Goal: Task Accomplishment & Management: Complete application form

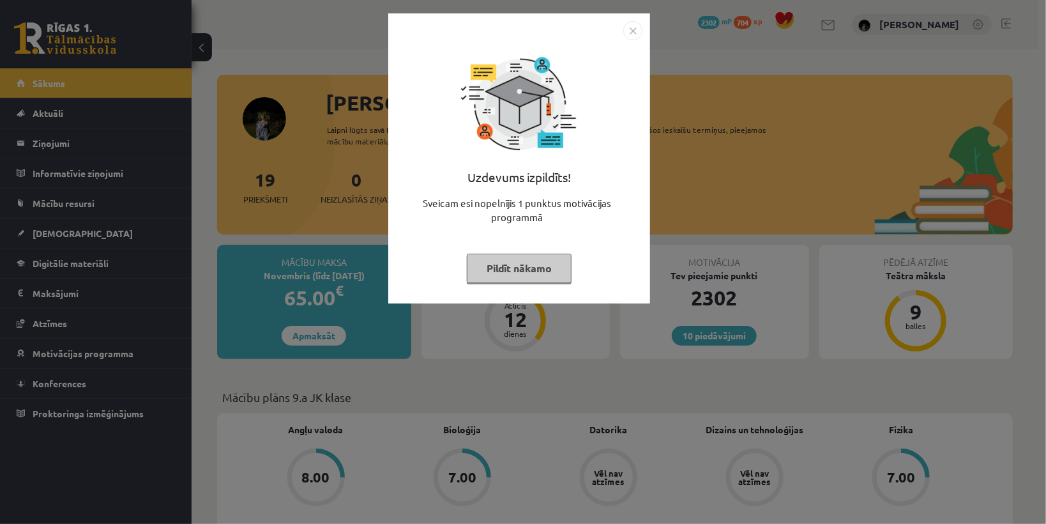
click at [474, 268] on button "Pildīt nākamo" at bounding box center [519, 268] width 105 height 29
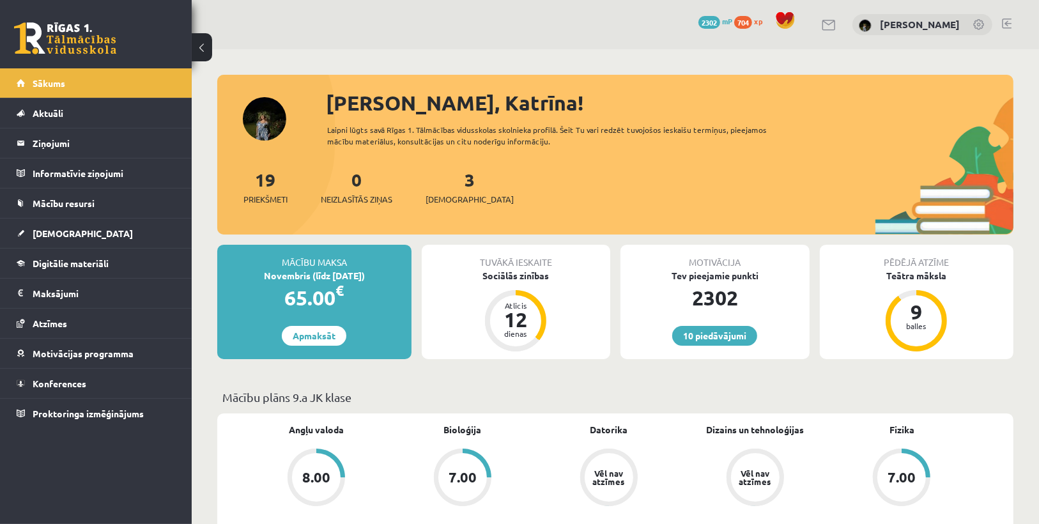
click at [448, 191] on div "3 Ieskaites" at bounding box center [469, 186] width 88 height 40
click at [454, 194] on span "[DEMOGRAPHIC_DATA]" at bounding box center [469, 199] width 88 height 13
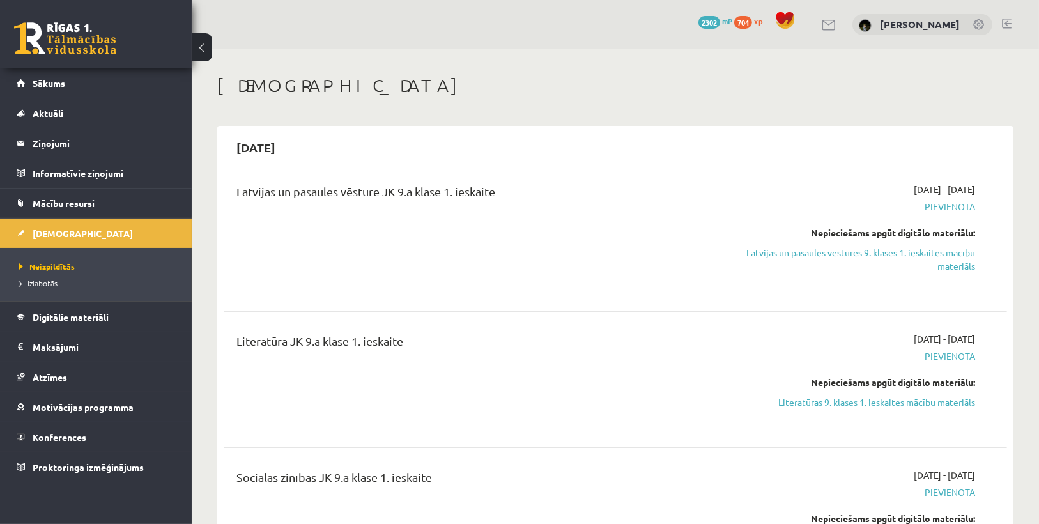
click at [818, 77] on h1 "[DEMOGRAPHIC_DATA]" at bounding box center [615, 86] width 796 height 22
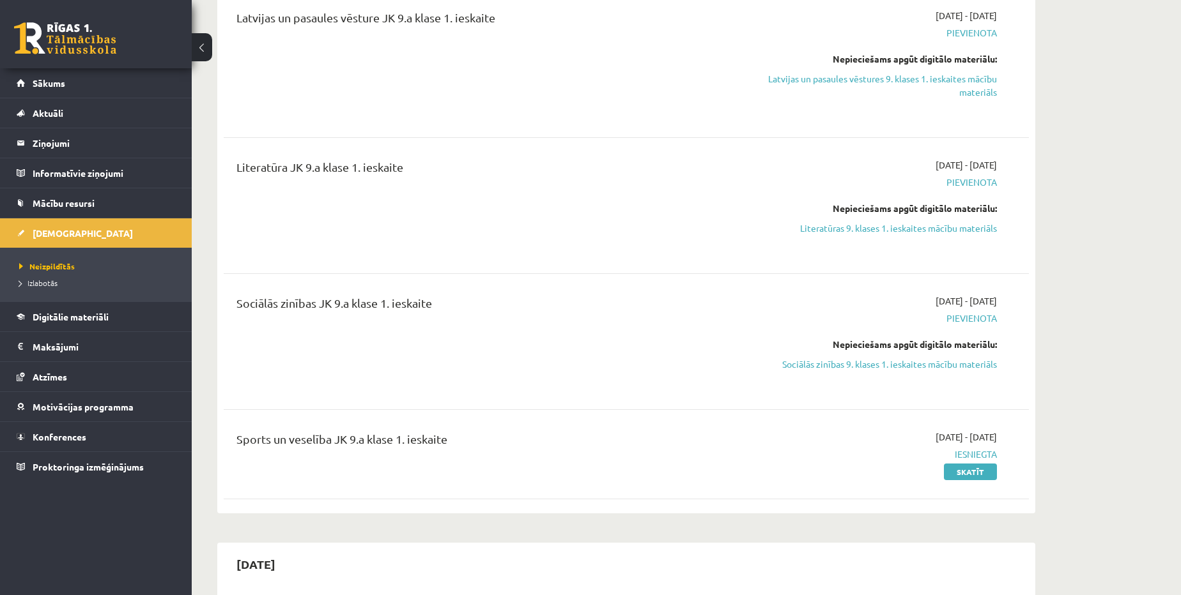
scroll to position [174, 0]
click at [904, 358] on link "Sociālās zinības 9. klases 1. ieskaites mācību materiāls" at bounding box center [876, 364] width 241 height 13
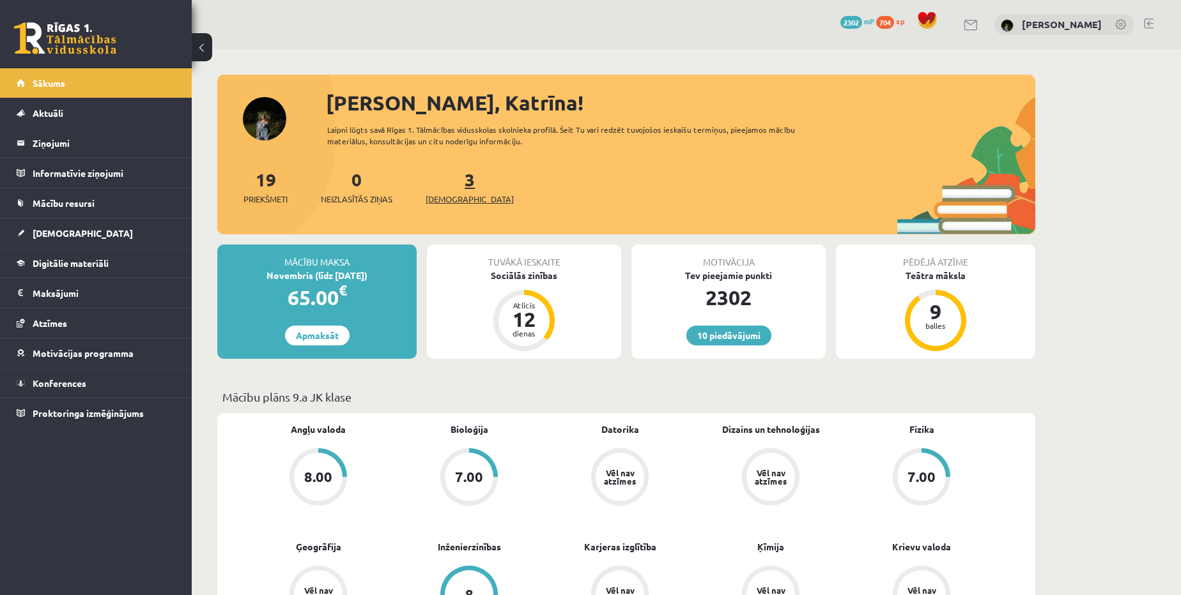
click at [431, 198] on span "[DEMOGRAPHIC_DATA]" at bounding box center [469, 199] width 88 height 13
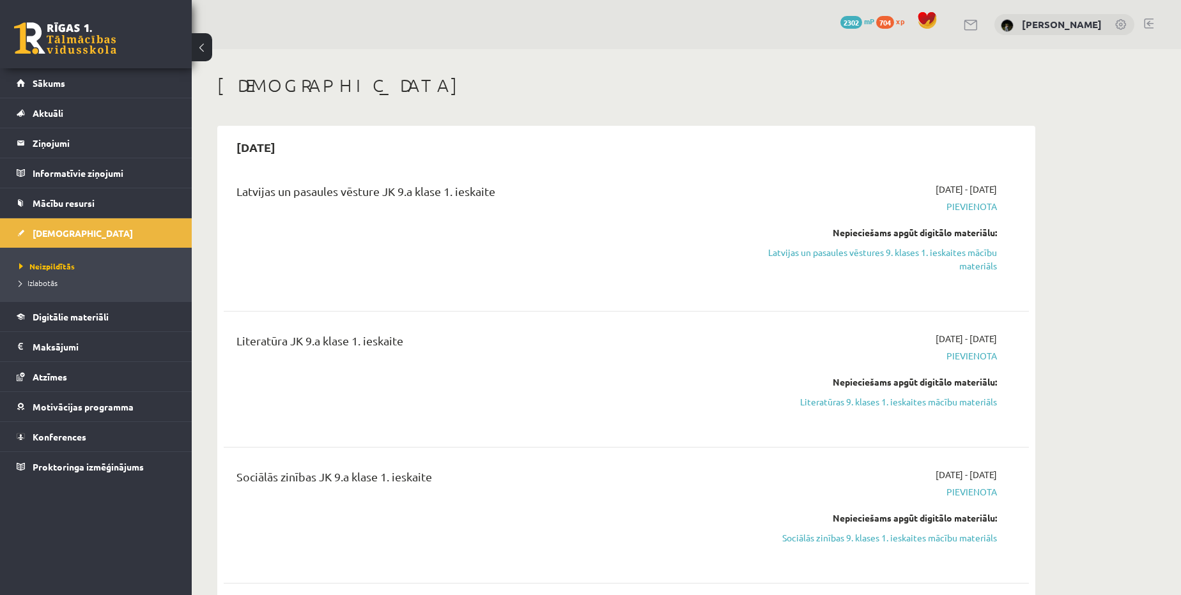
scroll to position [116, 0]
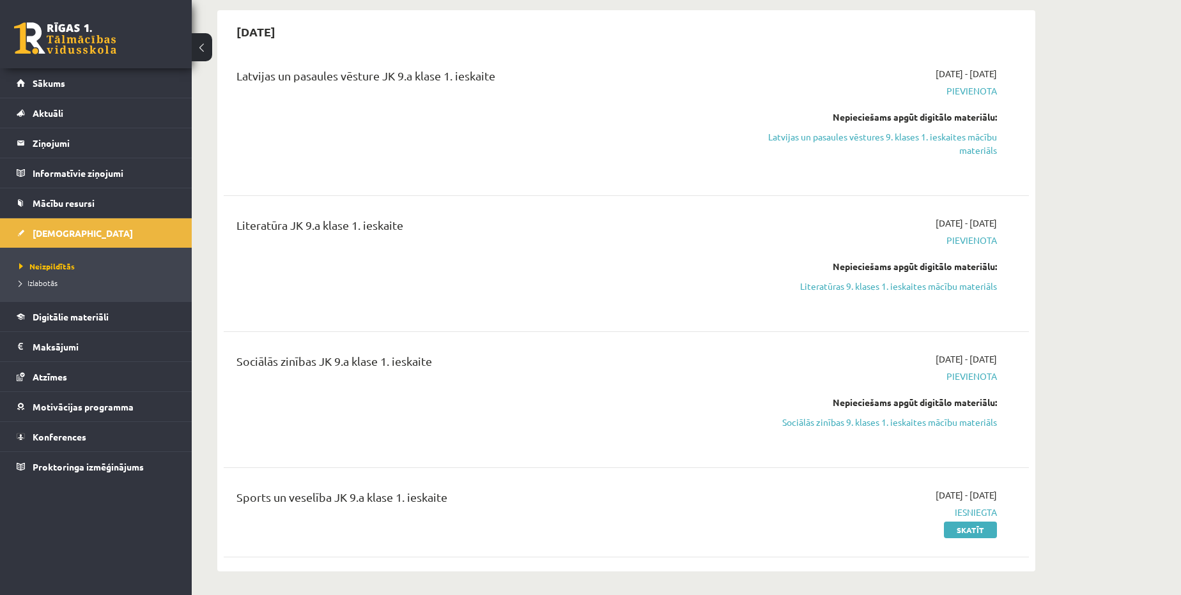
drag, startPoint x: 865, startPoint y: 136, endPoint x: 642, endPoint y: 53, distance: 237.9
click at [865, 135] on link "Latvijas un pasaules vēstures 9. klases 1. ieskaites mācību materiāls" at bounding box center [876, 143] width 241 height 27
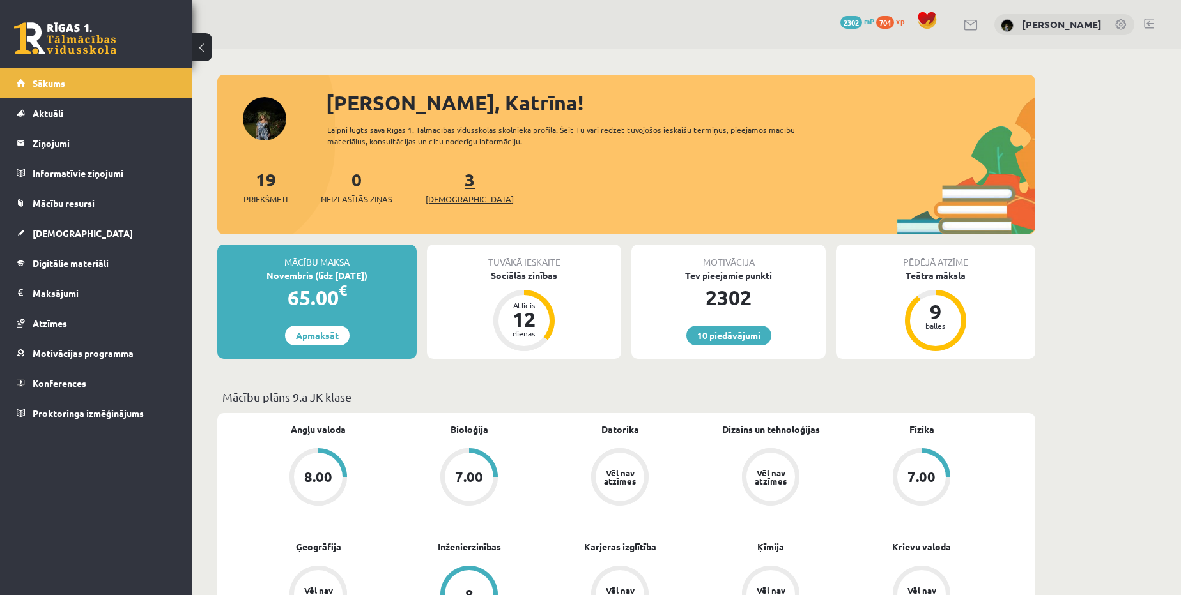
click at [445, 204] on span "[DEMOGRAPHIC_DATA]" at bounding box center [469, 199] width 88 height 13
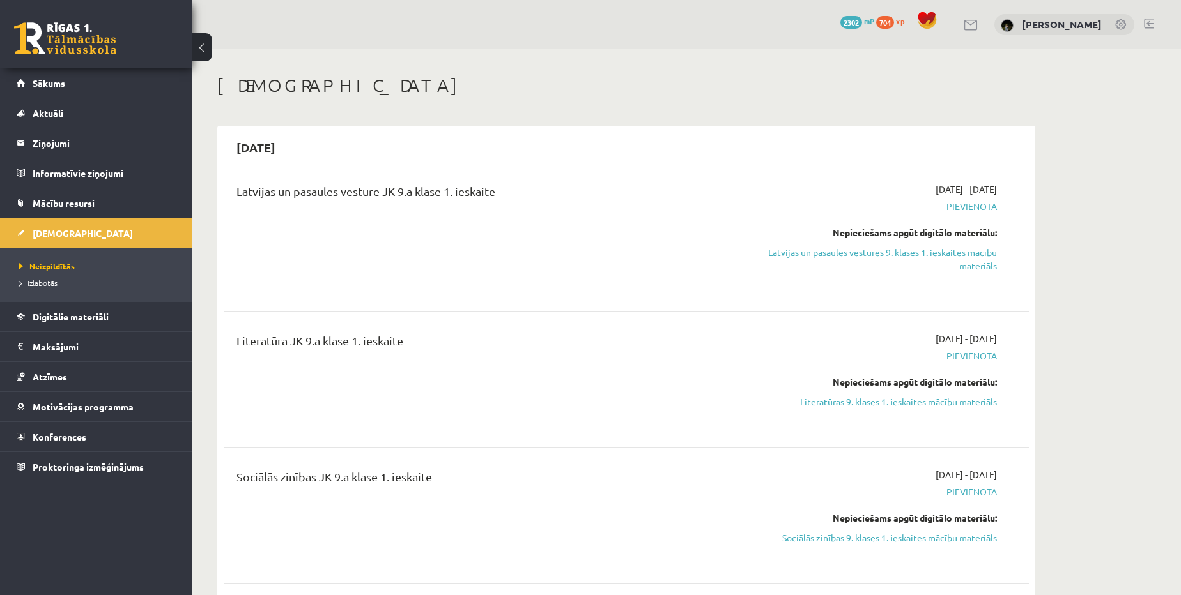
click at [448, 194] on div "Latvijas un pasaules vēsture JK 9.a klase 1. ieskaite" at bounding box center [486, 195] width 500 height 24
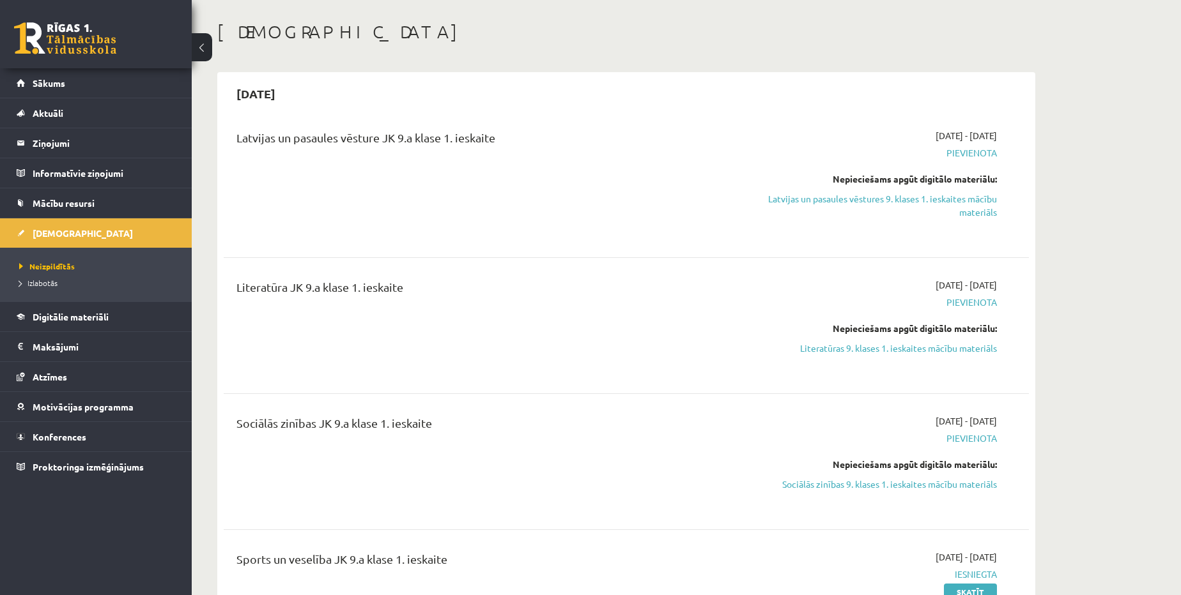
scroll to position [116, 0]
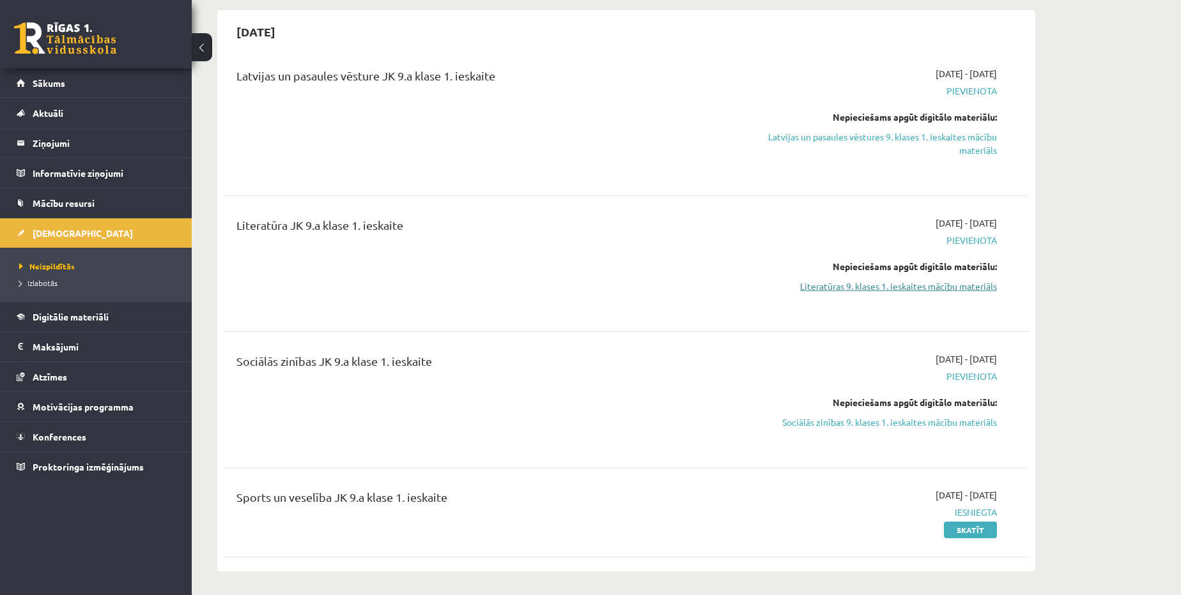
click at [898, 287] on link "Literatūras 9. klases 1. ieskaites mācību materiāls" at bounding box center [876, 286] width 241 height 13
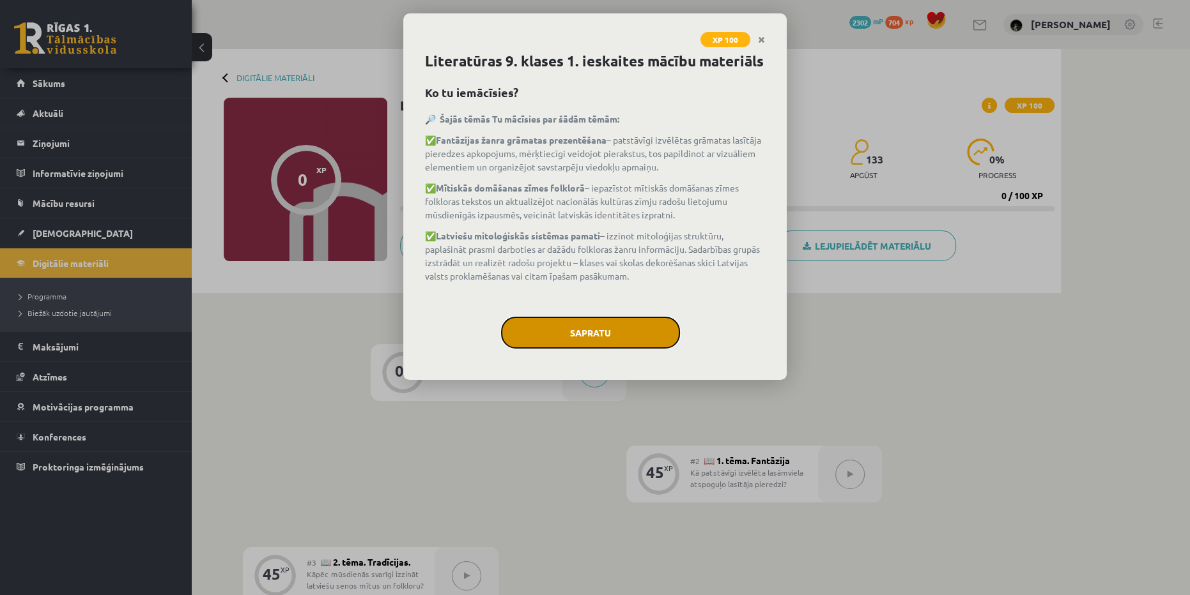
click at [632, 320] on button "Sapratu" at bounding box center [590, 333] width 179 height 32
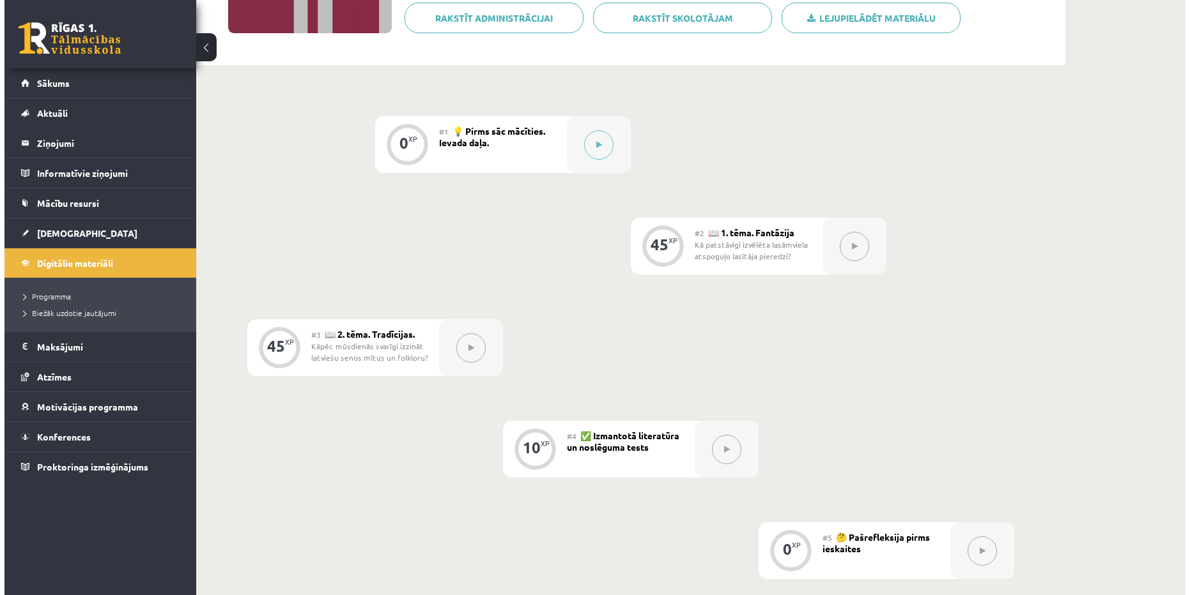
scroll to position [203, 0]
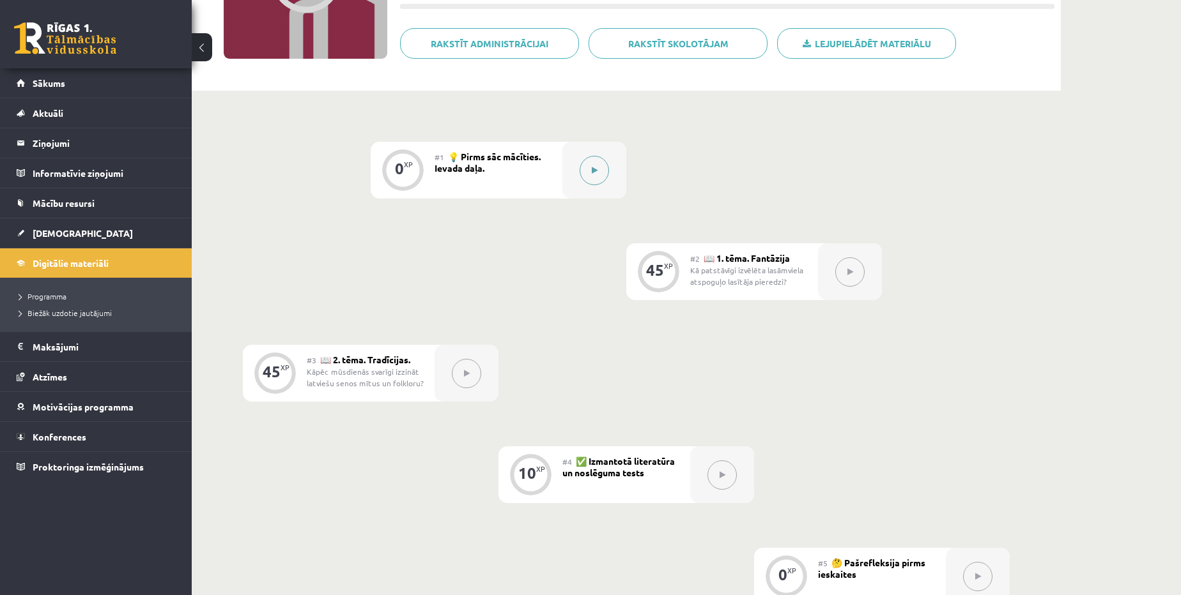
click at [573, 176] on div at bounding box center [594, 170] width 64 height 57
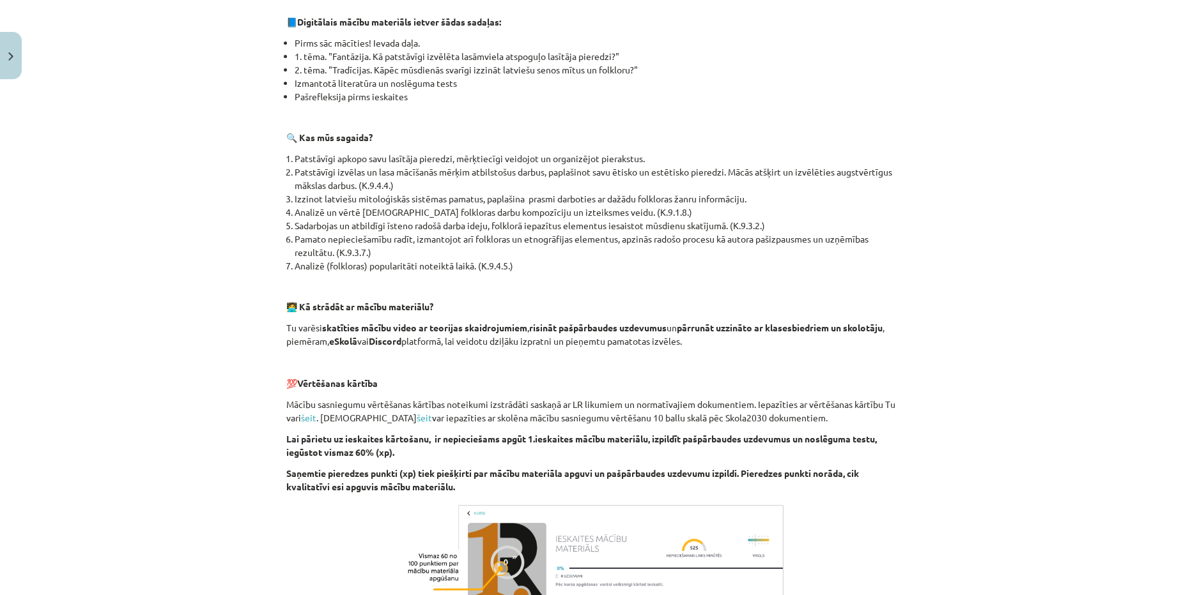
scroll to position [463, 0]
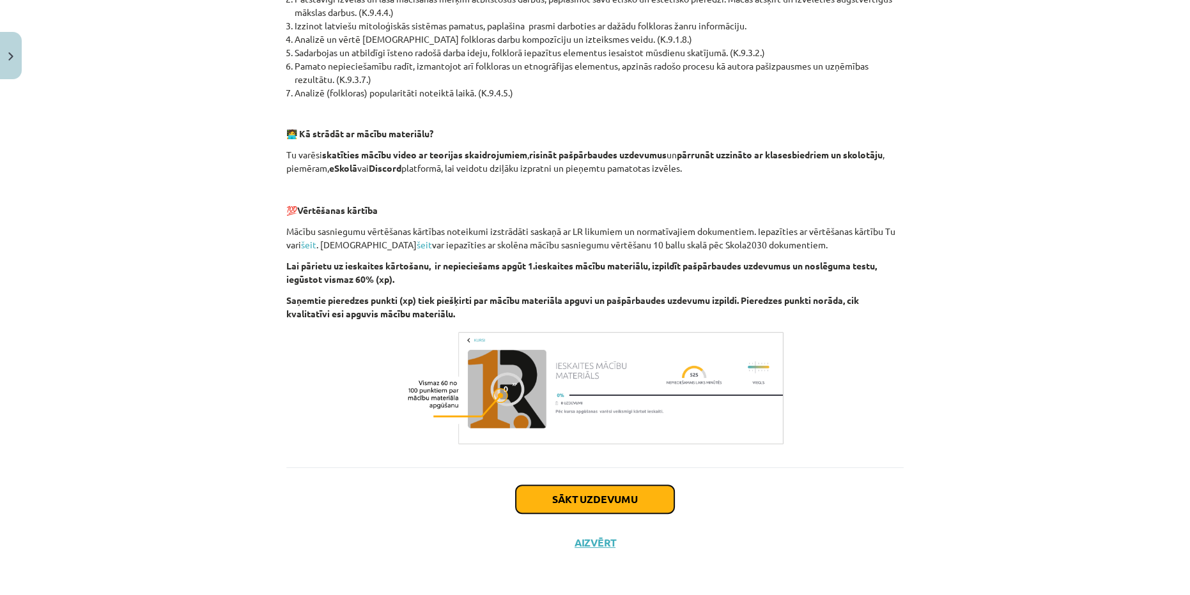
click at [608, 502] on button "Sākt uzdevumu" at bounding box center [595, 500] width 158 height 28
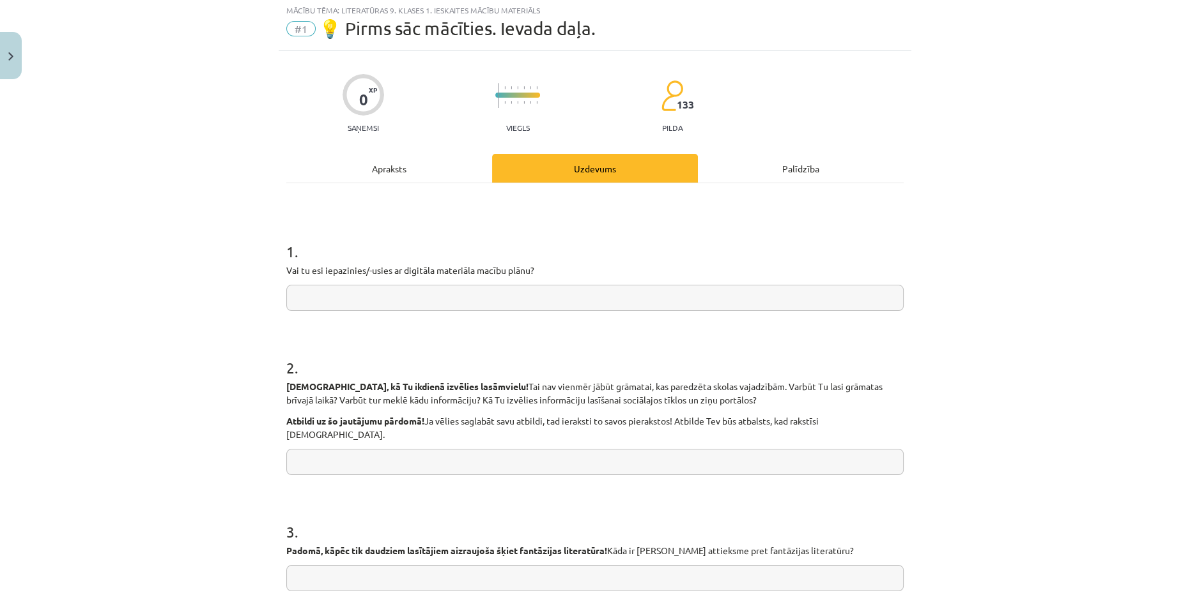
scroll to position [32, 0]
click at [406, 301] on input "text" at bounding box center [594, 300] width 617 height 26
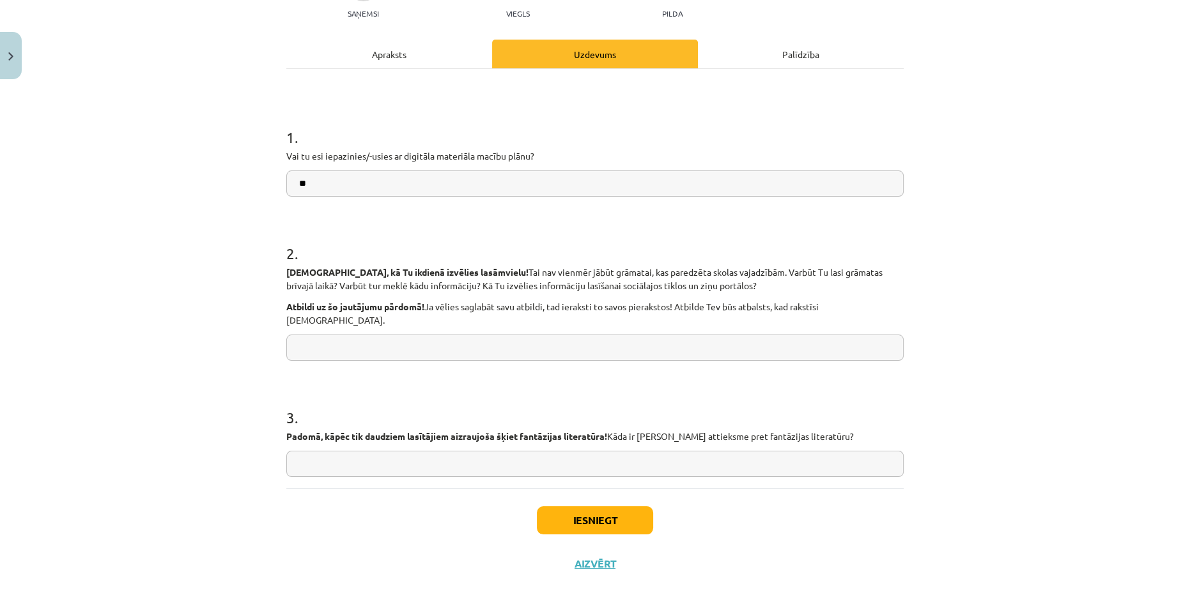
scroll to position [157, 0]
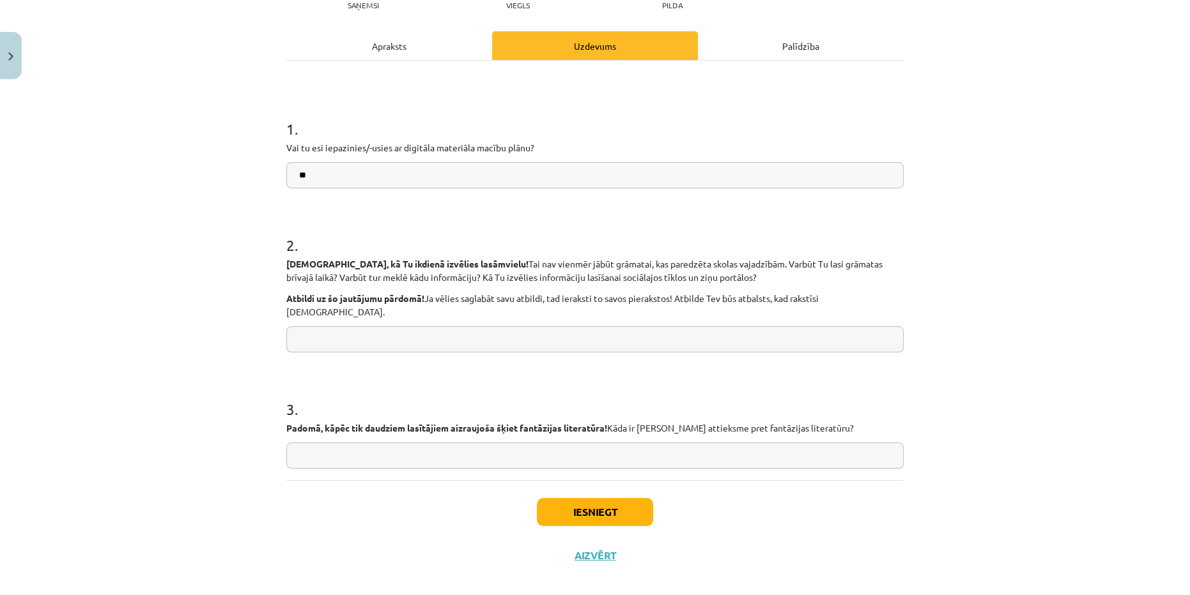
type input "**"
click at [543, 326] on input "text" at bounding box center [594, 339] width 617 height 26
type input "*"
click at [511, 454] on input "text" at bounding box center [594, 456] width 617 height 26
type input "*"
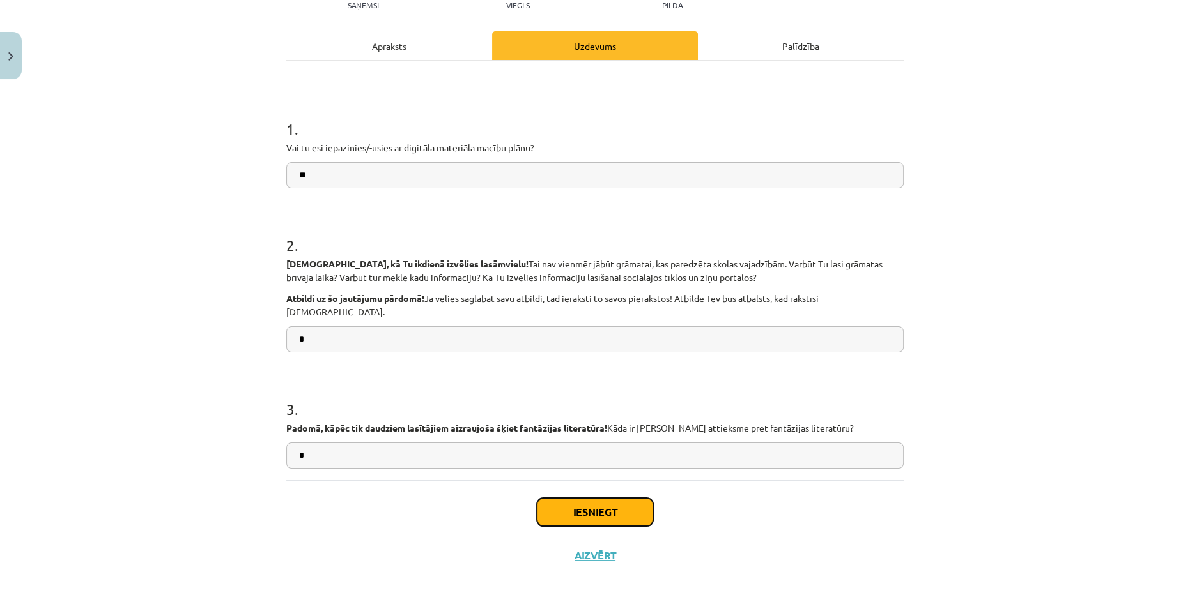
click at [547, 502] on button "Iesniegt" at bounding box center [595, 512] width 116 height 28
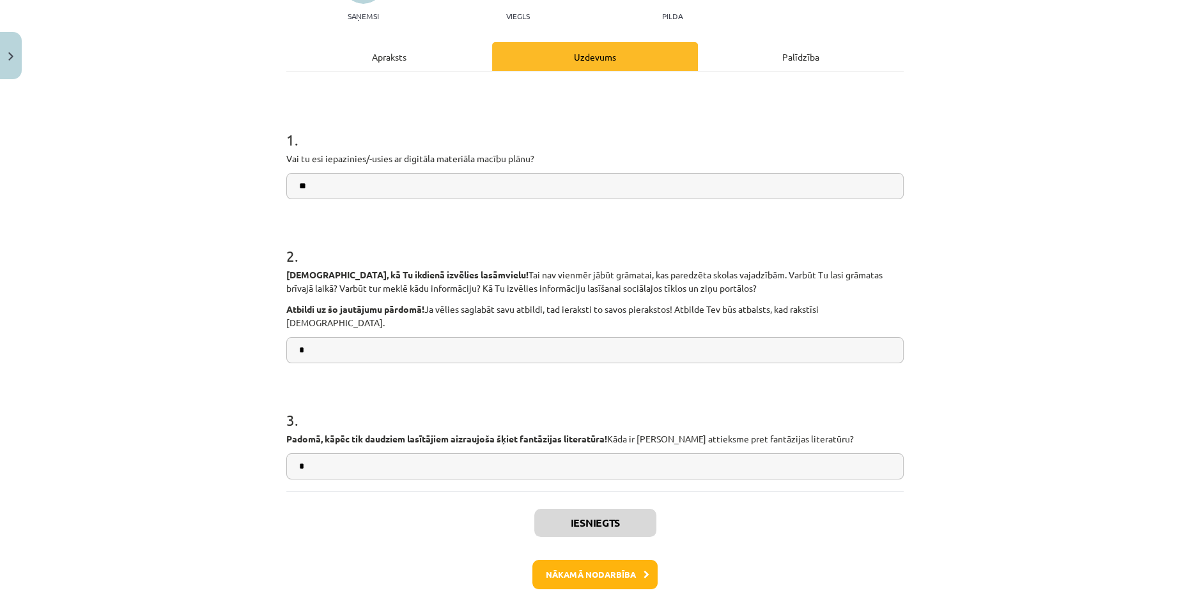
scroll to position [196, 0]
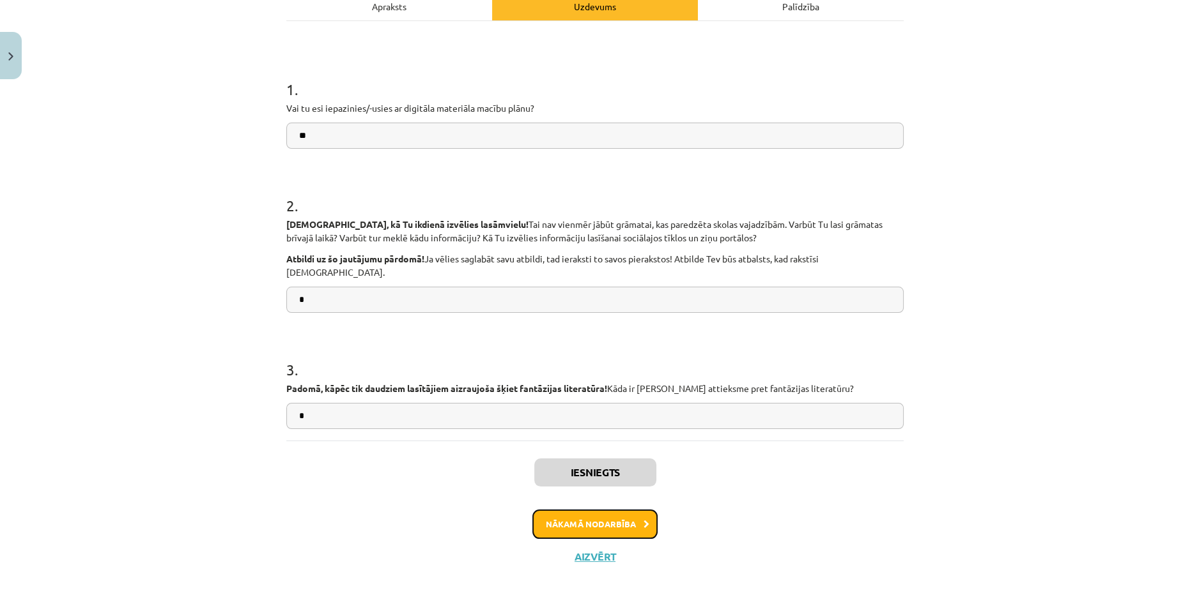
click at [620, 510] on button "Nākamā nodarbība" at bounding box center [594, 524] width 125 height 29
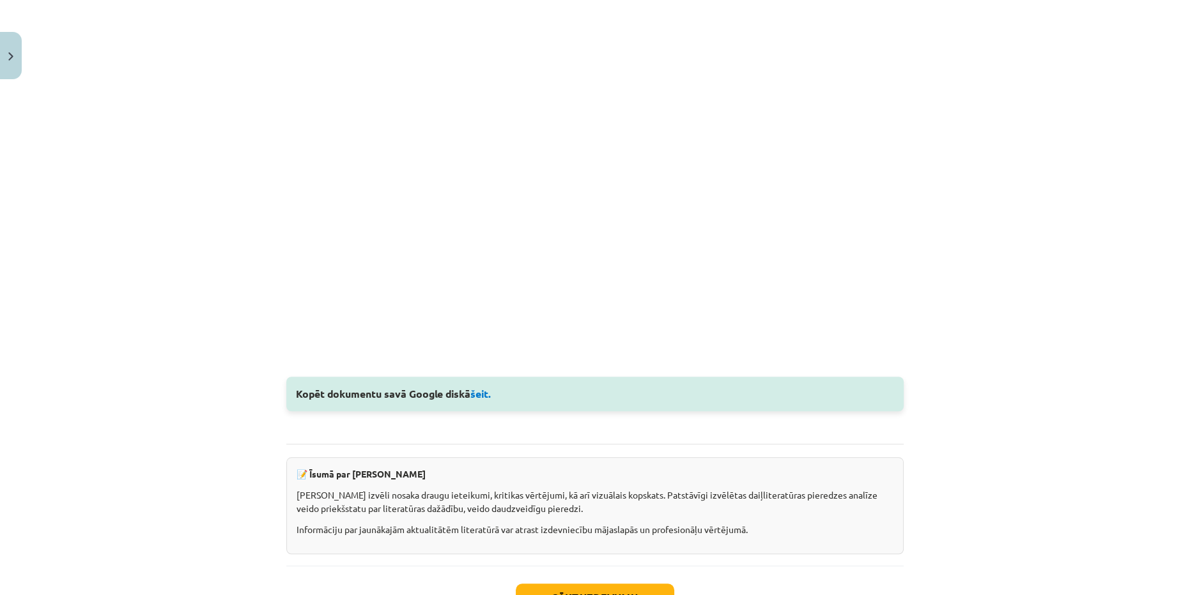
scroll to position [1558, 0]
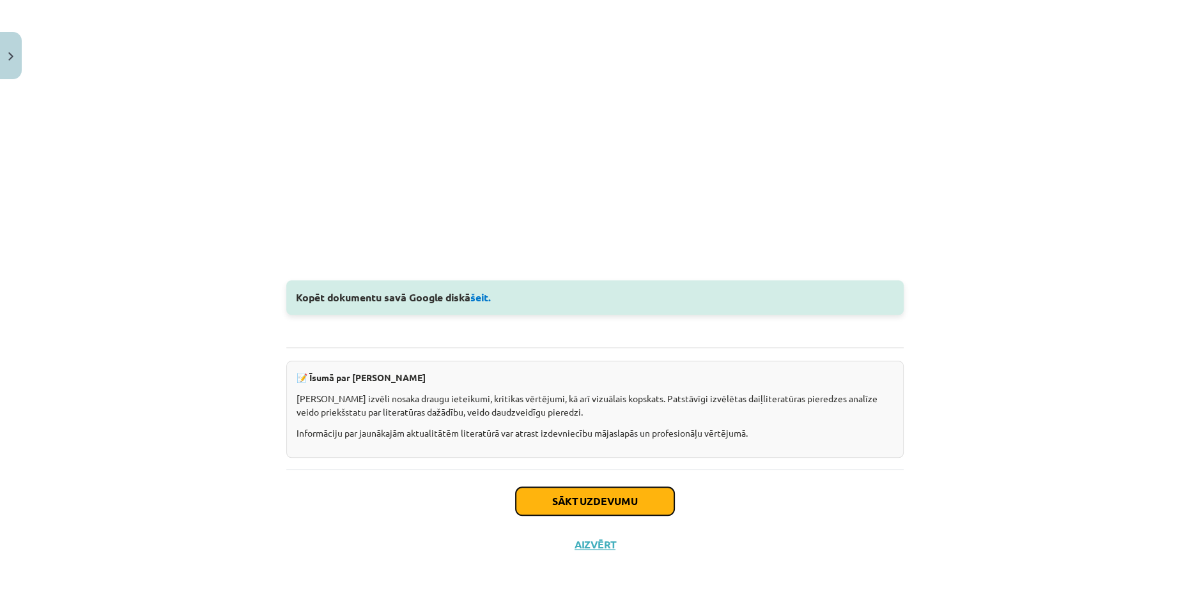
click at [606, 499] on button "Sākt uzdevumu" at bounding box center [595, 501] width 158 height 28
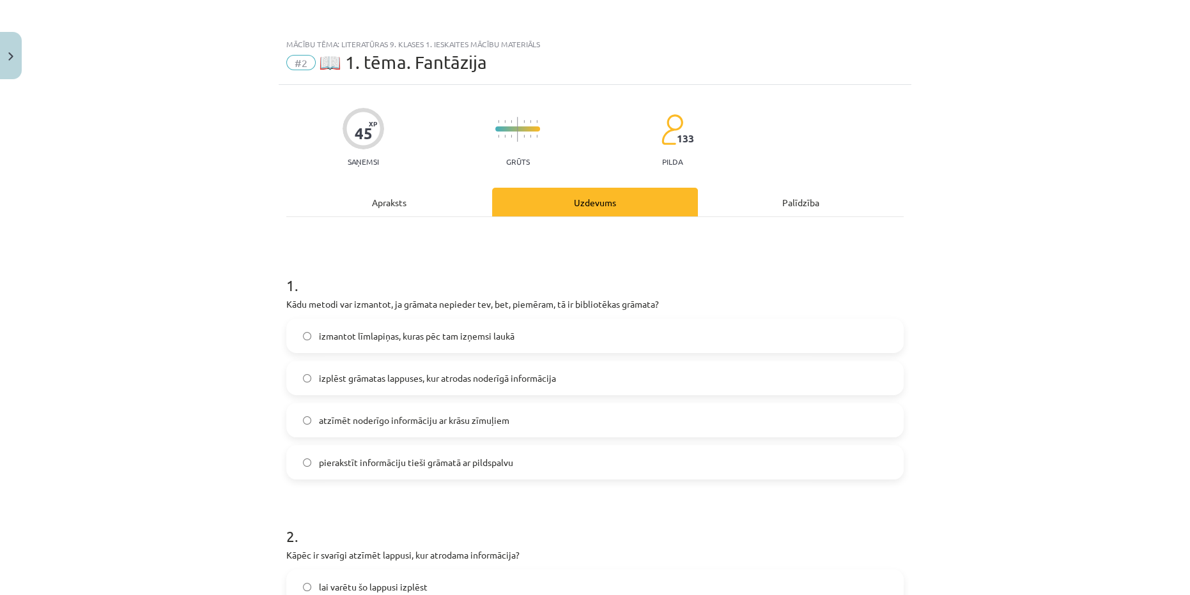
scroll to position [32, 0]
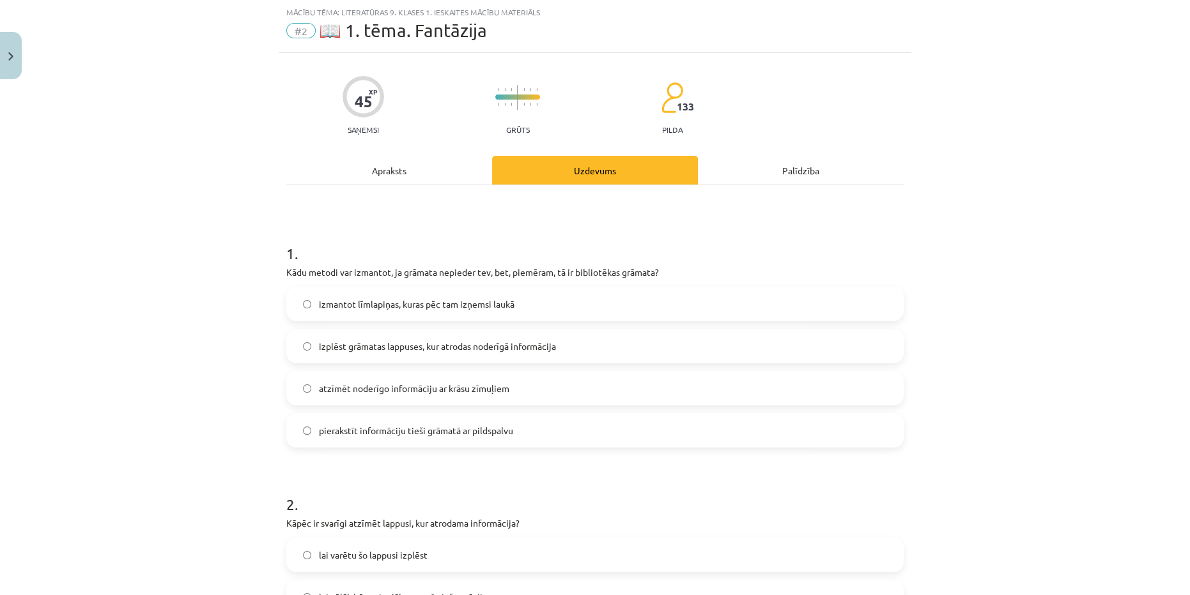
click at [539, 295] on label "izmantot līmlapiņas, kuras pēc tam izņemsi laukā" at bounding box center [594, 304] width 615 height 32
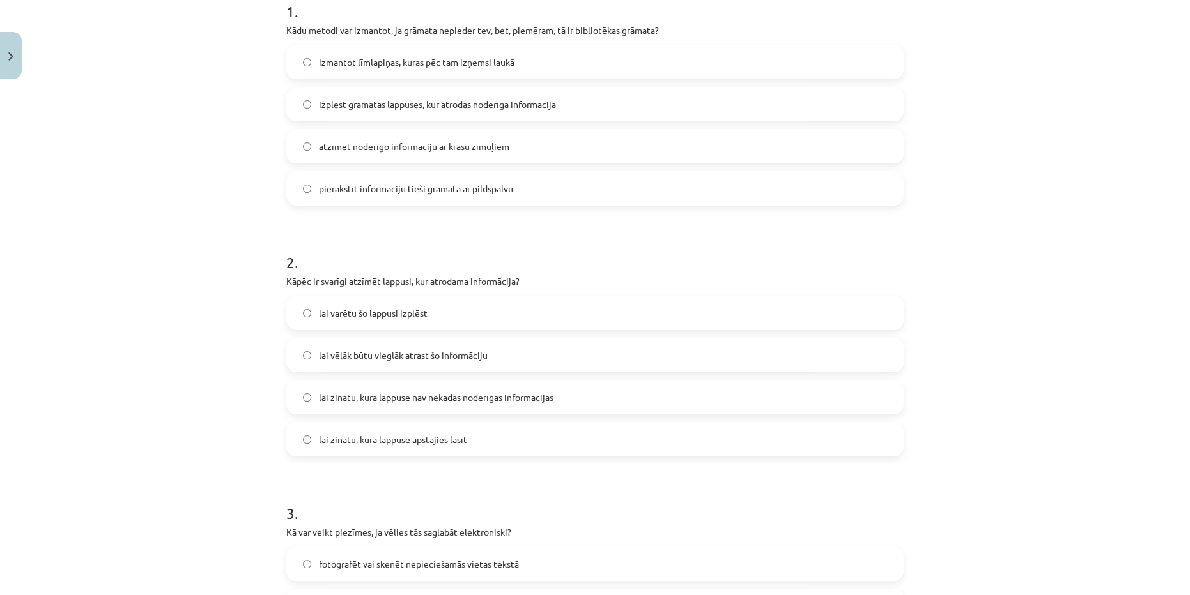
scroll to position [322, 0]
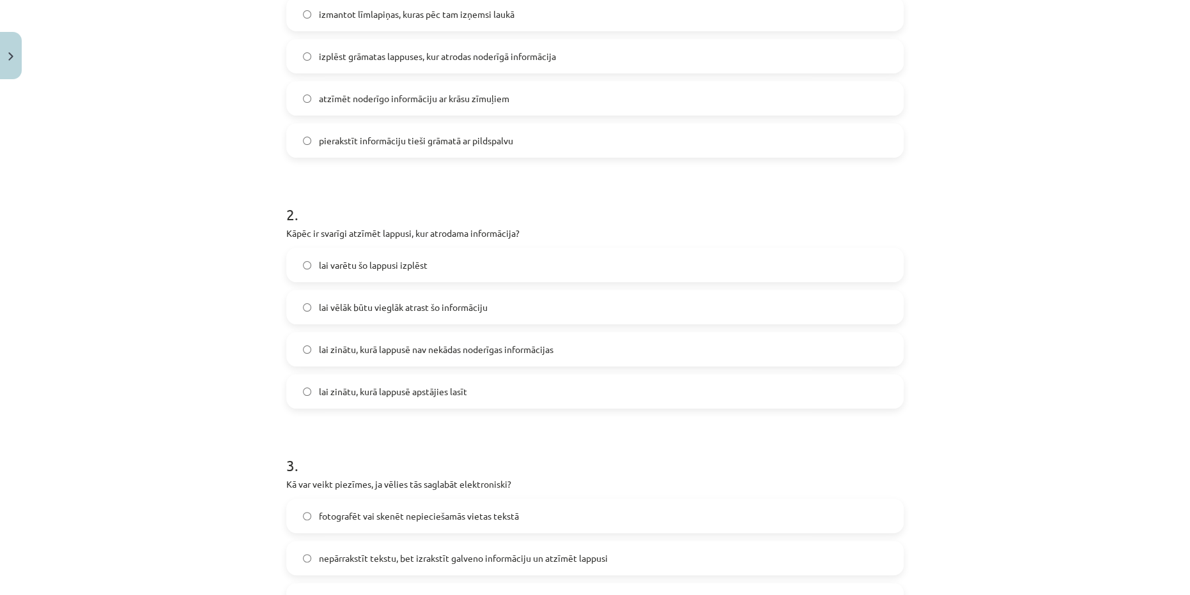
click at [528, 307] on label "lai vēlāk būtu vieglāk atrast šo informāciju" at bounding box center [594, 307] width 615 height 32
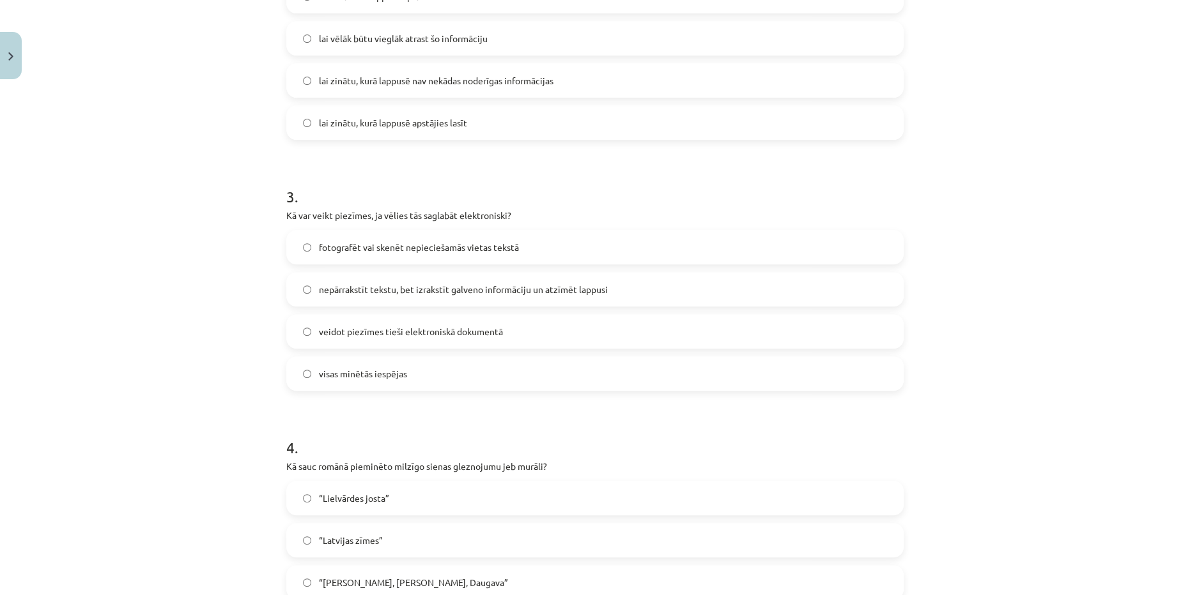
scroll to position [671, 0]
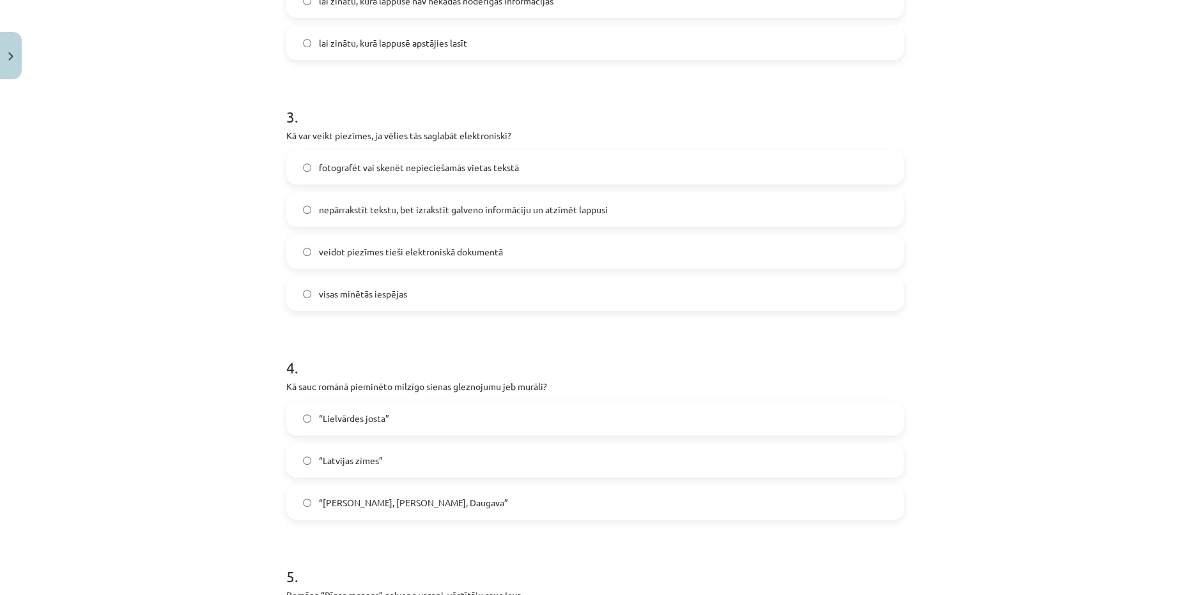
click at [505, 169] on span "fotografēt vai skenēt nepieciešamās vietas tekstā" at bounding box center [419, 167] width 200 height 13
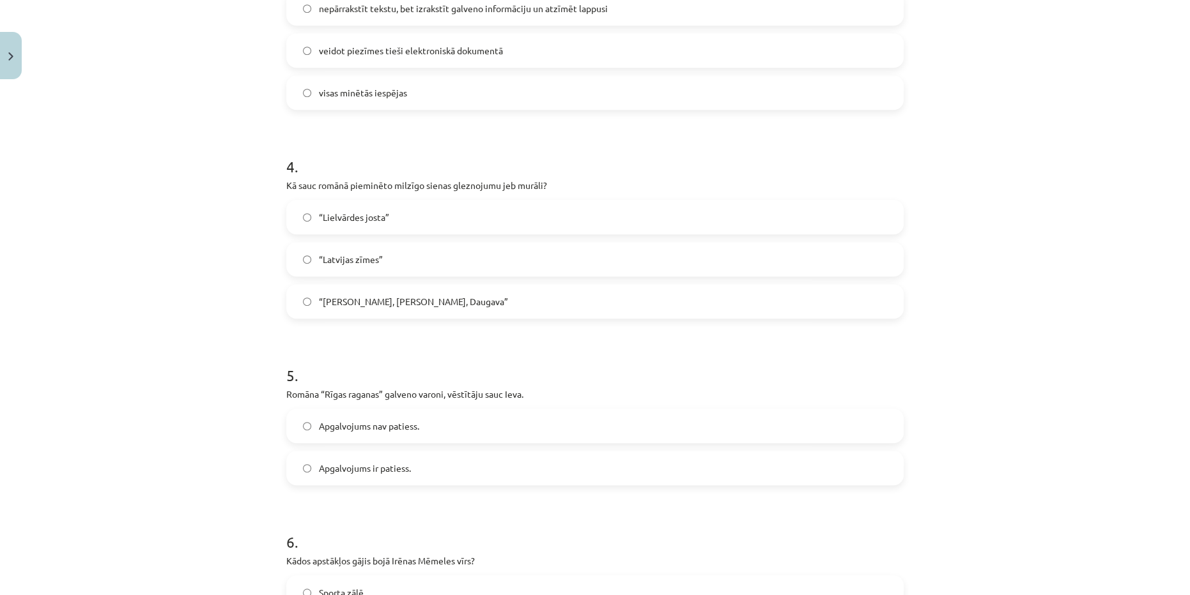
scroll to position [903, 0]
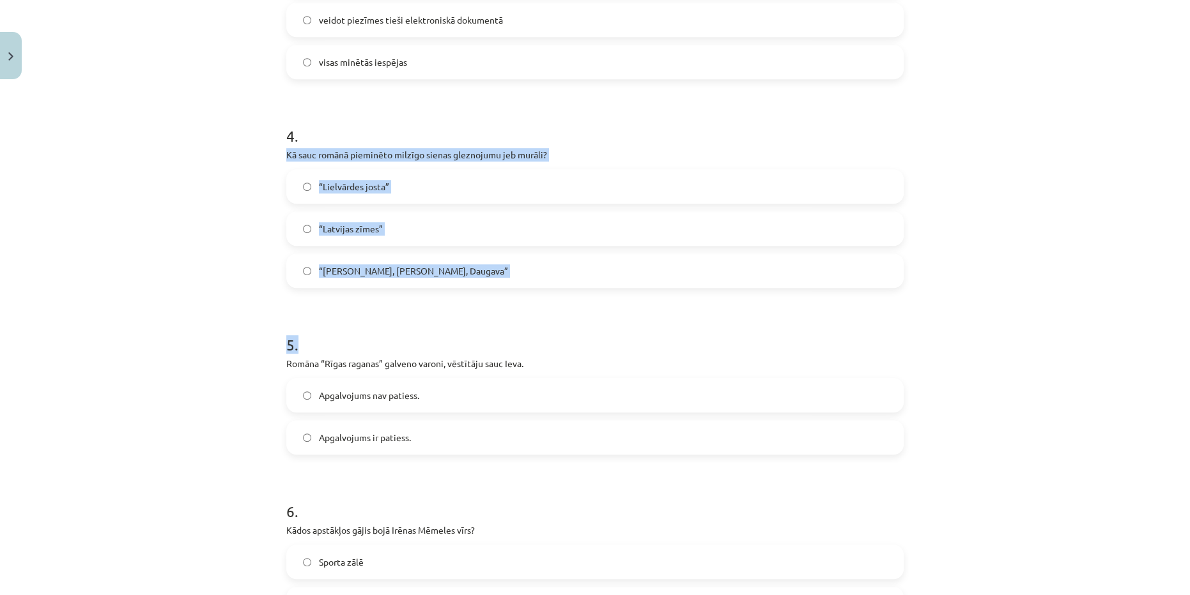
drag, startPoint x: 265, startPoint y: 148, endPoint x: 521, endPoint y: 270, distance: 283.2
click at [526, 282] on div "Mācību tēma: Literatūras 9. klases 1. ieskaites mācību materiāls #2 📖 1. tēma. …" at bounding box center [595, 297] width 1190 height 595
copy div "Kā sauc romānā pieminēto milzīgo sienas gleznojumu jeb murāli? “Lielvārdes jost…"
click at [535, 287] on form "1 . Kādu metodi var izmantot, ja grāmata nepieder tev, bet, piemēram, tā ir bib…" at bounding box center [594, 279] width 617 height 1855
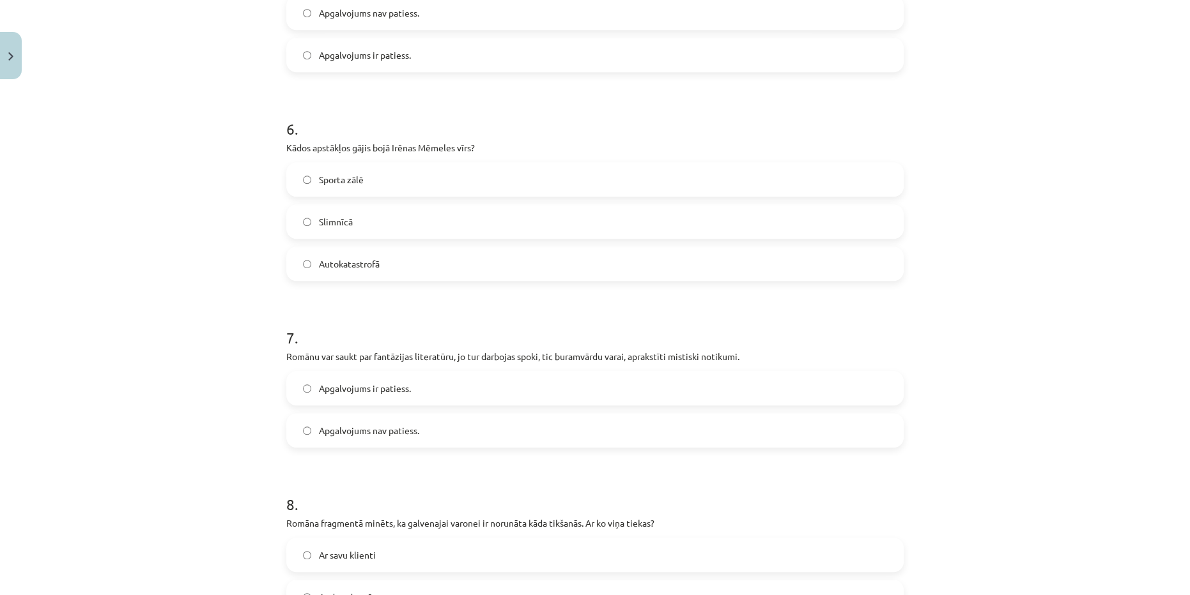
scroll to position [1310, 0]
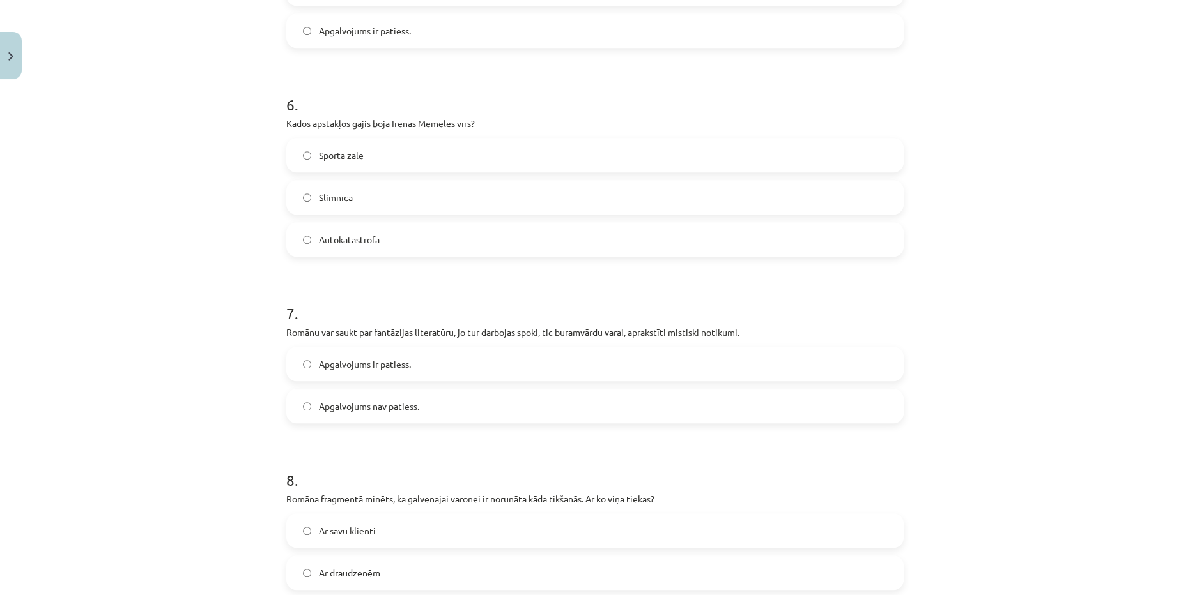
click at [417, 418] on label "Apgalvojums nav patiess." at bounding box center [594, 406] width 615 height 32
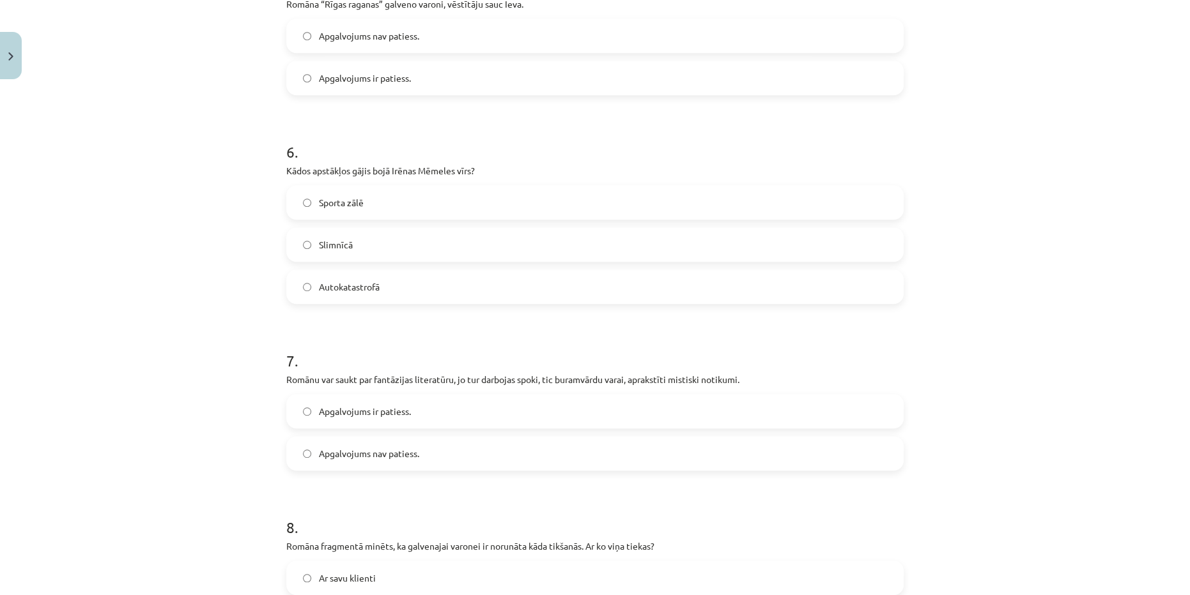
scroll to position [1412, 0]
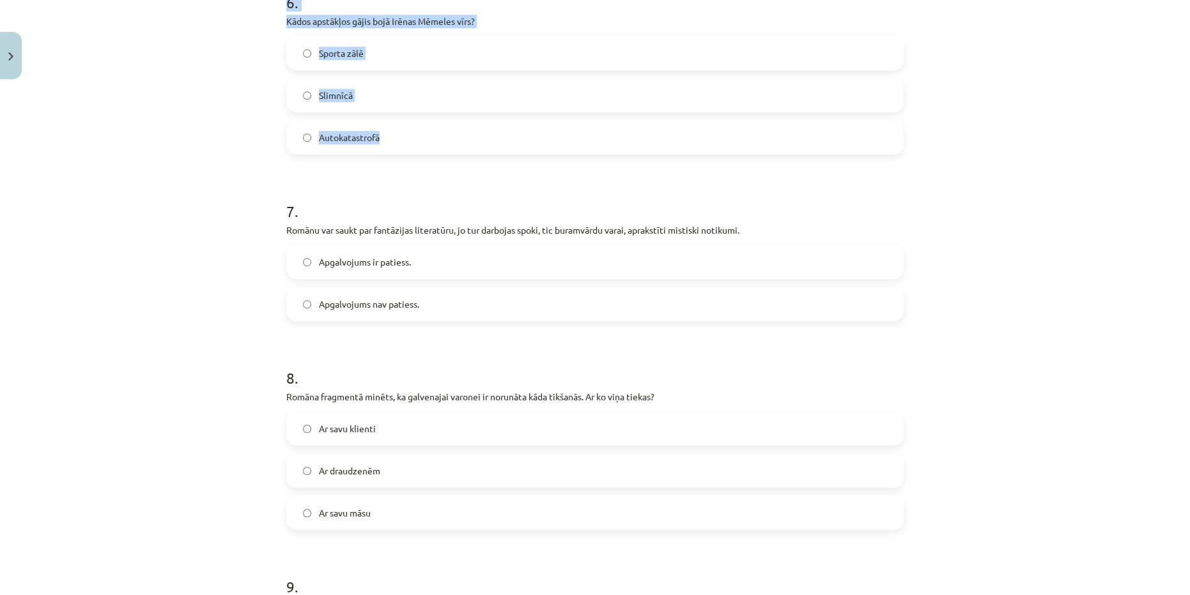
drag, startPoint x: 276, startPoint y: 379, endPoint x: 456, endPoint y: 135, distance: 303.9
copy form "Kā sauc romānā pieminēto milzīgo sienas gleznojumu jeb murāli? “Lielvārdes jost…"
click at [479, 180] on h1 "7 ." at bounding box center [594, 200] width 617 height 40
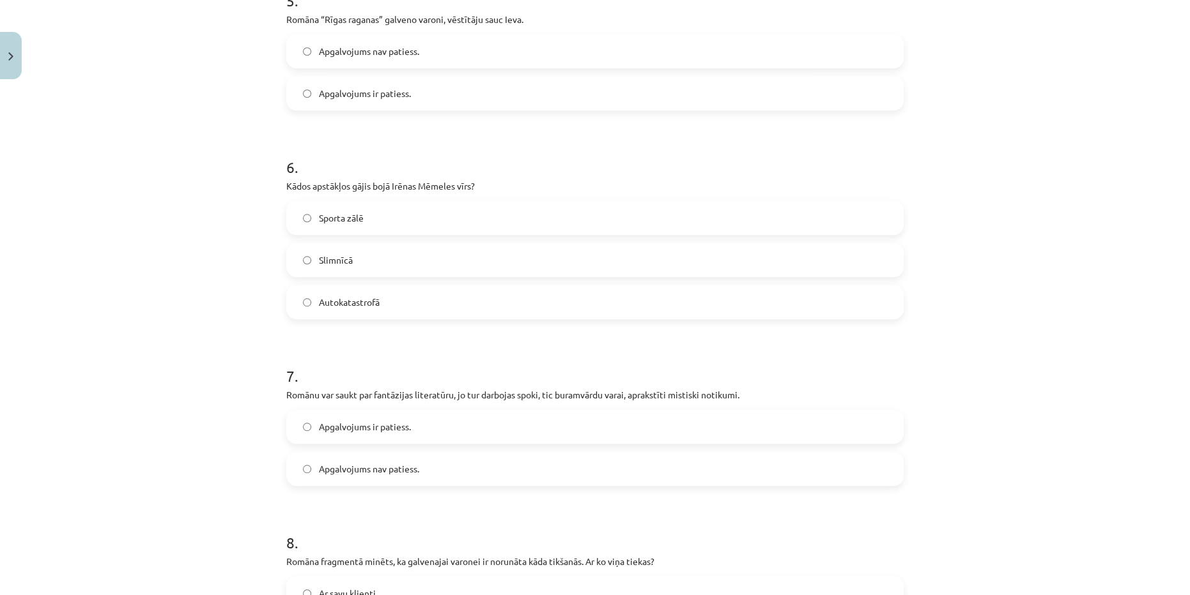
scroll to position [1238, 0]
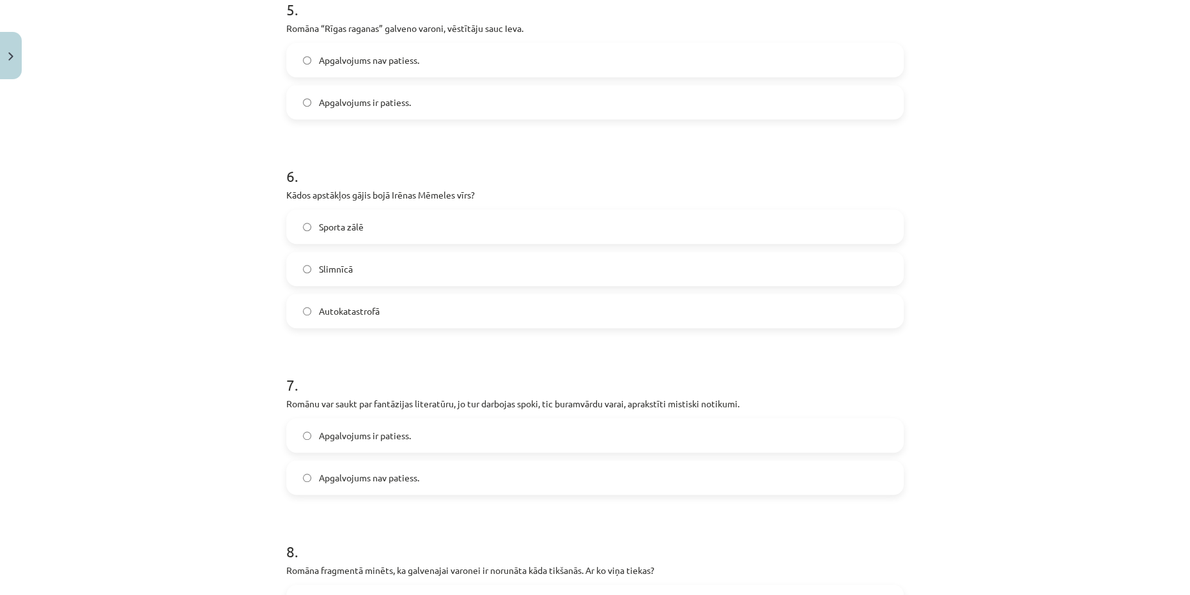
click at [354, 300] on label "Autokatastrofā" at bounding box center [594, 311] width 615 height 32
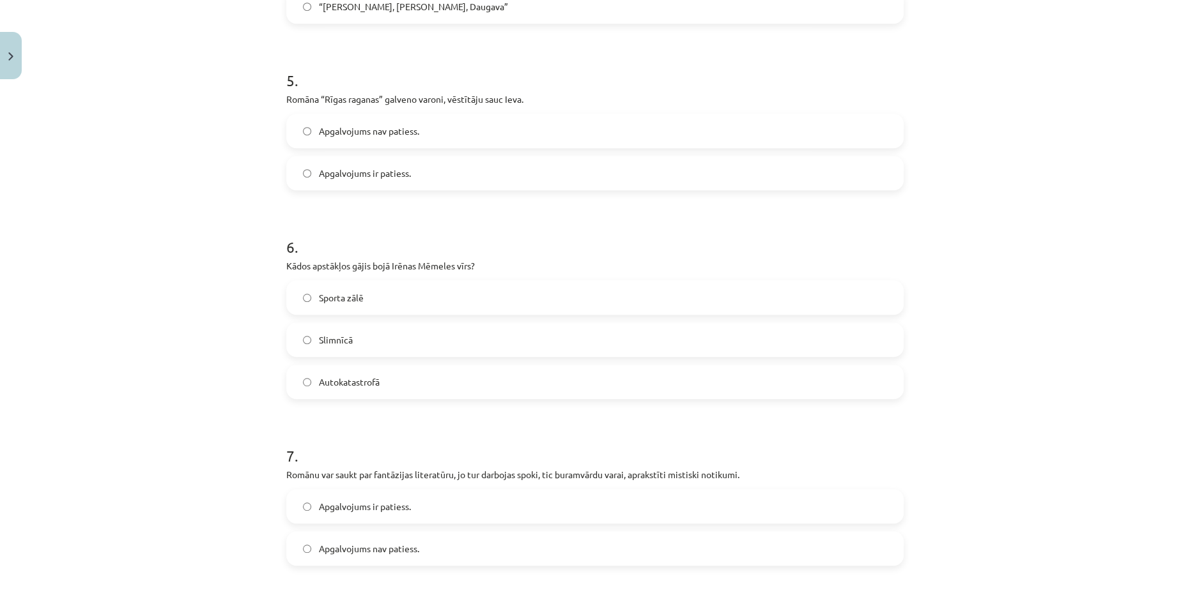
scroll to position [1064, 0]
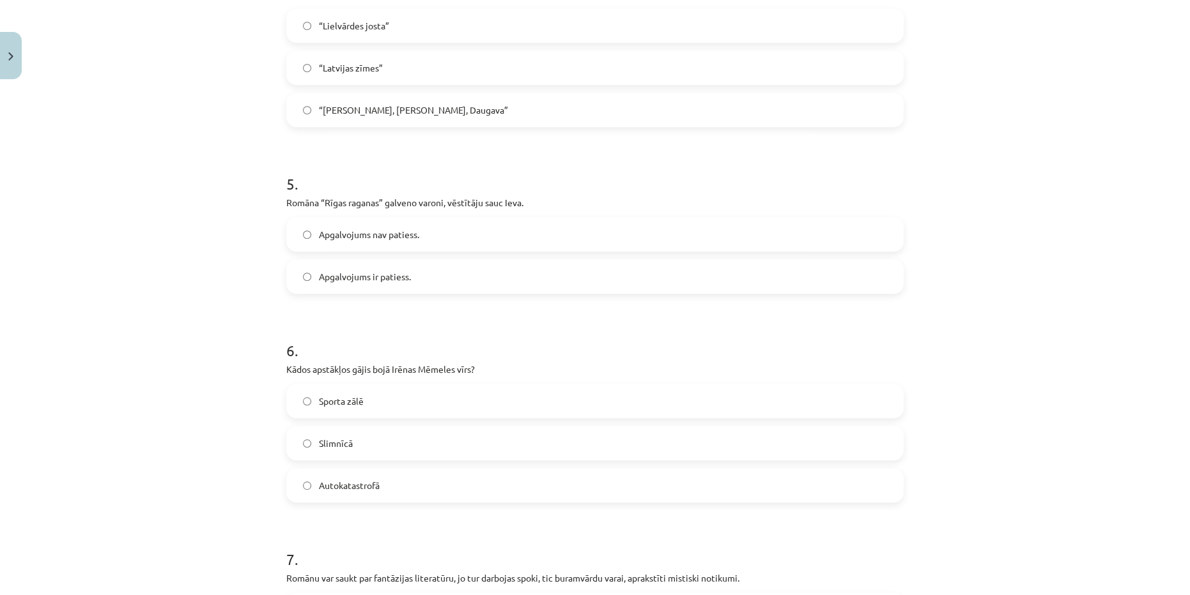
click at [418, 234] on label "Apgalvojums nav patiess." at bounding box center [594, 234] width 615 height 32
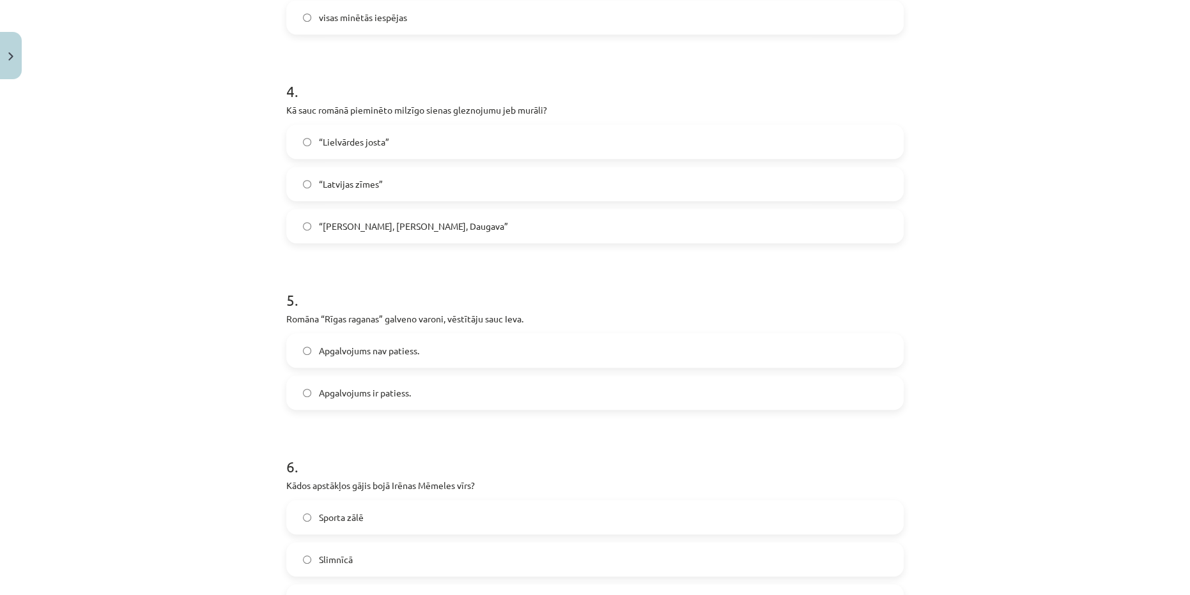
click at [420, 231] on label "“Saule, Pērkons, Daugava”" at bounding box center [594, 226] width 615 height 32
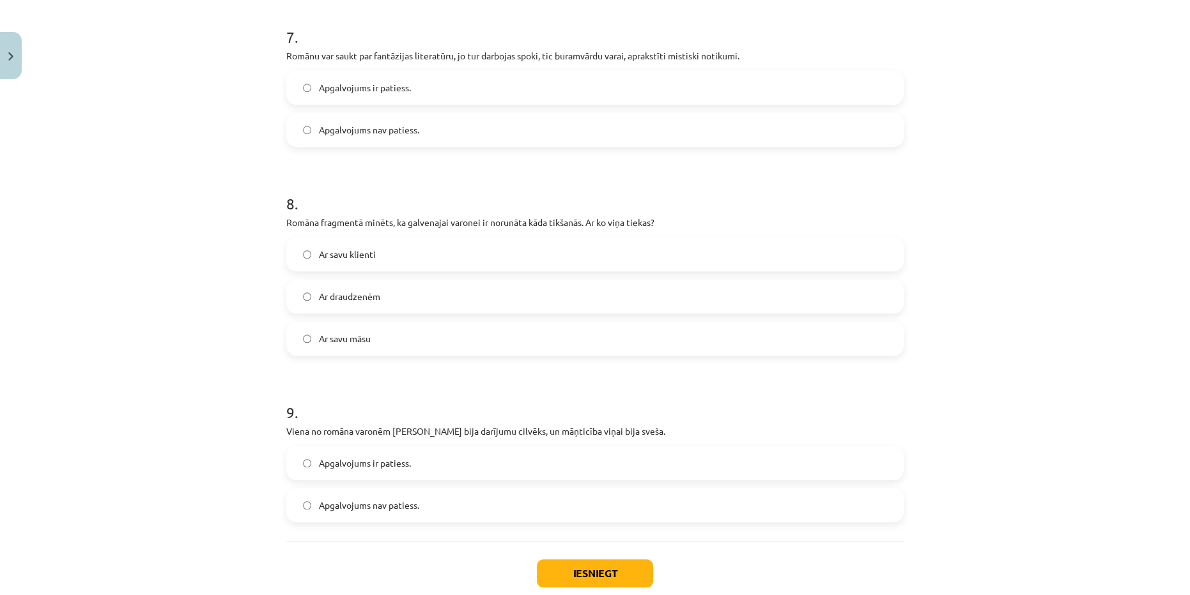
scroll to position [1644, 0]
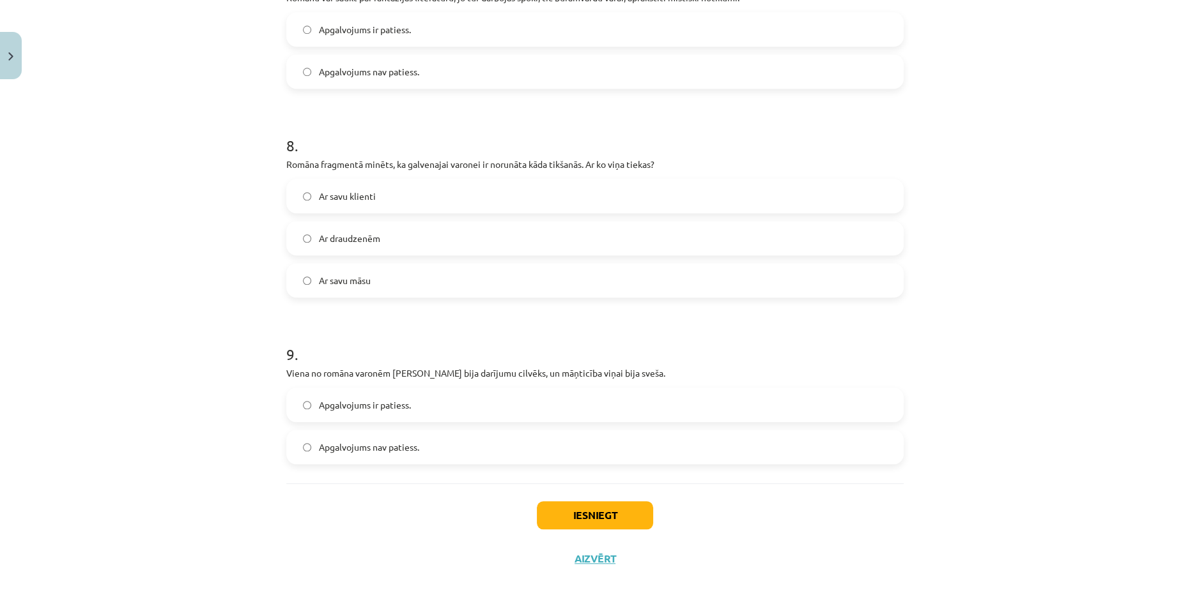
click at [392, 277] on label "Ar savu māsu" at bounding box center [594, 280] width 615 height 32
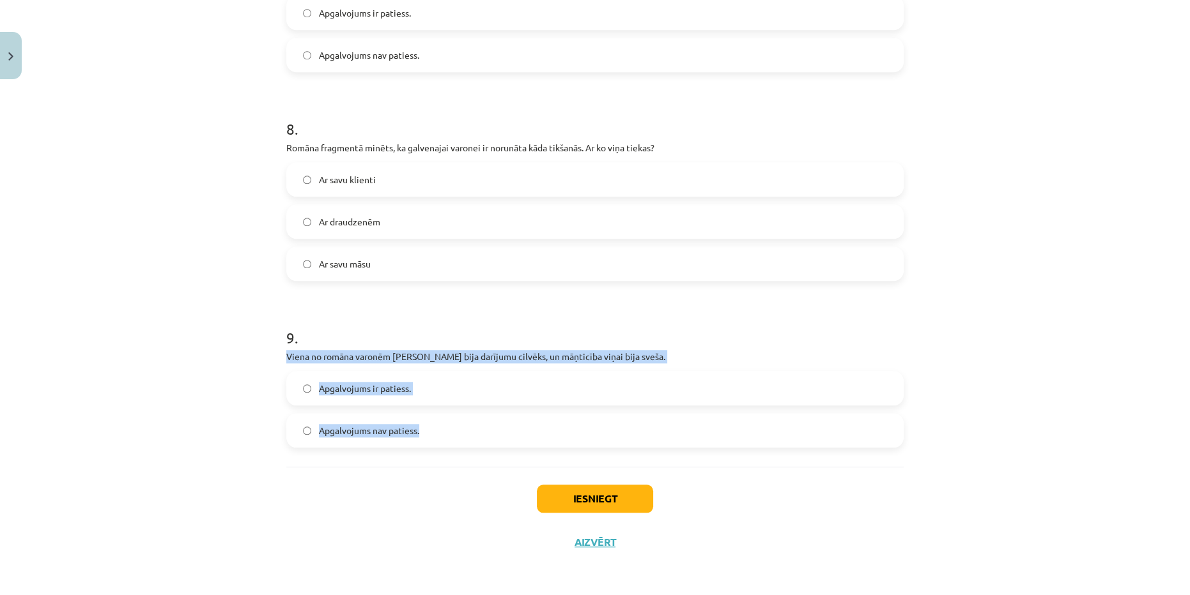
drag, startPoint x: 283, startPoint y: 348, endPoint x: 466, endPoint y: 438, distance: 204.3
click at [466, 442] on div "9 . Viena no romāna varonēm Irēna Mēmele bija darījumu cilvēks, un māņticība vi…" at bounding box center [594, 377] width 617 height 141
copy div "Viena no romāna varonēm Irēna Mēmele bija darījumu cilvēks, un māņticība viņai …"
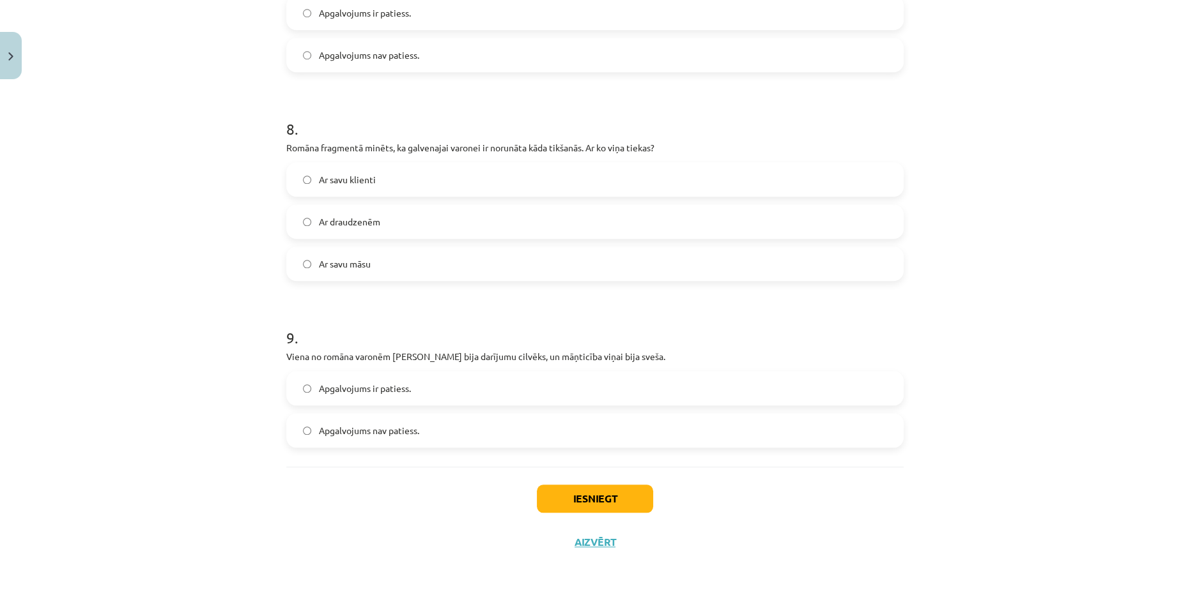
click at [359, 437] on label "Apgalvojums nav patiess." at bounding box center [594, 431] width 615 height 32
click at [620, 500] on button "Iesniegt" at bounding box center [595, 499] width 116 height 28
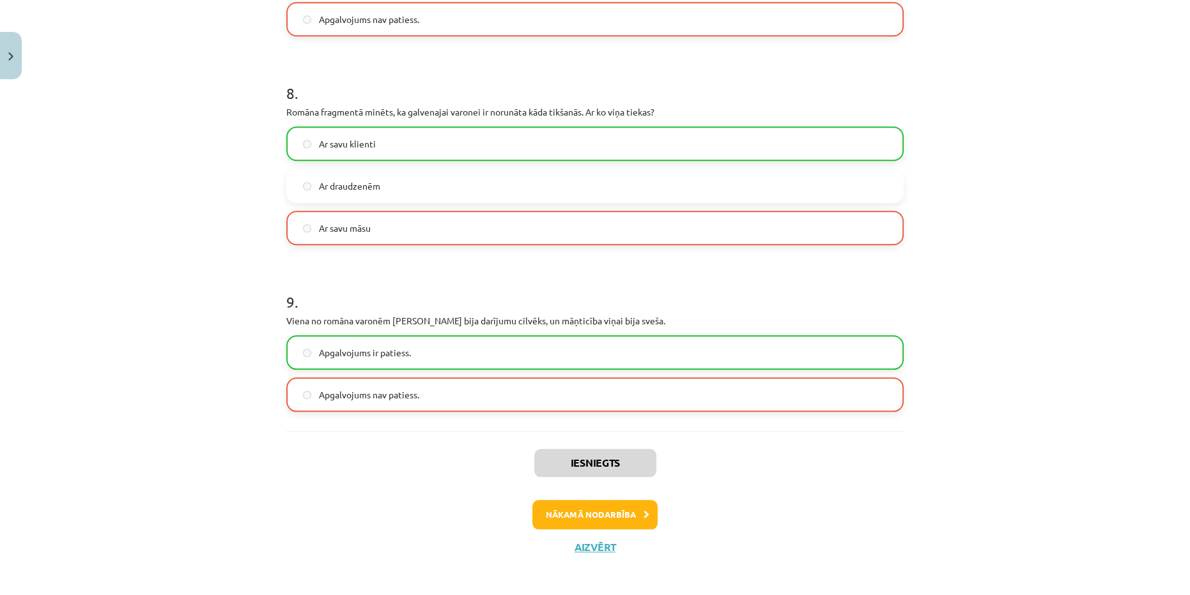
scroll to position [1701, 0]
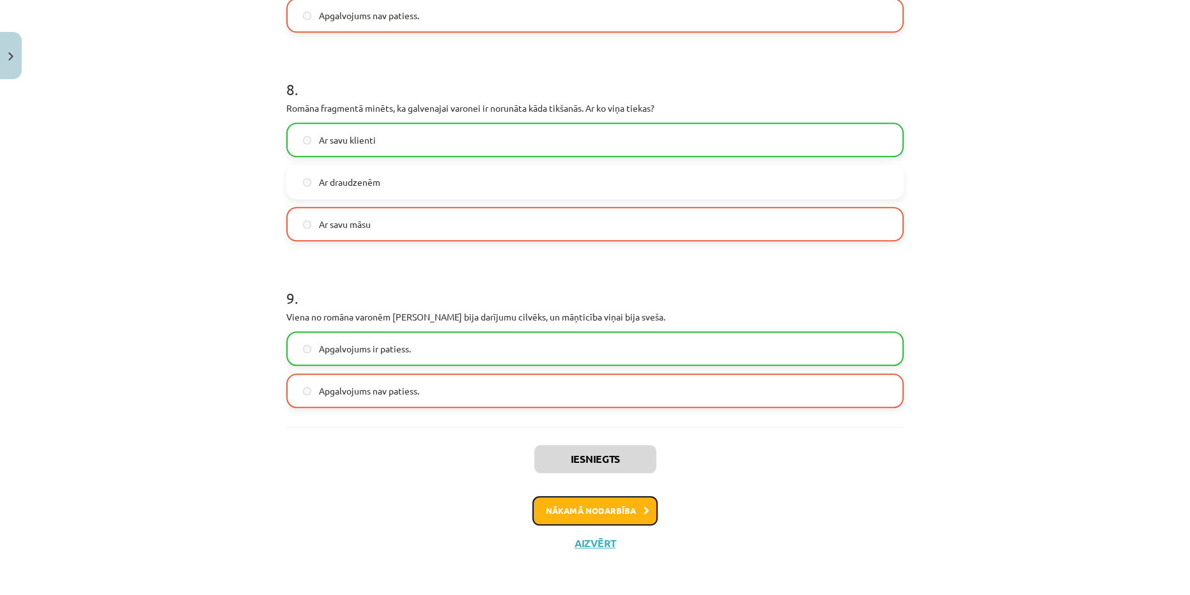
click at [609, 514] on button "Nākamā nodarbība" at bounding box center [594, 510] width 125 height 29
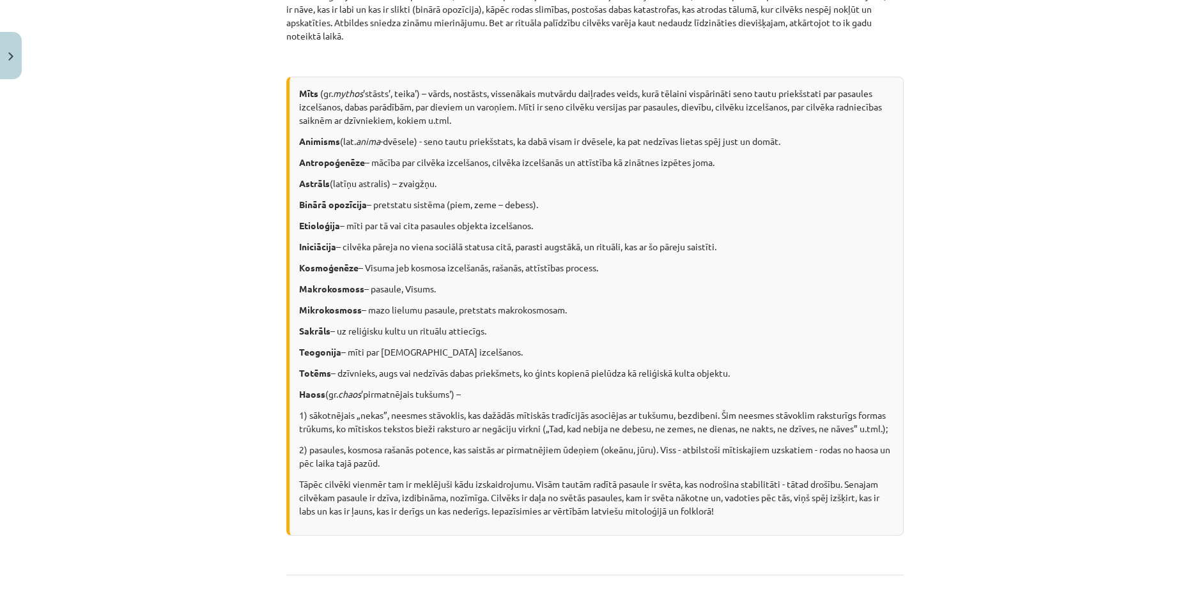
scroll to position [496, 0]
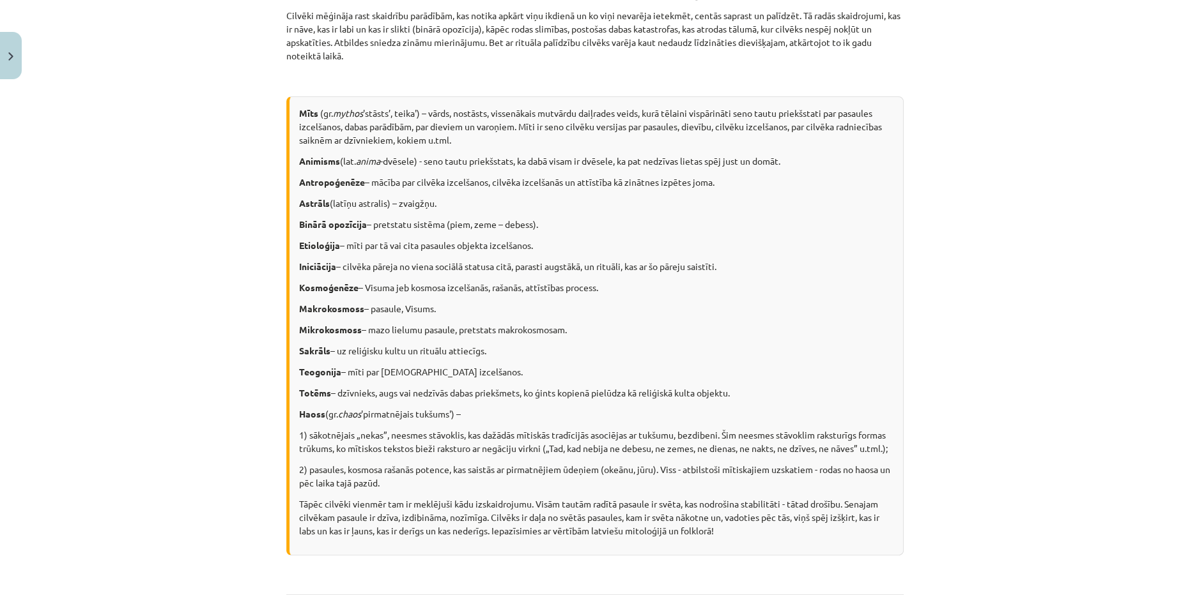
drag, startPoint x: 291, startPoint y: 109, endPoint x: 477, endPoint y: 417, distance: 360.3
click at [477, 417] on div "Mīts (gr. mythos 'stāsts’, teika') – vārds, nostāsts, vissenākais mutvārdu daiļ…" at bounding box center [594, 325] width 617 height 459
copy div "Mīts (gr. mythos 'stāsts’, teika') – vārds, nostāsts, vissenākais mutvārdu daiļ…"
drag, startPoint x: 493, startPoint y: 417, endPoint x: 418, endPoint y: 305, distance: 134.3
click at [494, 416] on p "Haoss (gr. chaos 'pirmatnējais tukšums') –" at bounding box center [596, 414] width 594 height 13
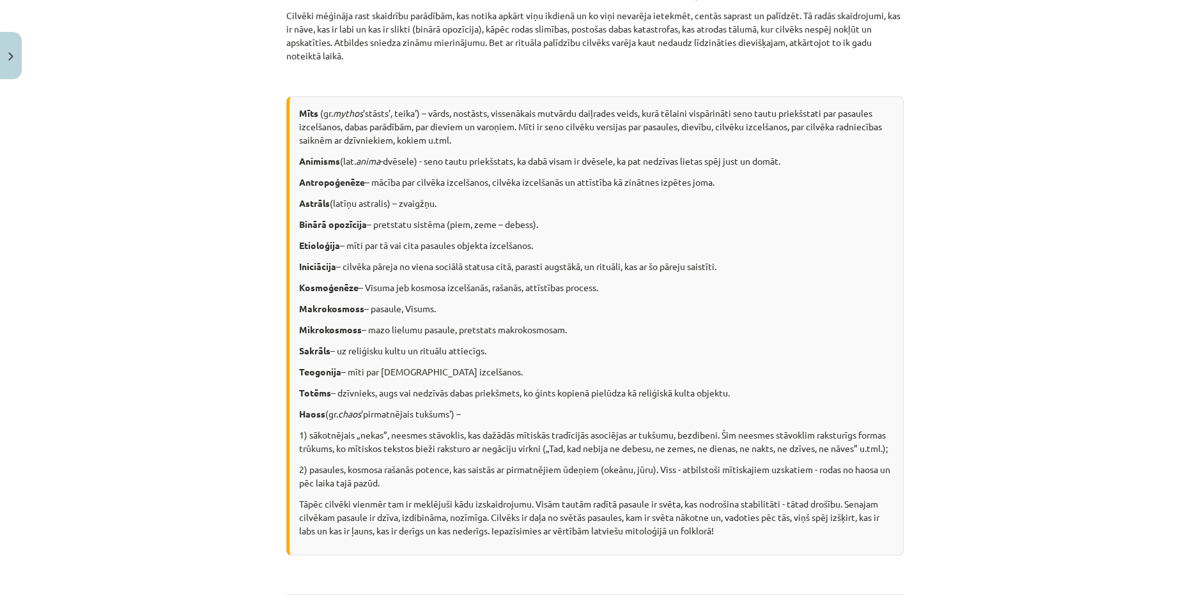
click at [802, 337] on div "Mīts (gr. mythos 'stāsts’, teika') – vārds, nostāsts, vissenākais mutvārdu daiļ…" at bounding box center [594, 325] width 617 height 459
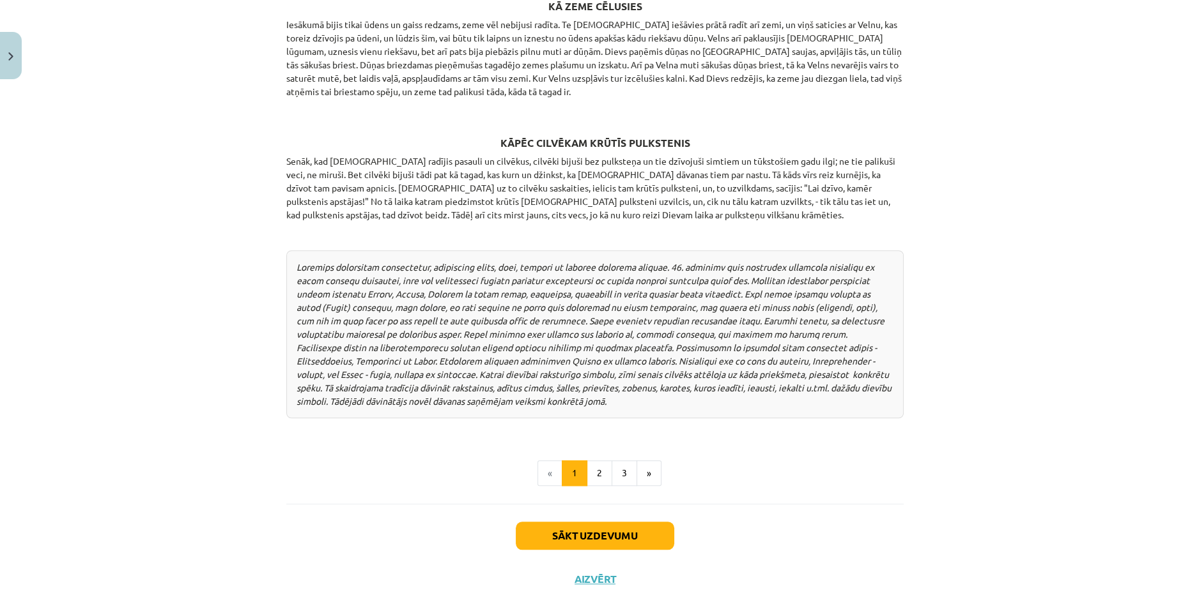
scroll to position [1596, 0]
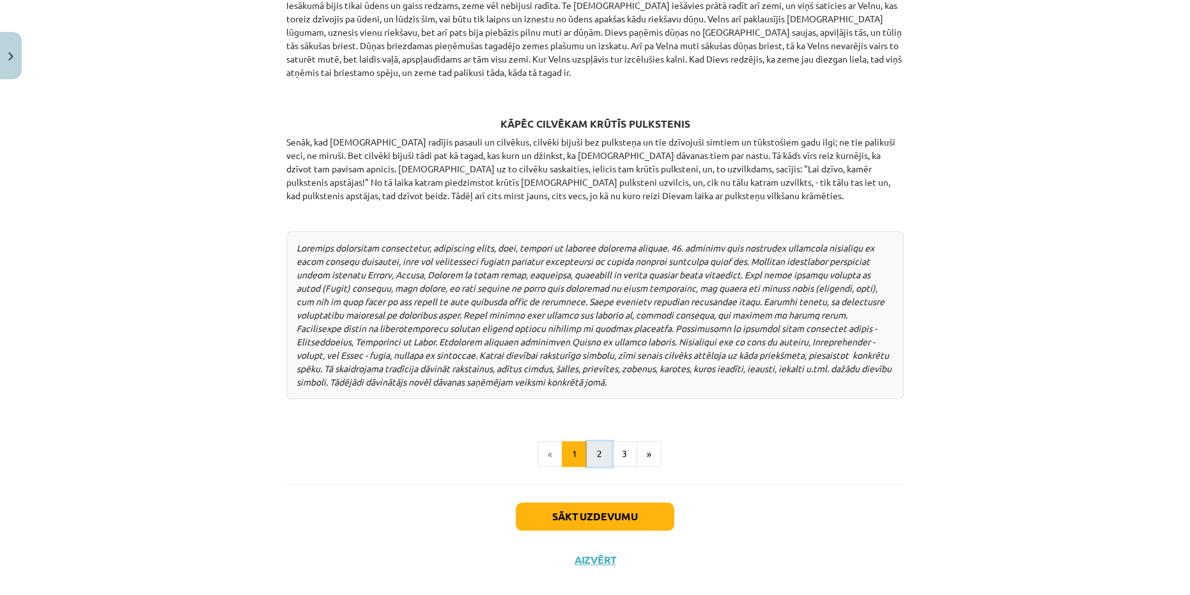
click at [594, 441] on button "2" at bounding box center [599, 454] width 26 height 26
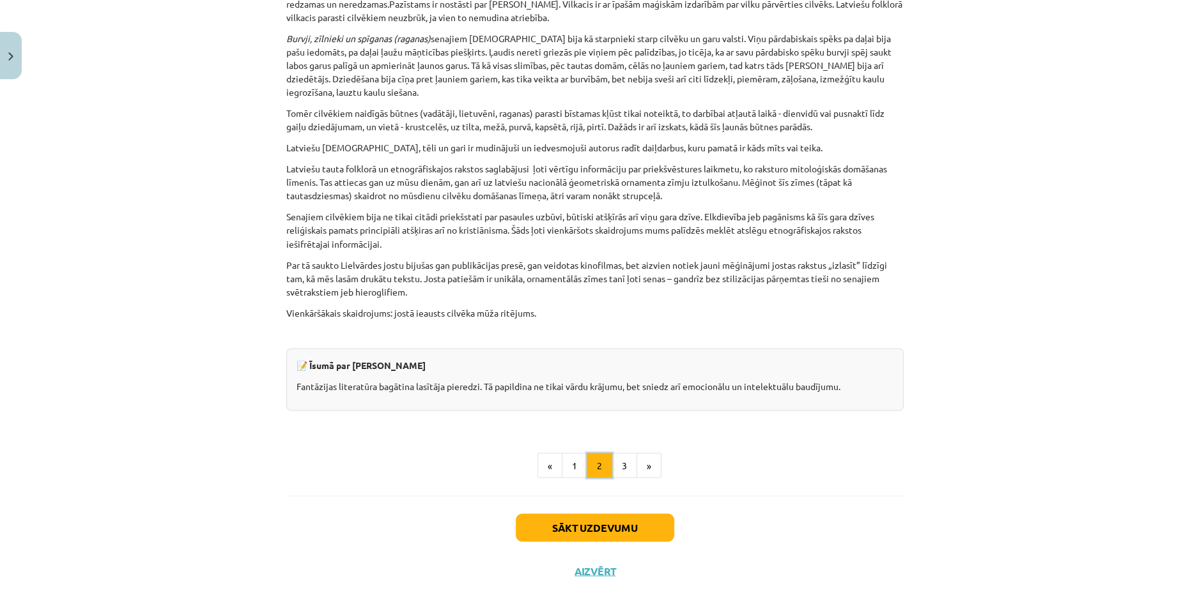
scroll to position [3032, 0]
click at [618, 452] on button "3" at bounding box center [624, 465] width 26 height 26
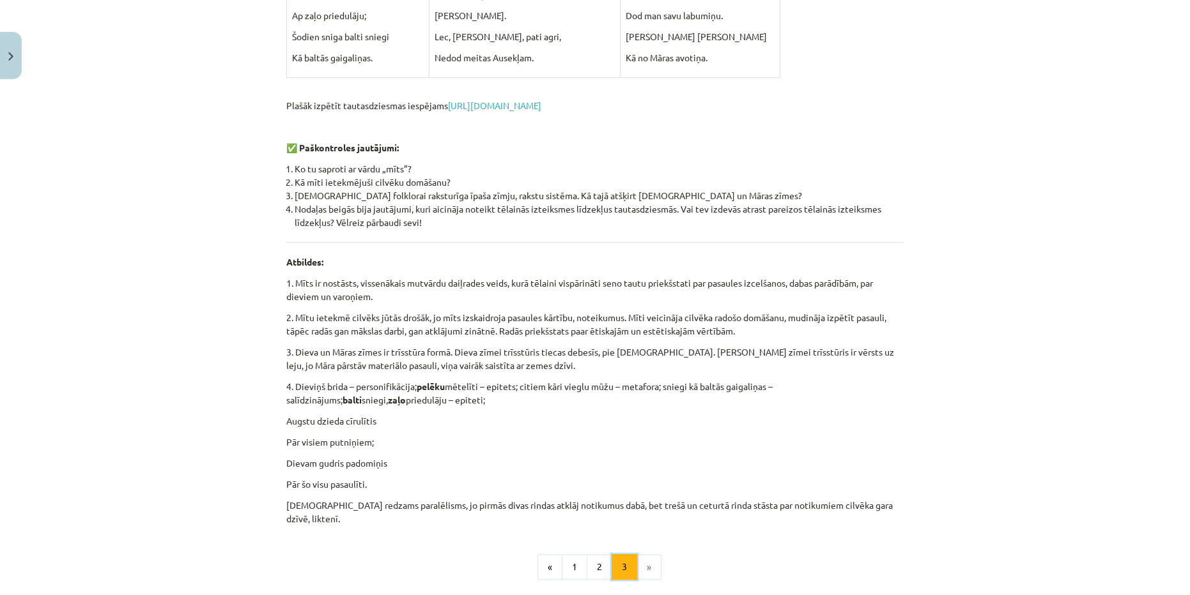
scroll to position [590, 0]
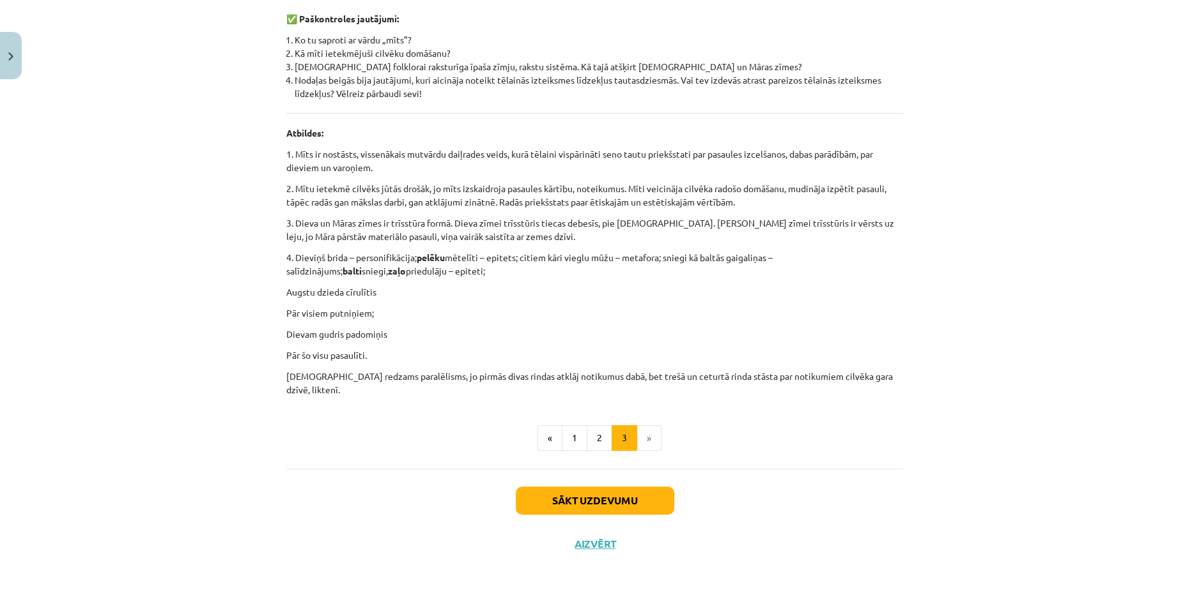
click at [642, 438] on li "»" at bounding box center [649, 438] width 24 height 26
click at [648, 512] on div "Sākt uzdevumu Aizvērt" at bounding box center [594, 513] width 617 height 89
click at [643, 491] on button "Sākt uzdevumu" at bounding box center [595, 501] width 158 height 28
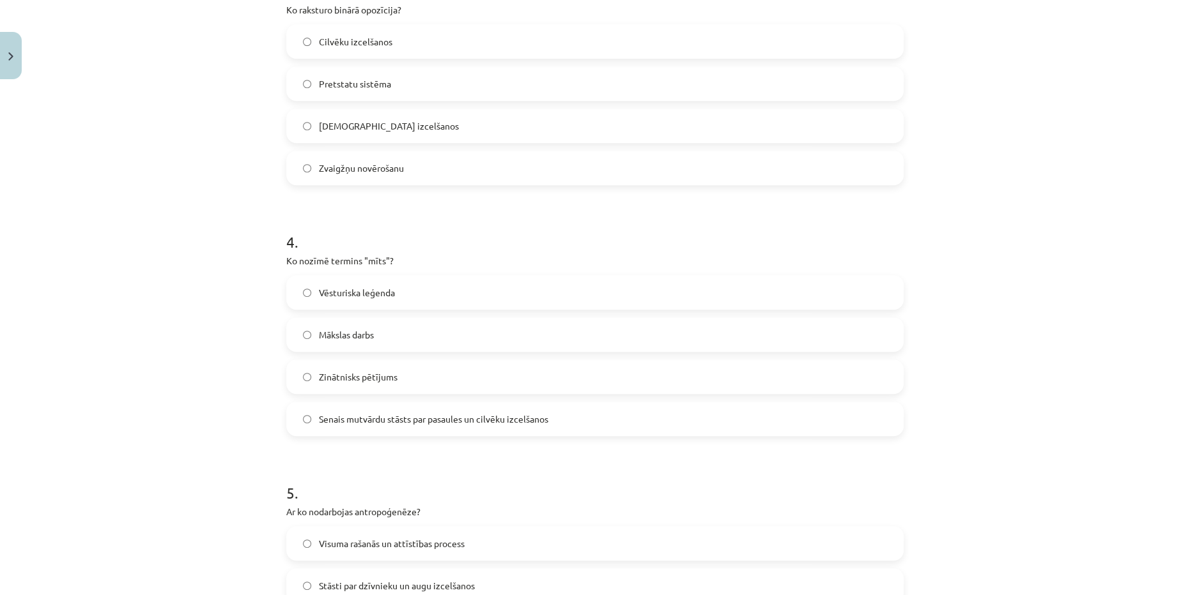
scroll to position [787, 0]
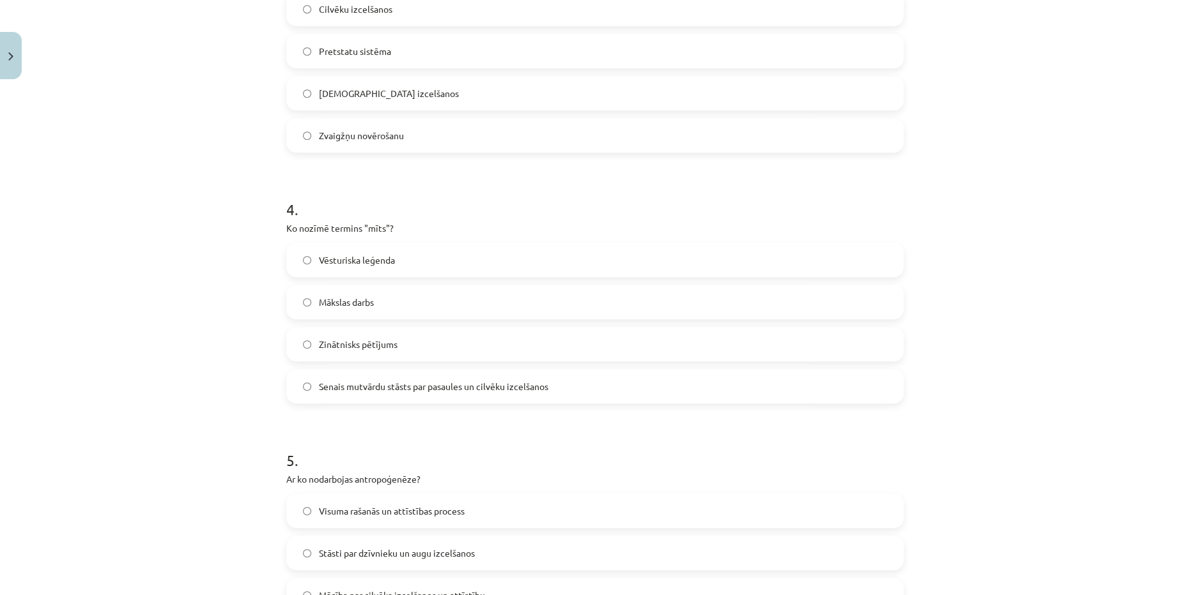
click at [400, 392] on span "Senais mutvārdu stāsts par pasaules un cilvēku izcelšanos" at bounding box center [433, 386] width 229 height 13
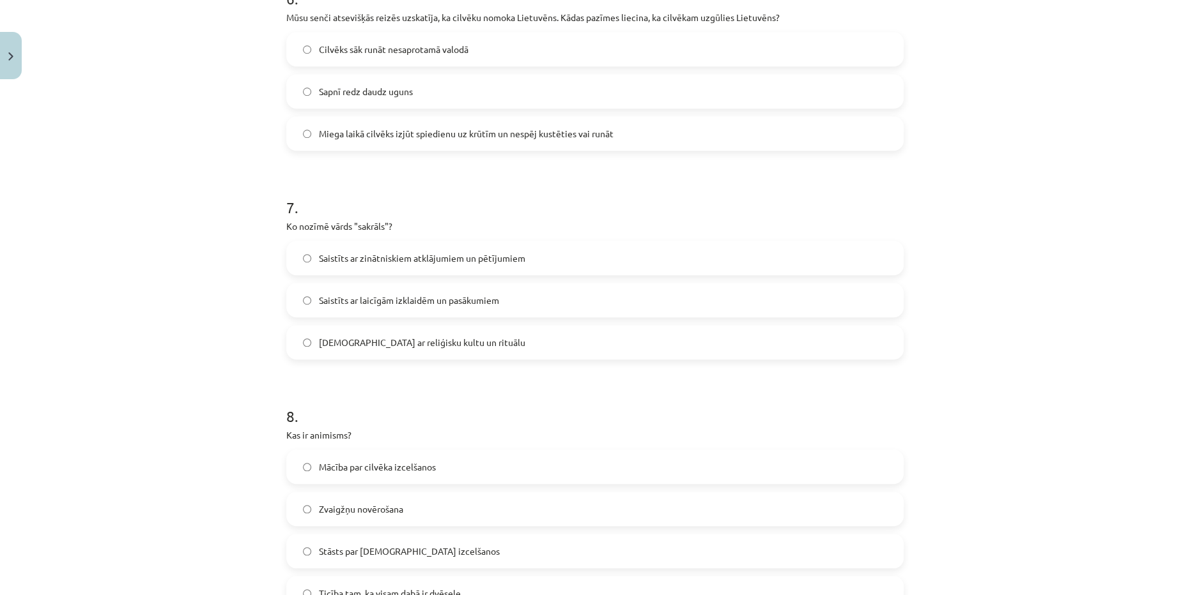
scroll to position [1872, 0]
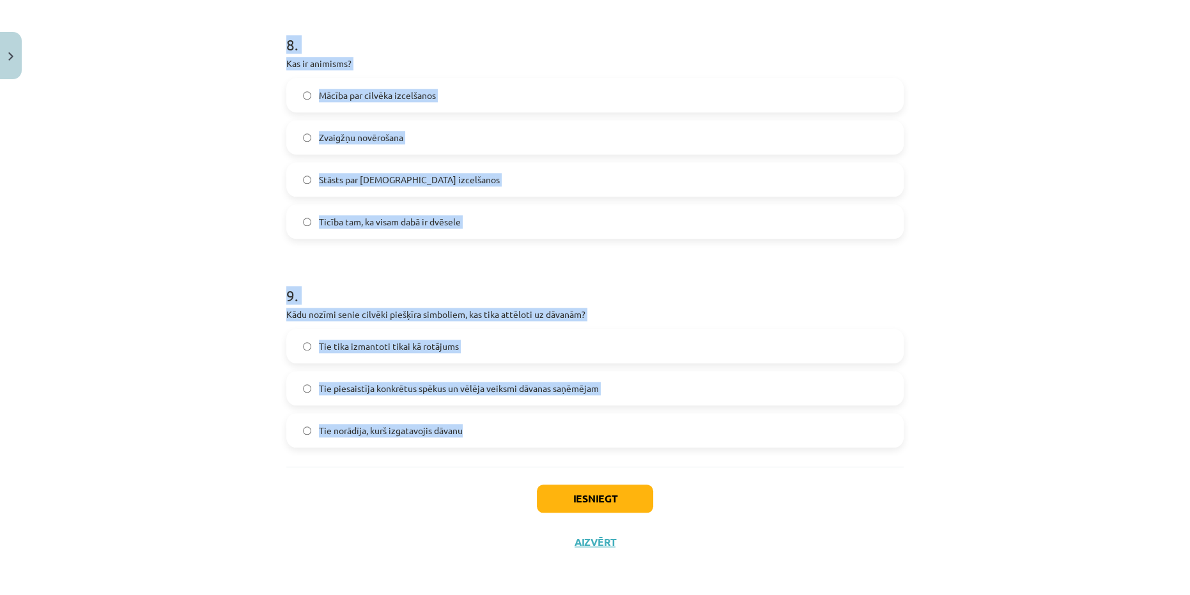
drag, startPoint x: 277, startPoint y: 289, endPoint x: 504, endPoint y: 419, distance: 261.6
copy form "Kas ir astrāls? Saistīts ar zvaigznēm Saistīts ar kosmosu Saistīts ar augiem Sa…"
click at [528, 434] on label "Tie norādīja, kurš izgatavojis dāvanu" at bounding box center [594, 431] width 615 height 32
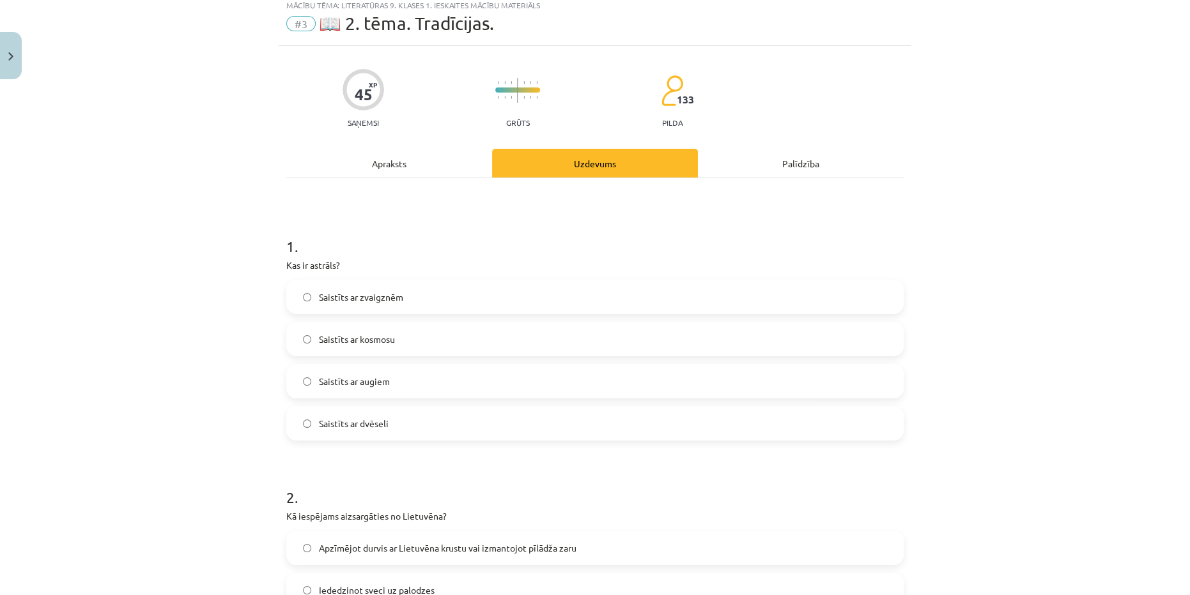
scroll to position [0, 0]
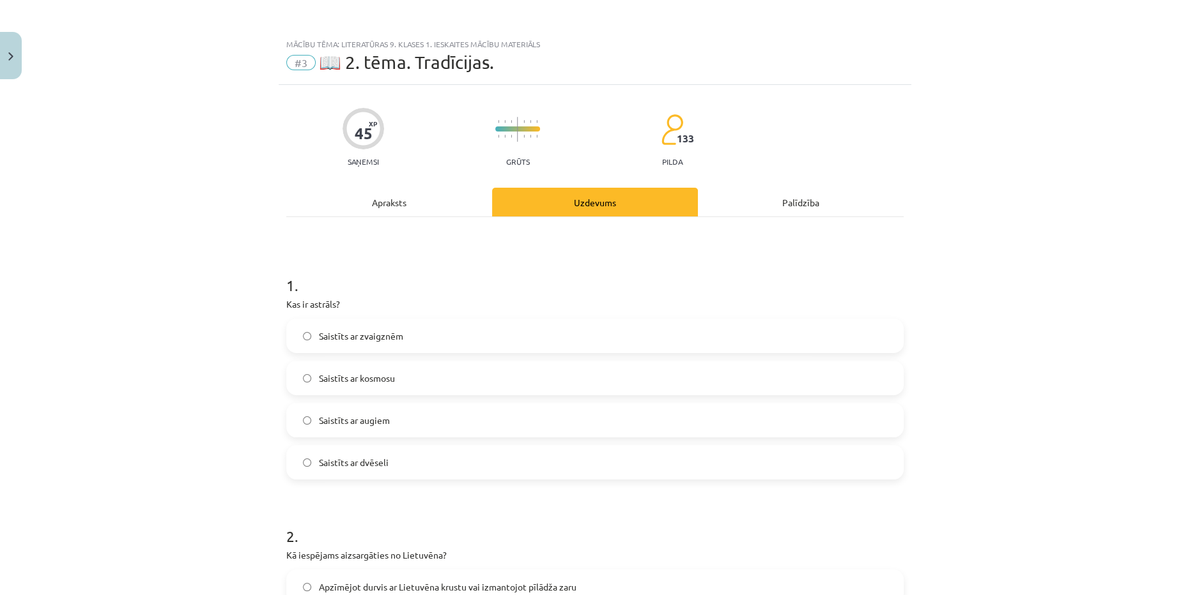
click at [411, 470] on label "Saistīts ar dvēseli" at bounding box center [594, 463] width 615 height 32
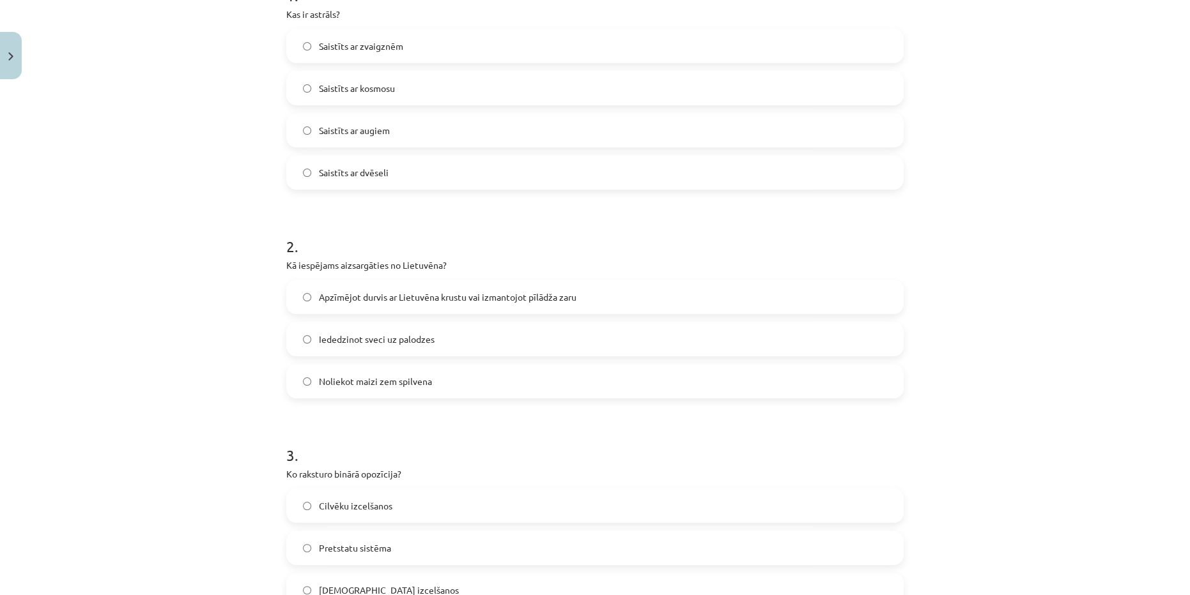
click at [496, 310] on label "Apzīmējot durvis ar Lietuvēna krustu vai izmantojot pīlādža zaru" at bounding box center [594, 297] width 615 height 32
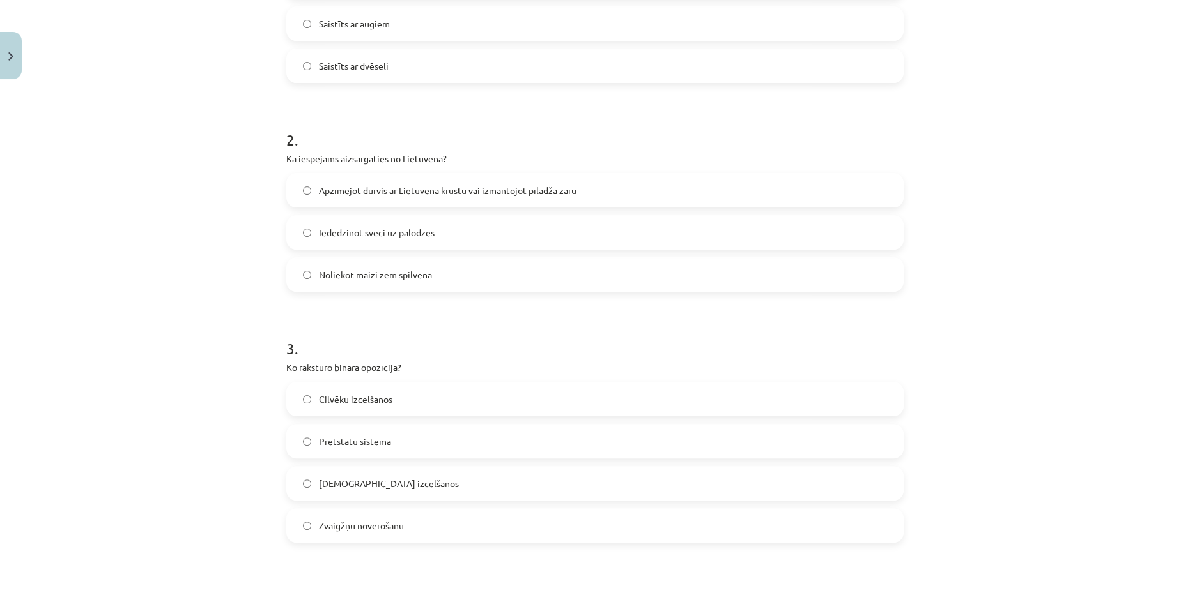
scroll to position [581, 0]
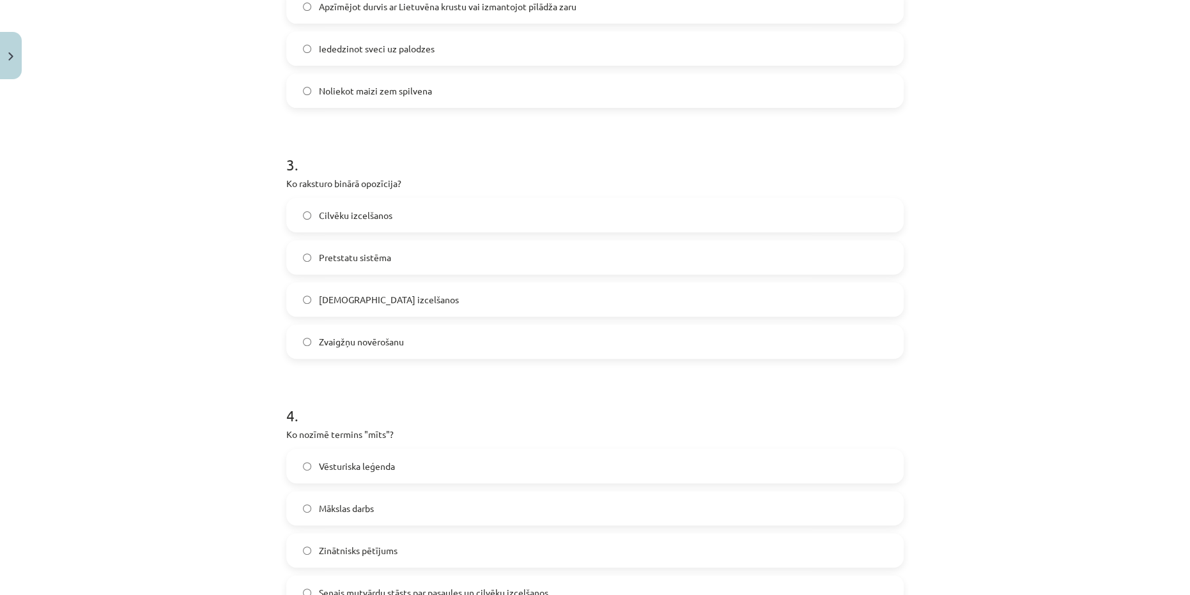
click at [351, 259] on span "Pretstatu sistēma" at bounding box center [355, 257] width 72 height 13
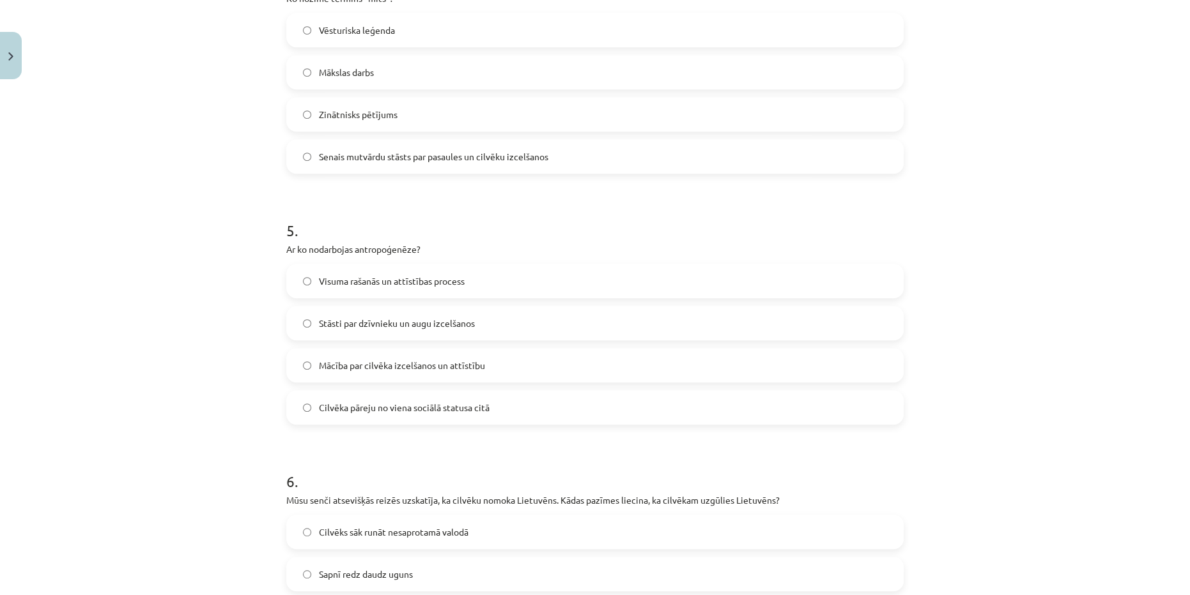
scroll to position [1045, 0]
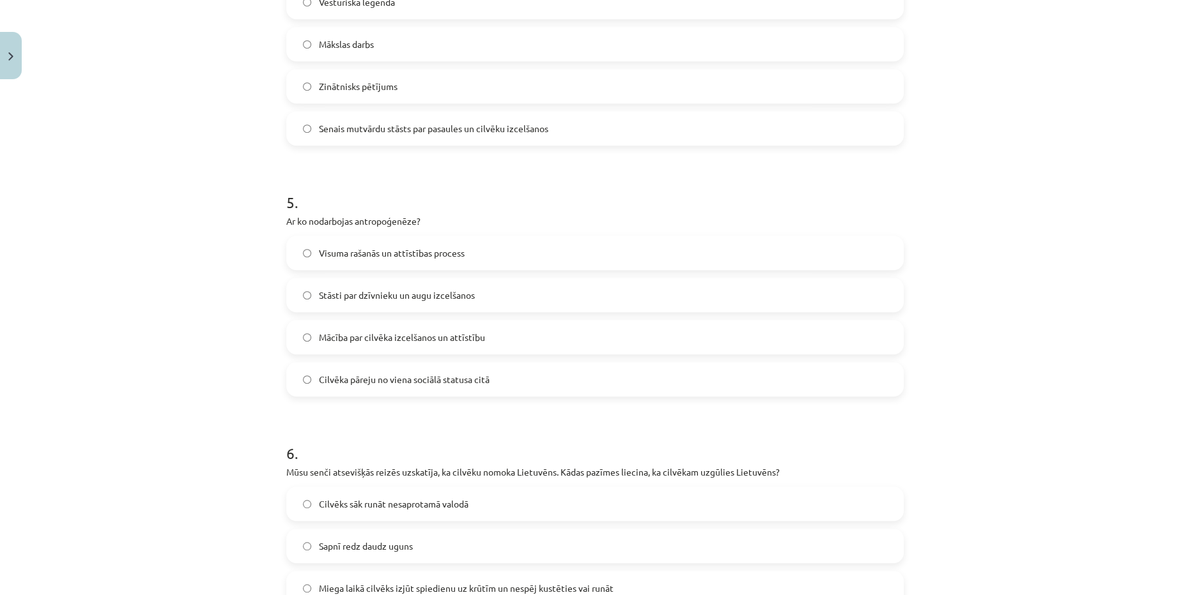
click at [369, 327] on label "Mācība par cilvēka izcelšanos un attīstību" at bounding box center [594, 337] width 615 height 32
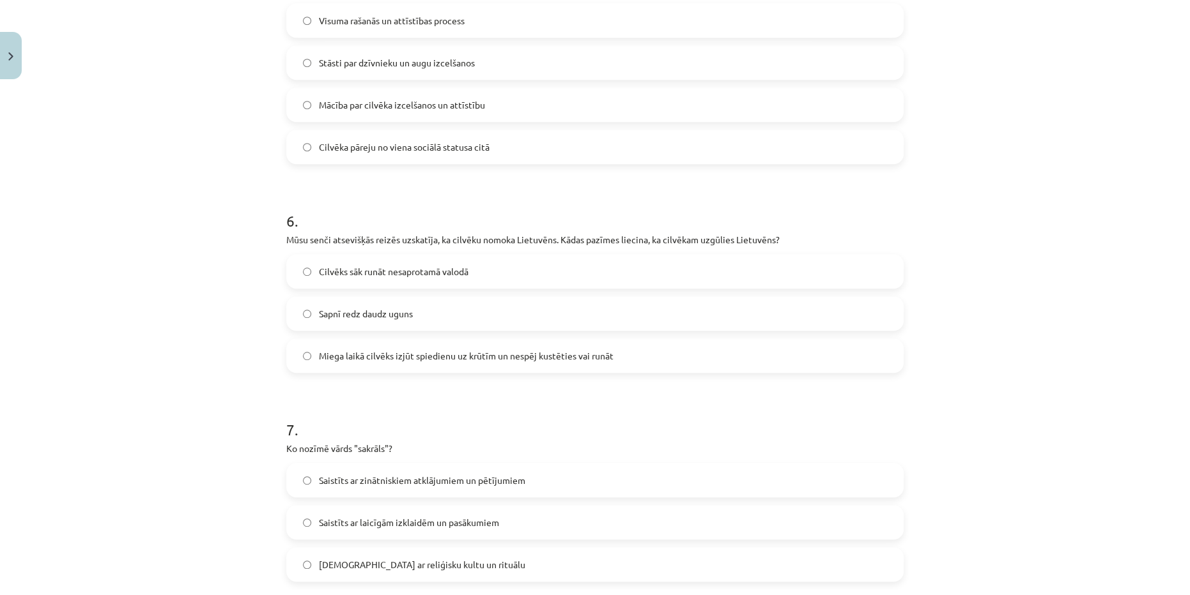
click at [394, 347] on label "Miega laikā cilvēks izjūt spiedienu uz krūtīm un nespēj kustēties vai runāt" at bounding box center [594, 356] width 615 height 32
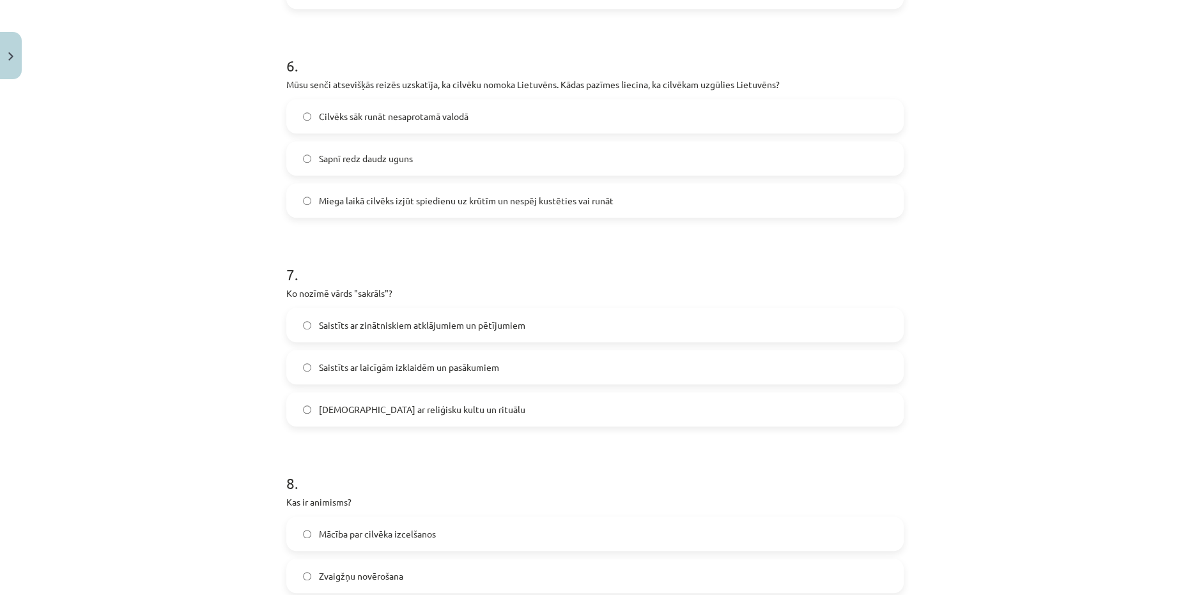
scroll to position [1568, 0]
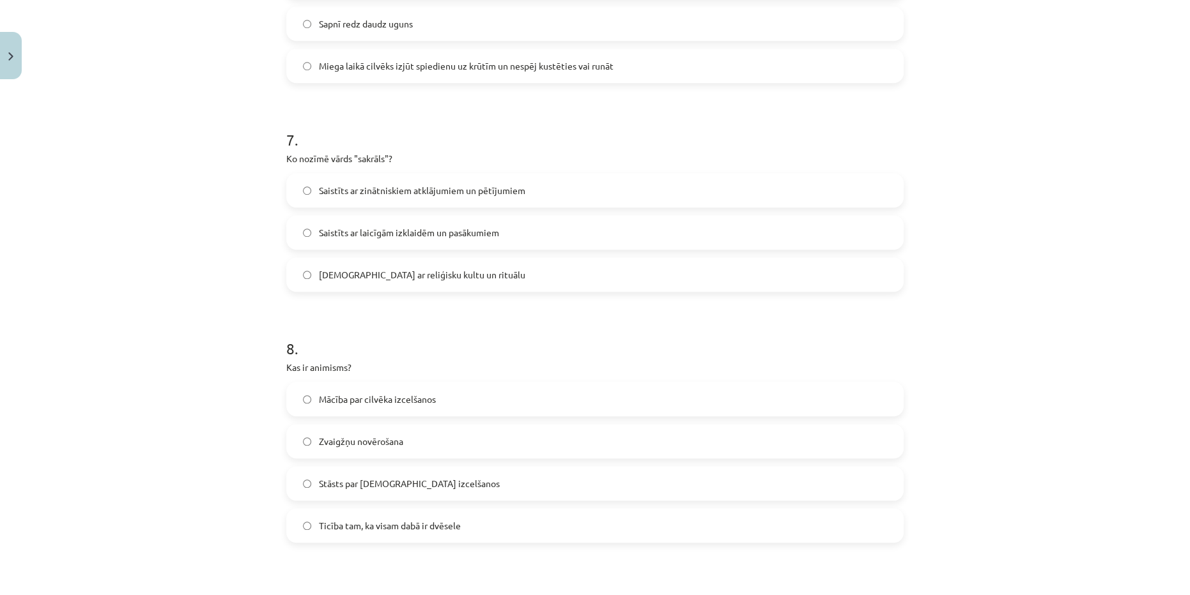
click at [440, 281] on label "Saistīts ar reliģisku kultu un rituālu" at bounding box center [594, 275] width 615 height 32
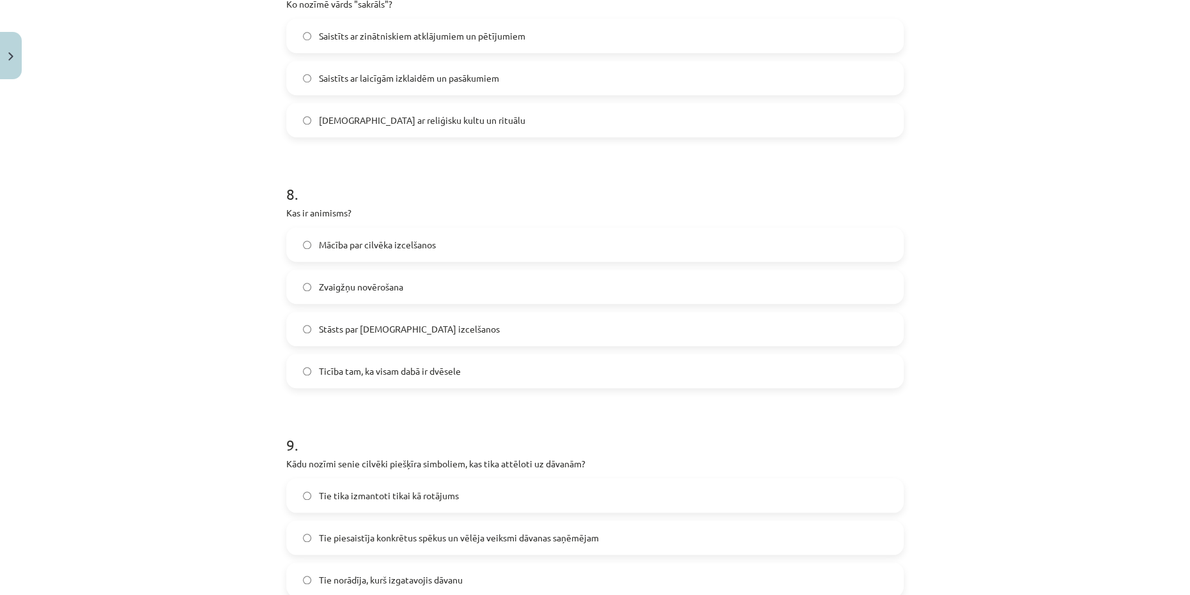
scroll to position [1742, 0]
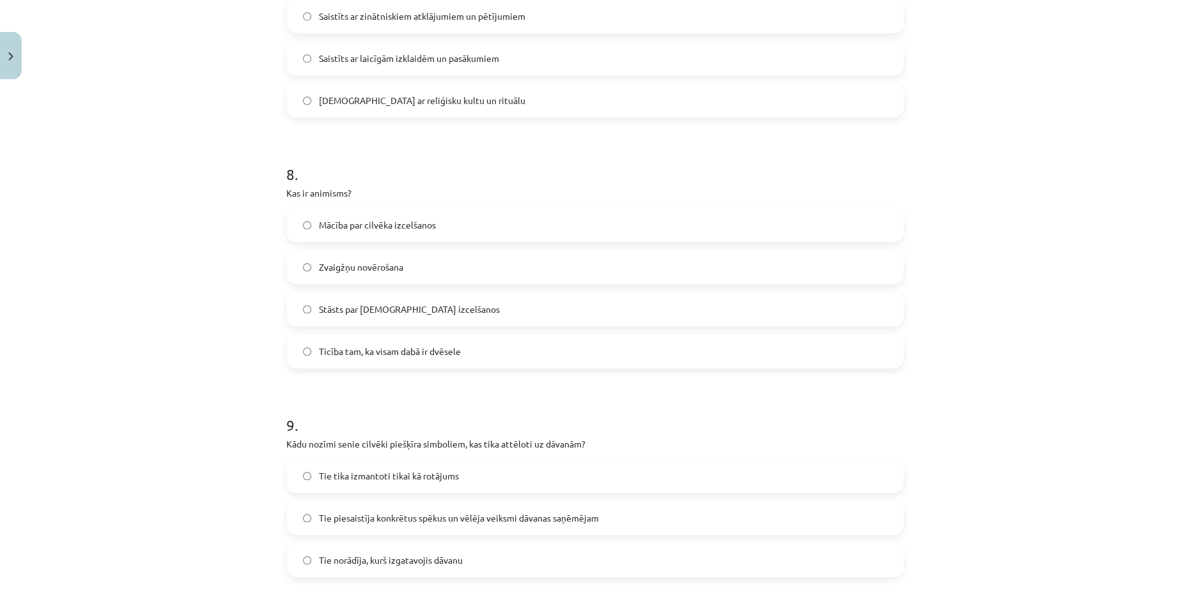
click at [367, 225] on span "Mācība par cilvēka izcelšanos" at bounding box center [377, 224] width 117 height 13
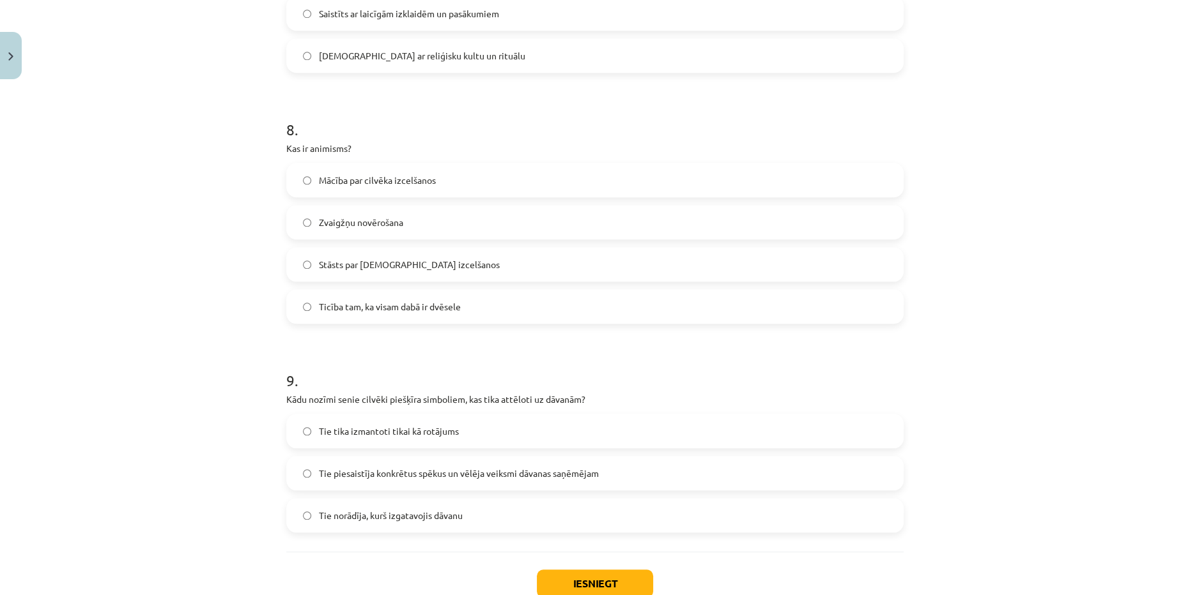
scroll to position [1859, 0]
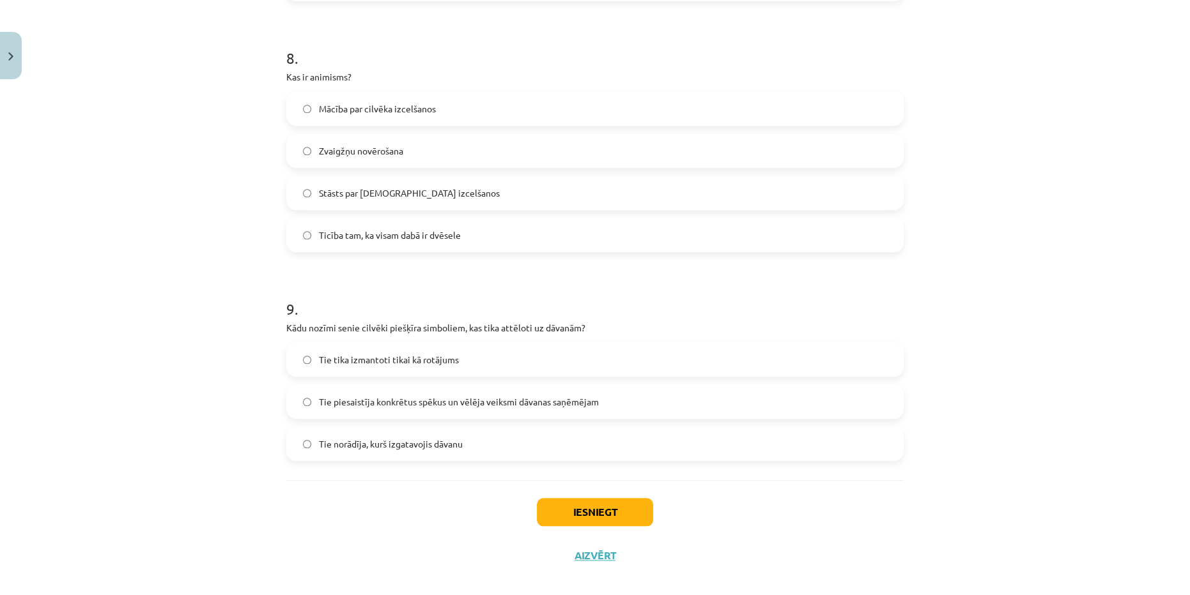
click at [332, 407] on span "Tie piesaistīja konkrētus spēkus un vēlēja veiksmi dāvanas saņēmējam" at bounding box center [459, 401] width 280 height 13
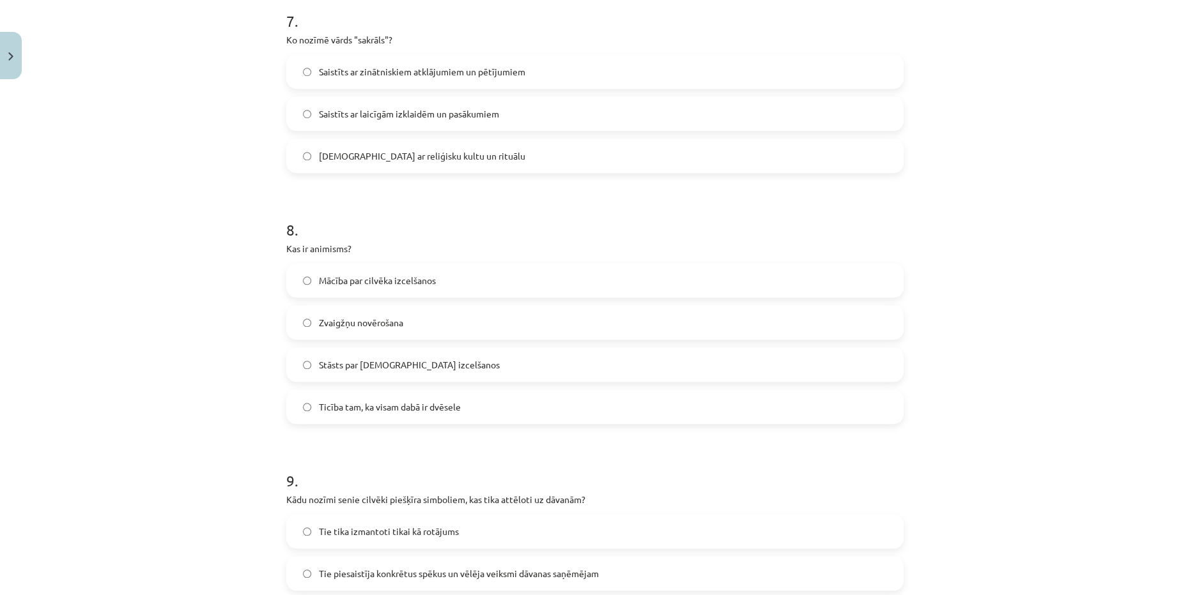
scroll to position [1684, 0]
click at [470, 422] on label "Ticība tam, ka visam dabā ir dvēsele" at bounding box center [594, 410] width 615 height 32
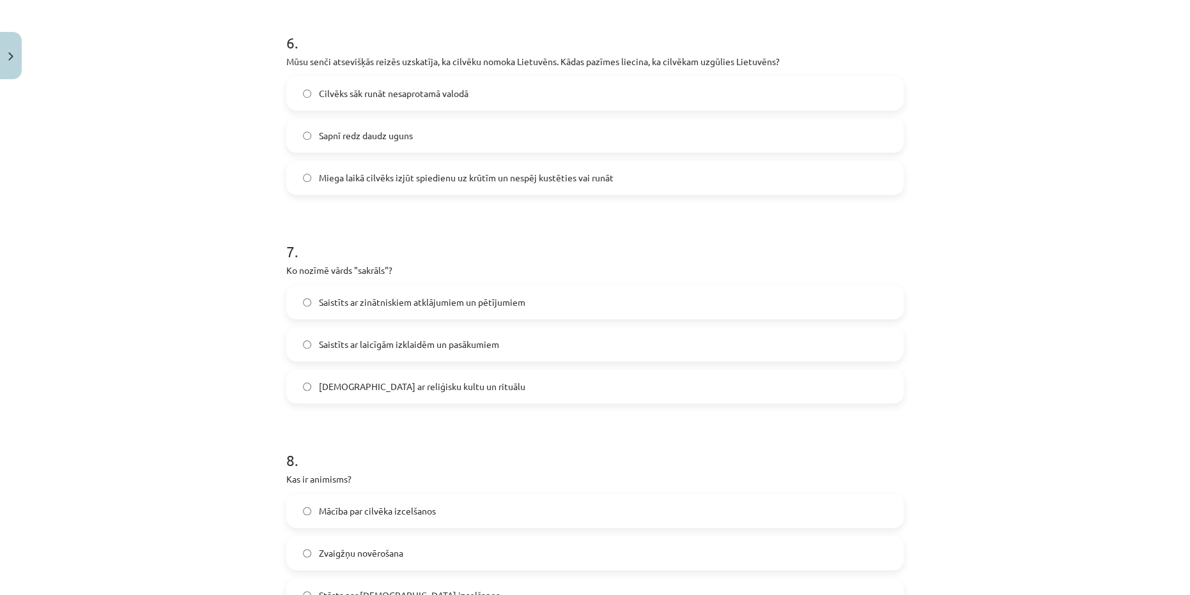
scroll to position [1452, 0]
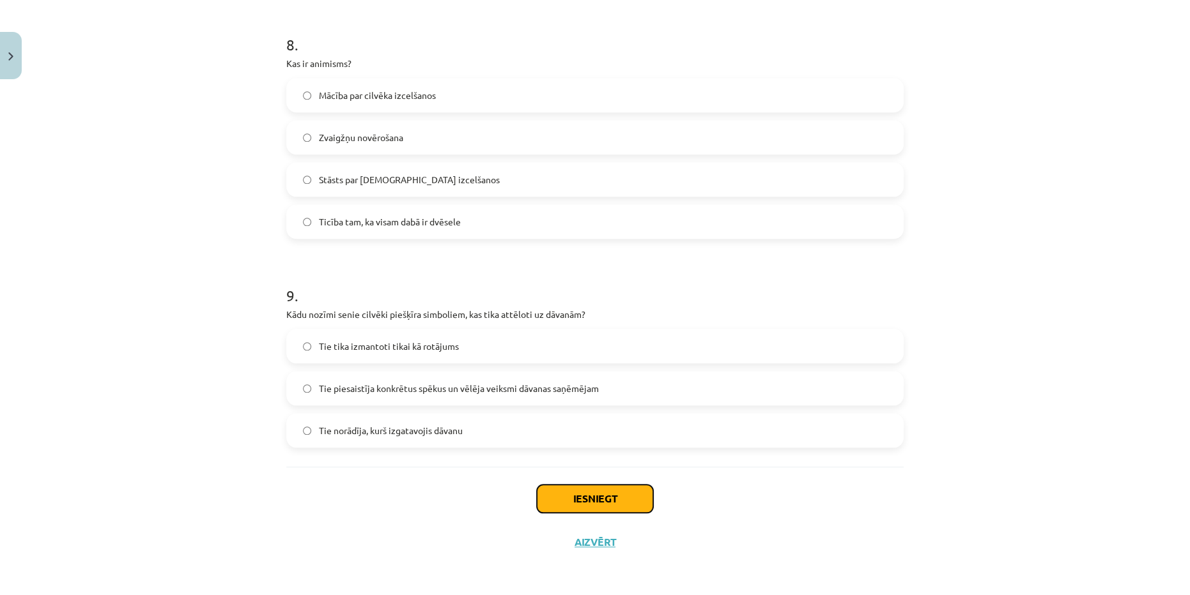
click at [626, 501] on button "Iesniegt" at bounding box center [595, 499] width 116 height 28
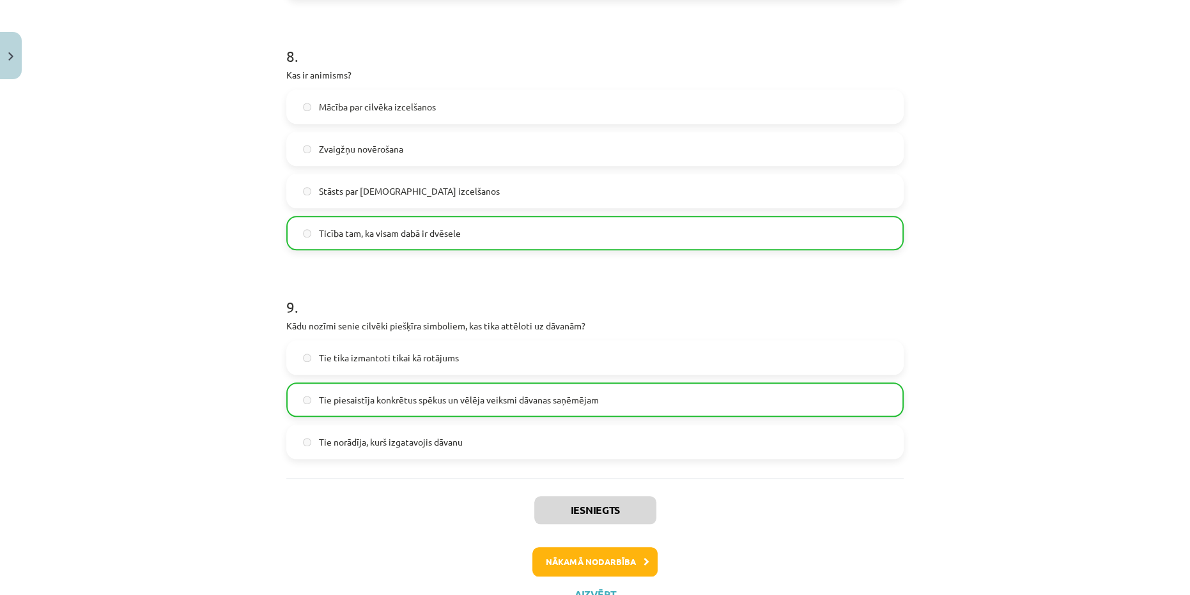
scroll to position [1912, 0]
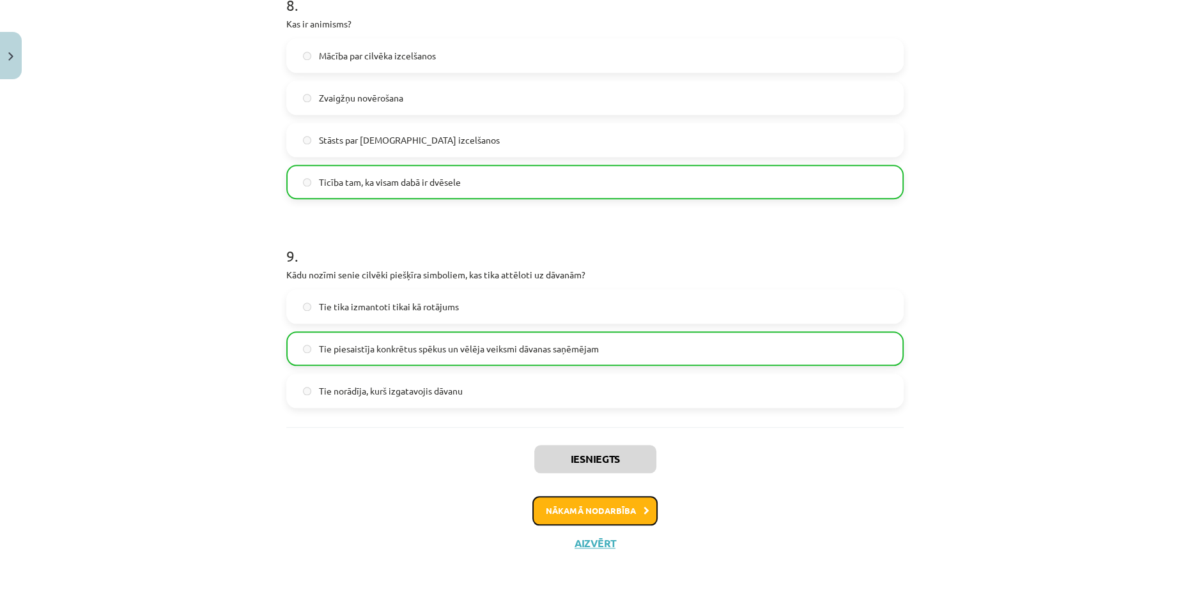
click at [625, 508] on button "Nākamā nodarbība" at bounding box center [594, 510] width 125 height 29
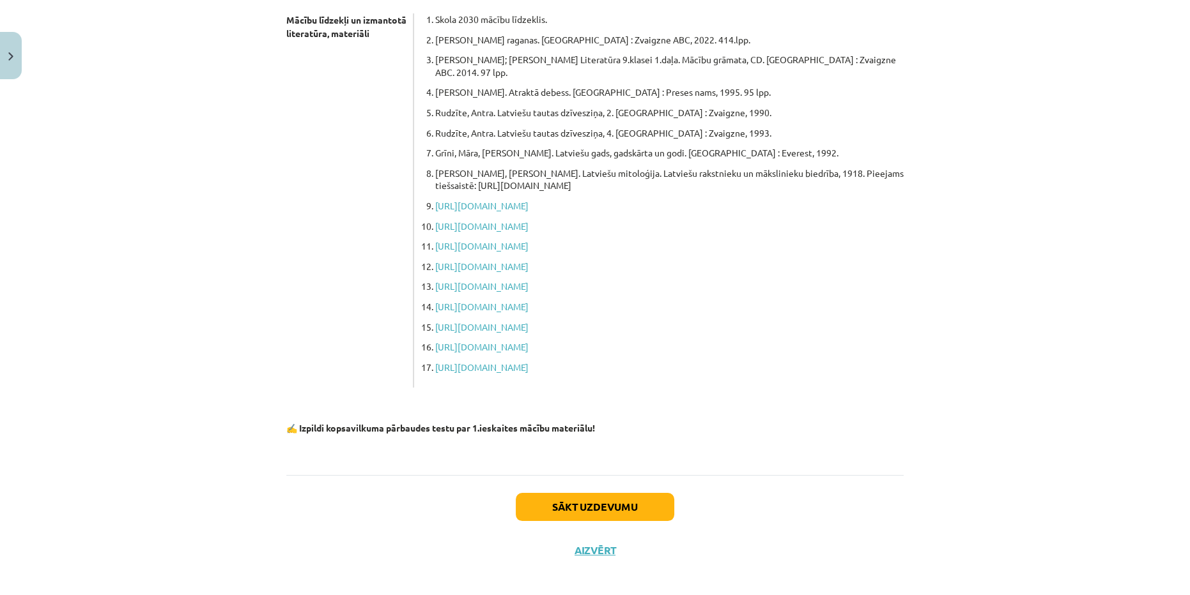
scroll to position [236, 0]
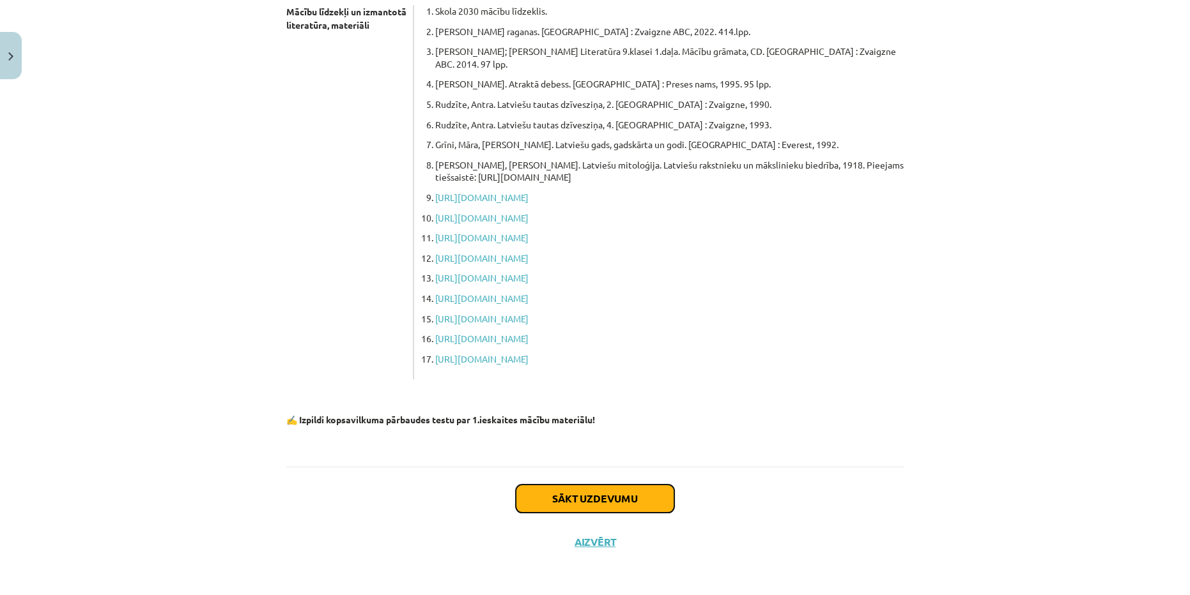
click at [548, 497] on button "Sākt uzdevumu" at bounding box center [595, 499] width 158 height 28
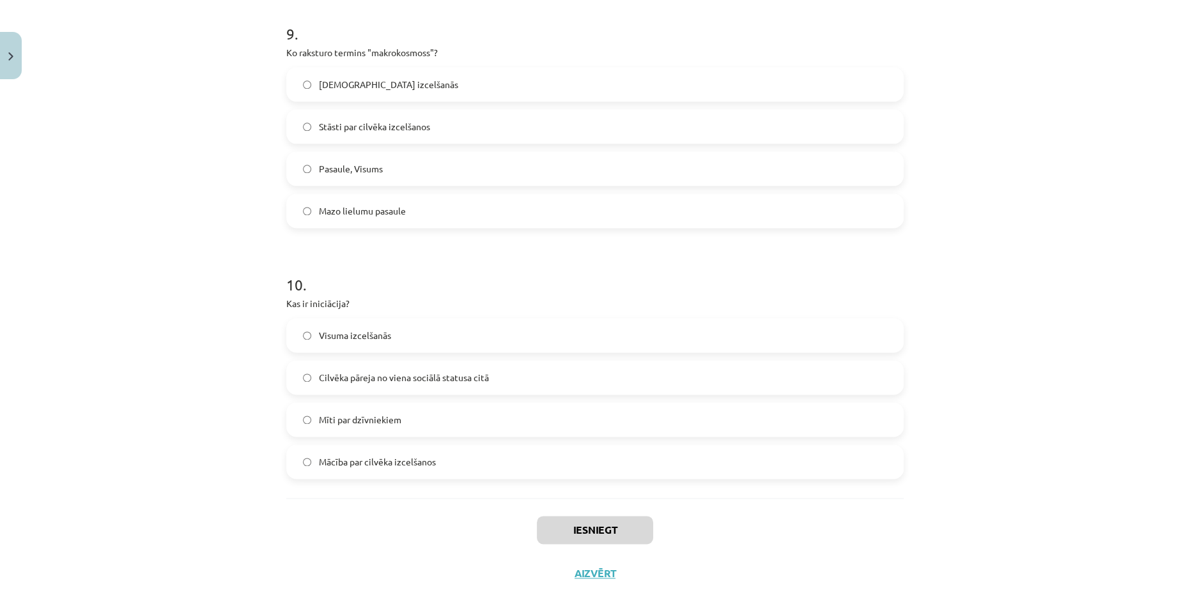
scroll to position [2291, 0]
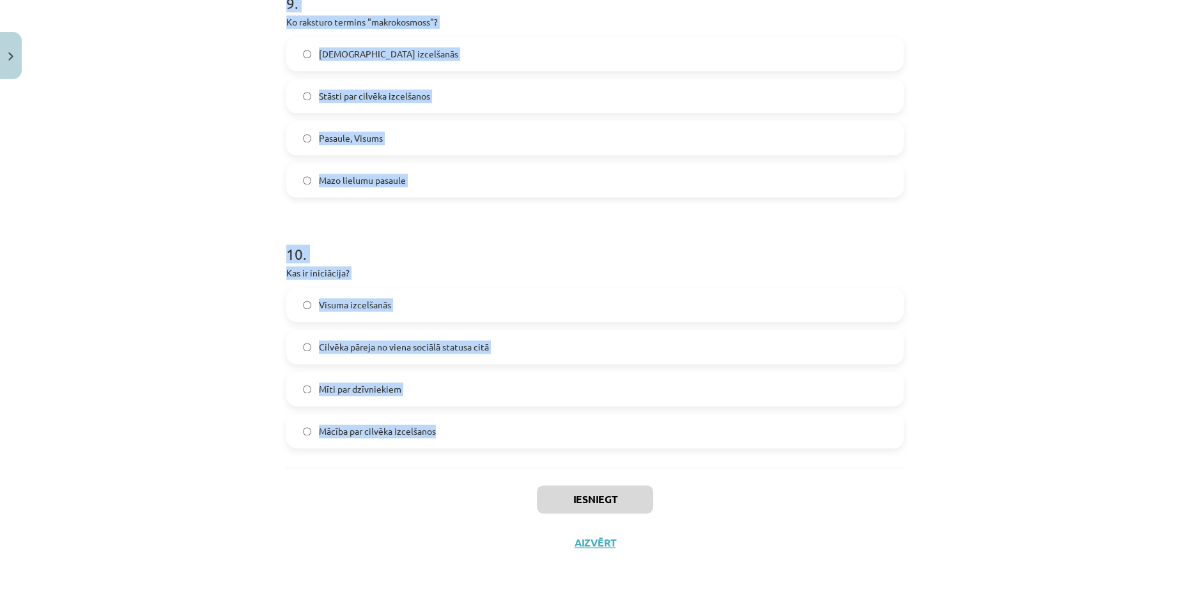
drag, startPoint x: 273, startPoint y: 267, endPoint x: 467, endPoint y: 433, distance: 255.1
copy form "Ko nozīmē termins "totēms"? Pirmatnējais tukšums Reliģiskais kulta objekts, kas…"
click at [493, 447] on div "Mācība par cilvēka izcelšanos" at bounding box center [594, 431] width 617 height 34
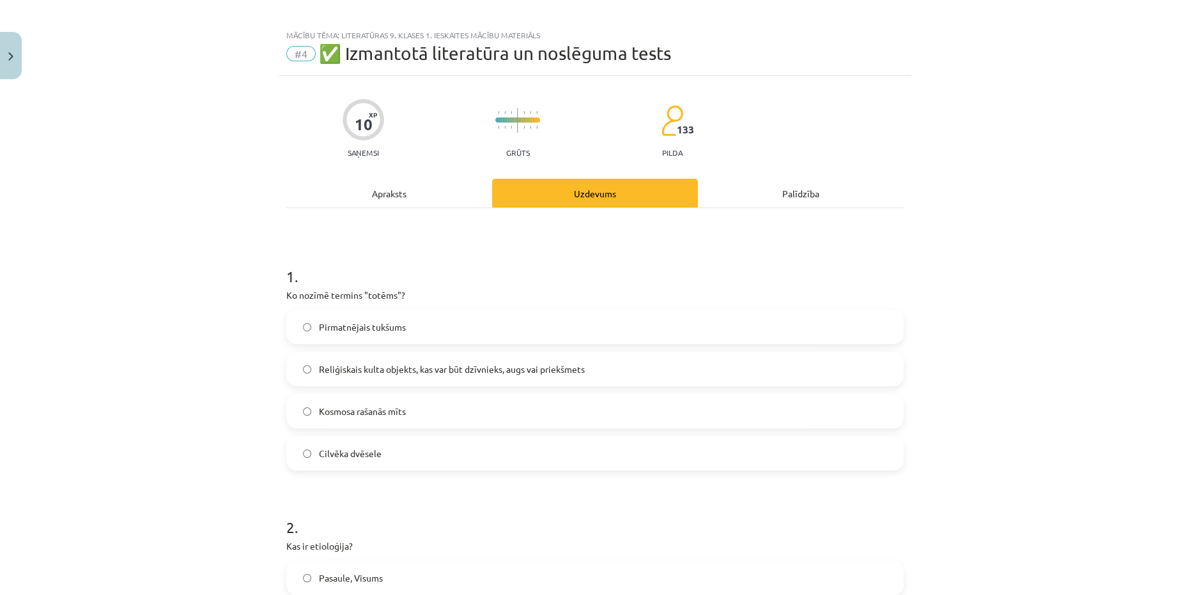
scroll to position [0, 0]
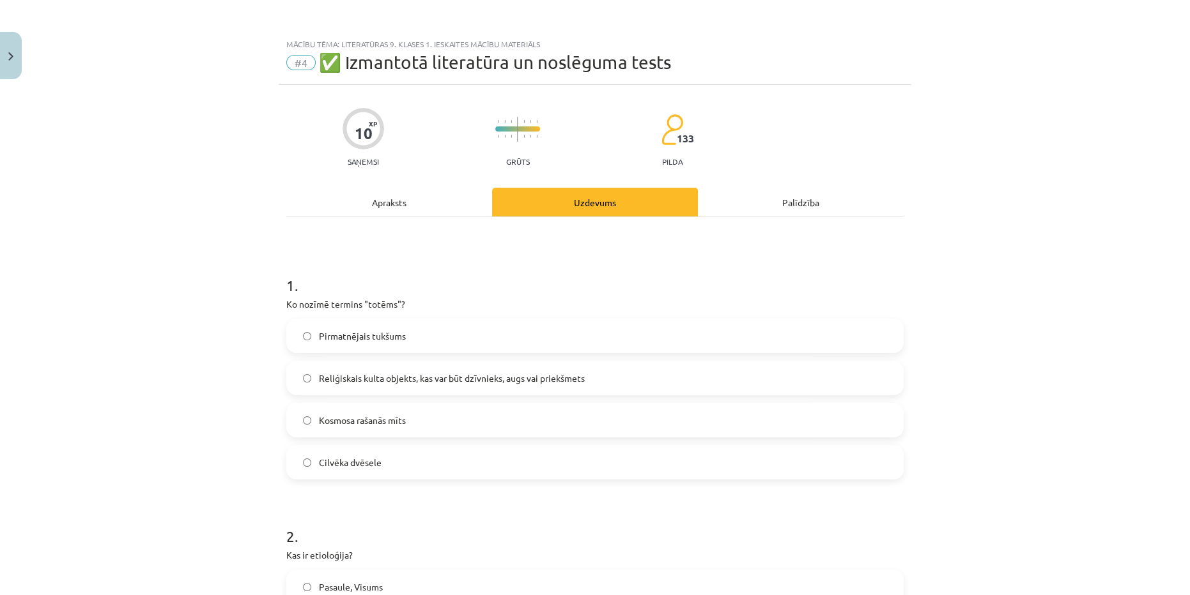
click at [382, 386] on label "Reliģiskais kulta objekts, kas var būt dzīvnieks, augs vai priekšmets" at bounding box center [594, 378] width 615 height 32
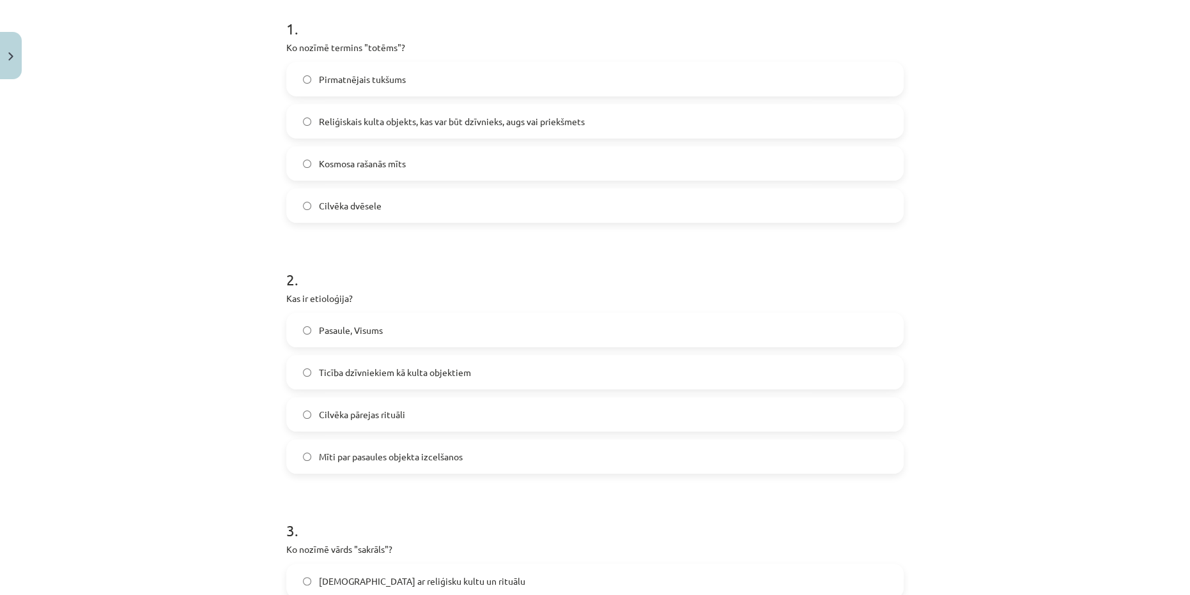
scroll to position [290, 0]
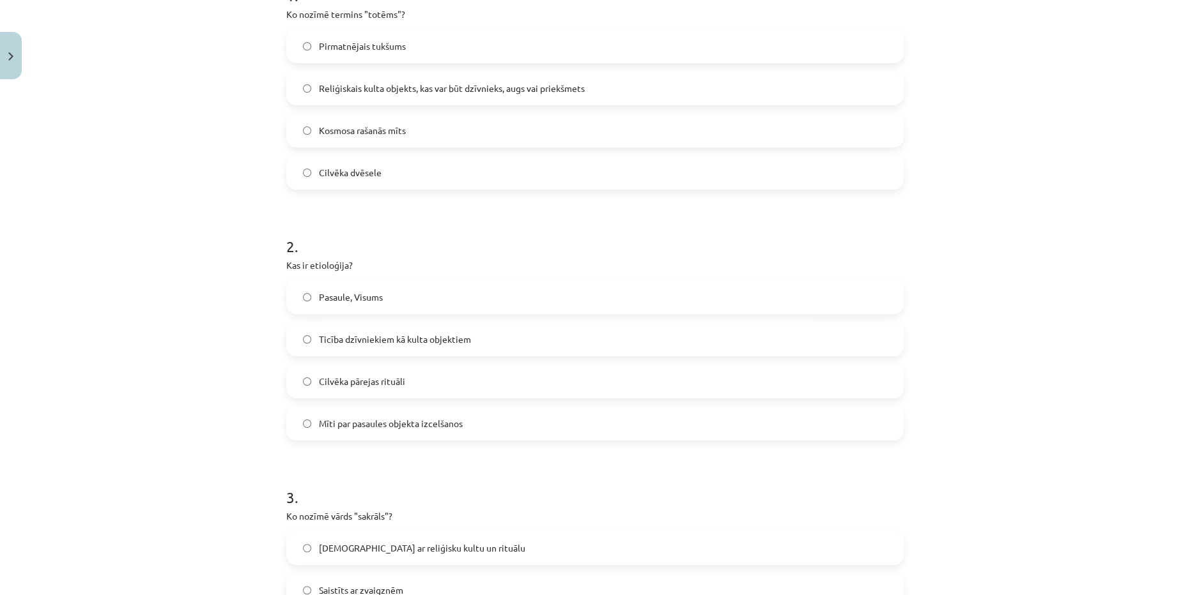
click at [319, 420] on span "Mīti par pasaules objekta izcelšanos" at bounding box center [391, 423] width 144 height 13
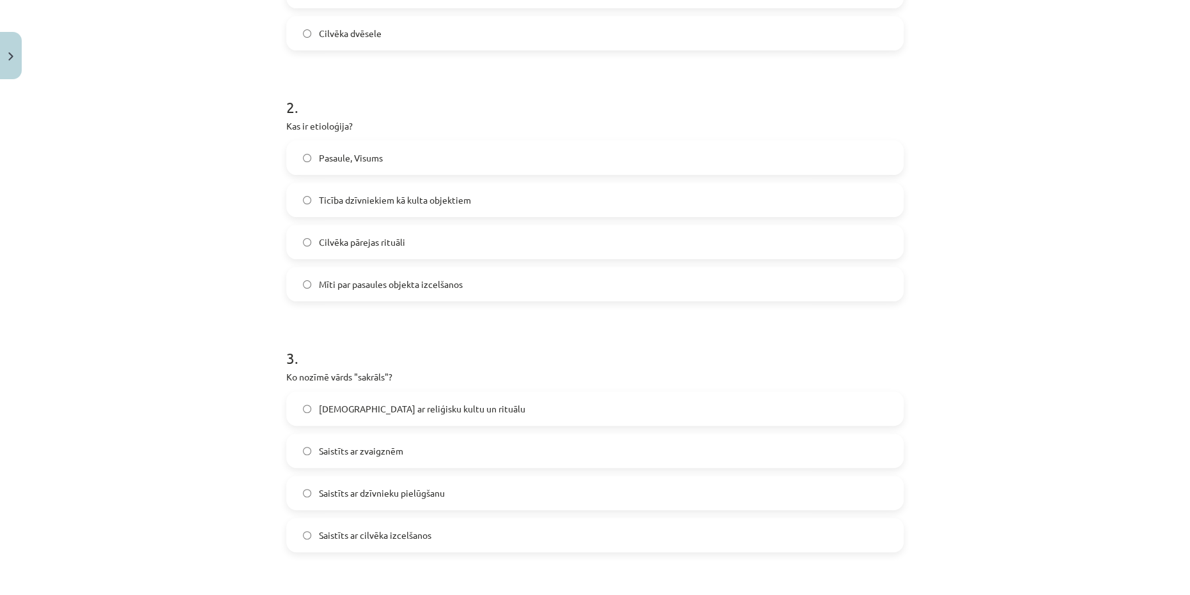
scroll to position [581, 0]
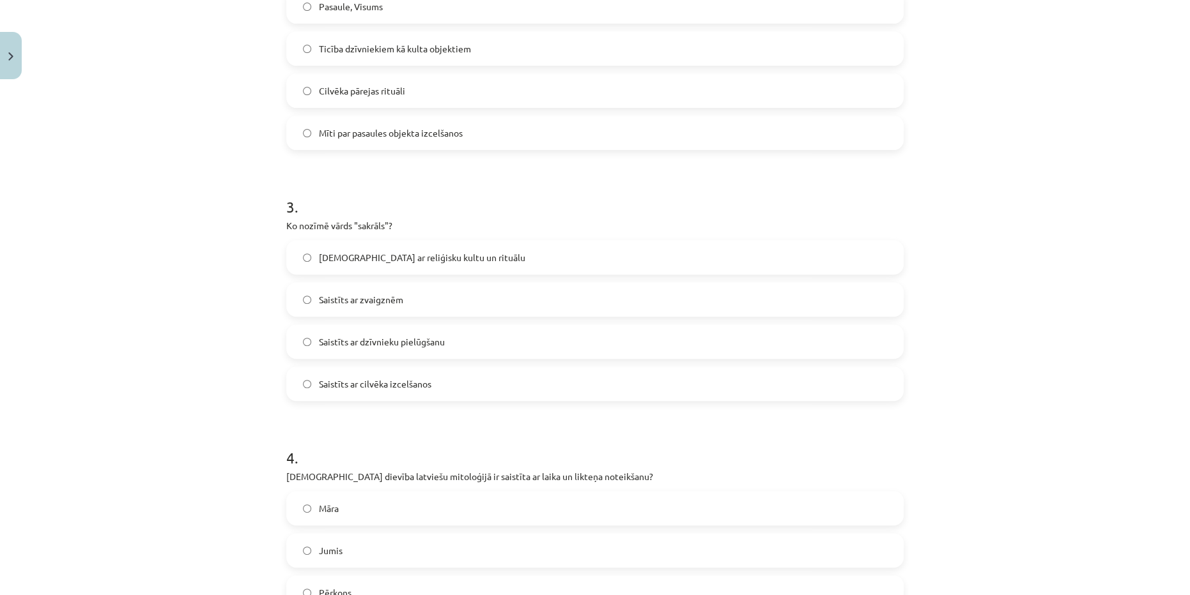
click at [429, 257] on span "Saistīts ar reliģisku kultu un rituālu" at bounding box center [422, 257] width 206 height 13
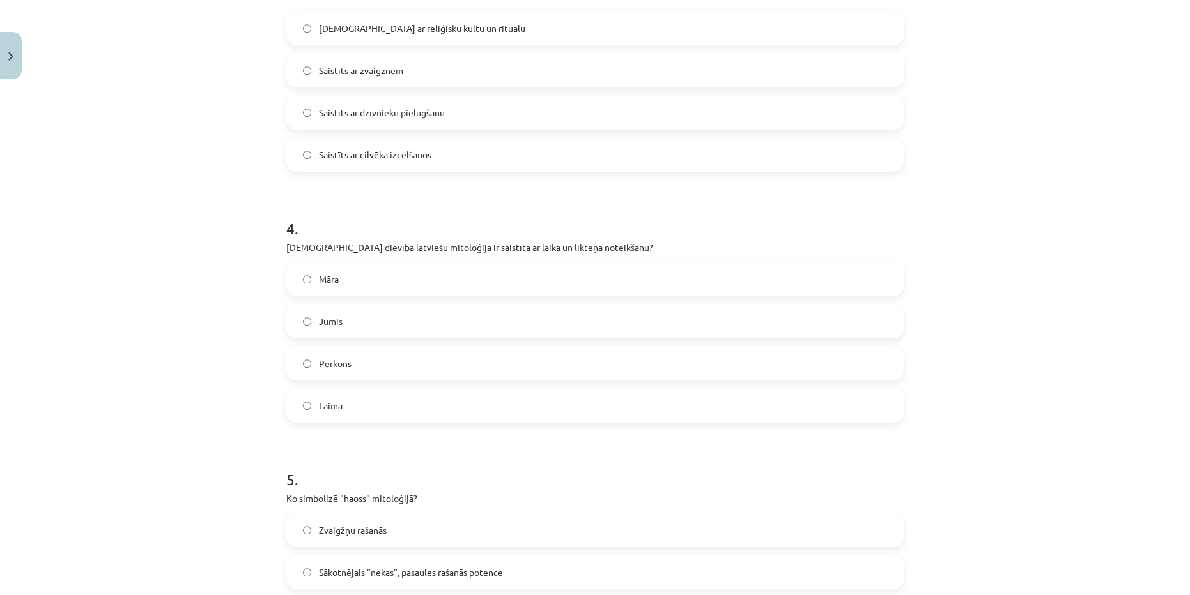
scroll to position [813, 0]
click at [366, 397] on label "Laima" at bounding box center [594, 403] width 615 height 32
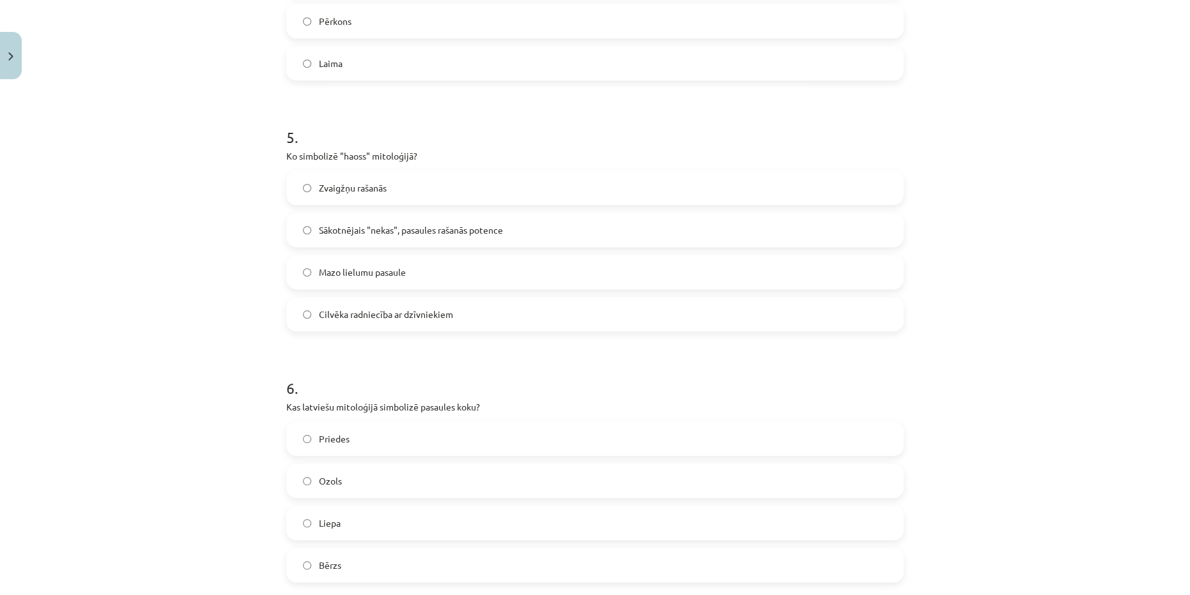
scroll to position [1161, 0]
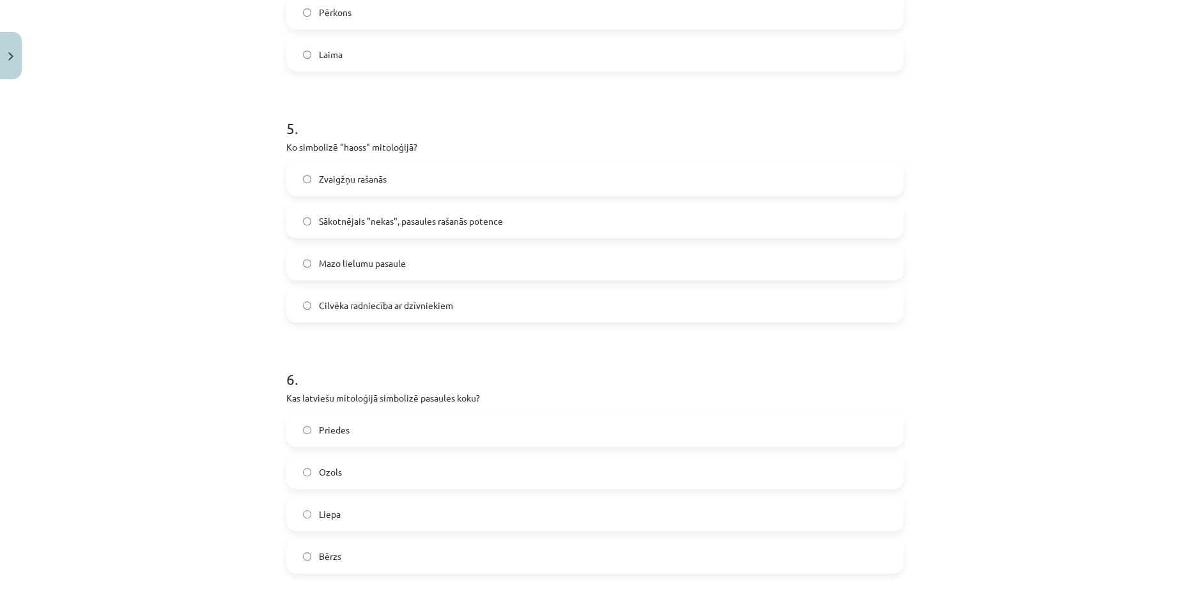
click at [346, 224] on span "Sākotnējais "nekas", pasaules rašanās potence" at bounding box center [411, 221] width 184 height 13
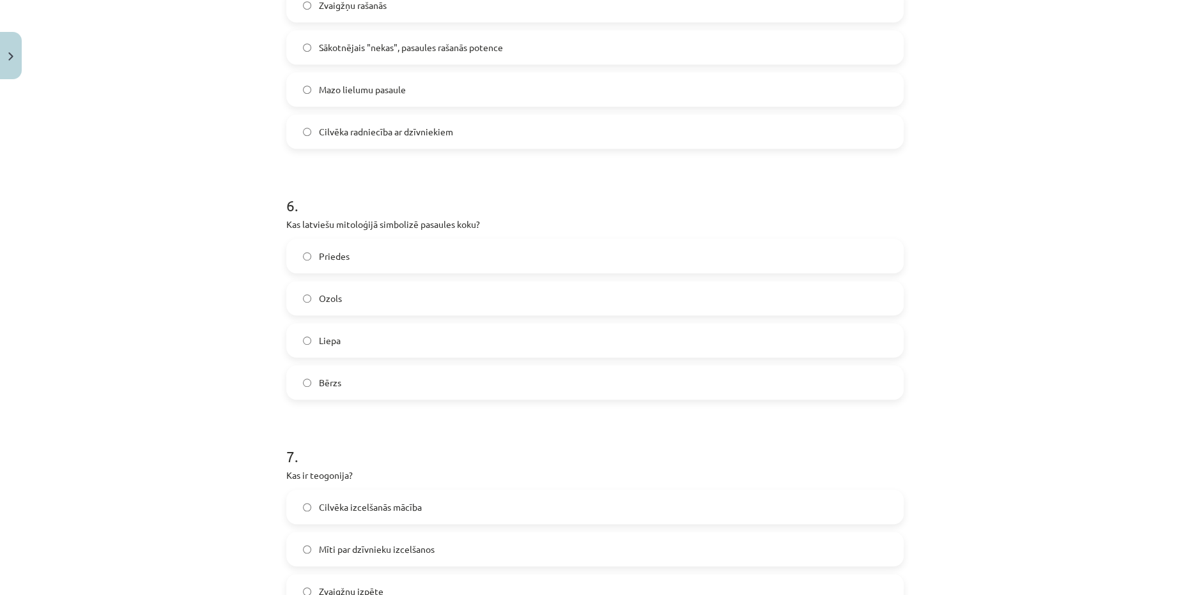
scroll to position [1510, 0]
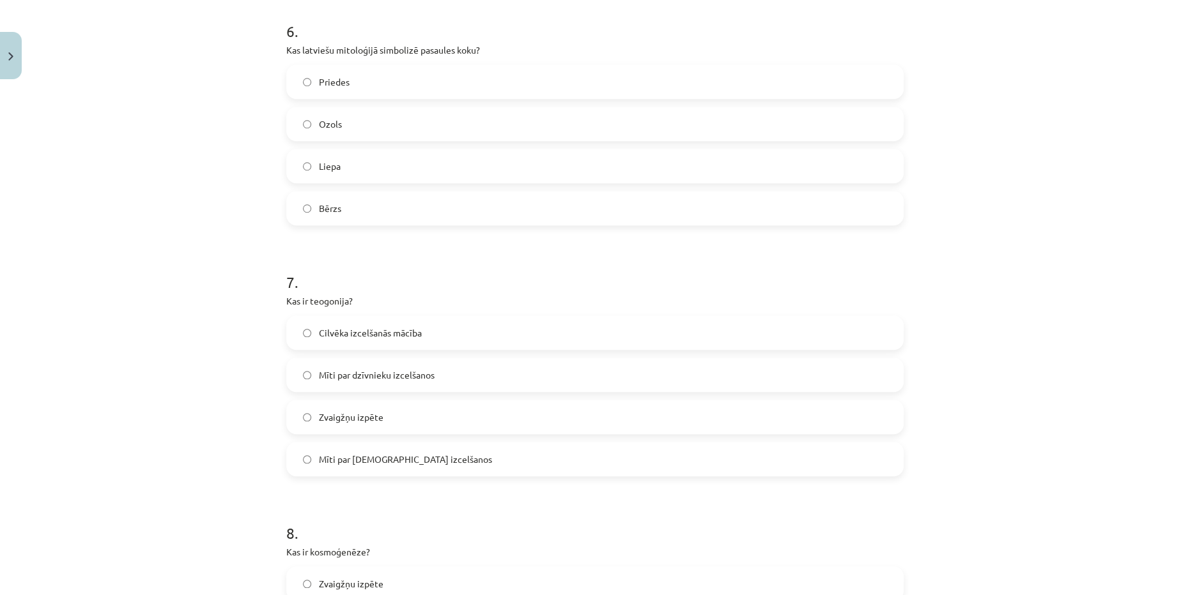
click at [319, 125] on span "Ozols" at bounding box center [330, 124] width 23 height 13
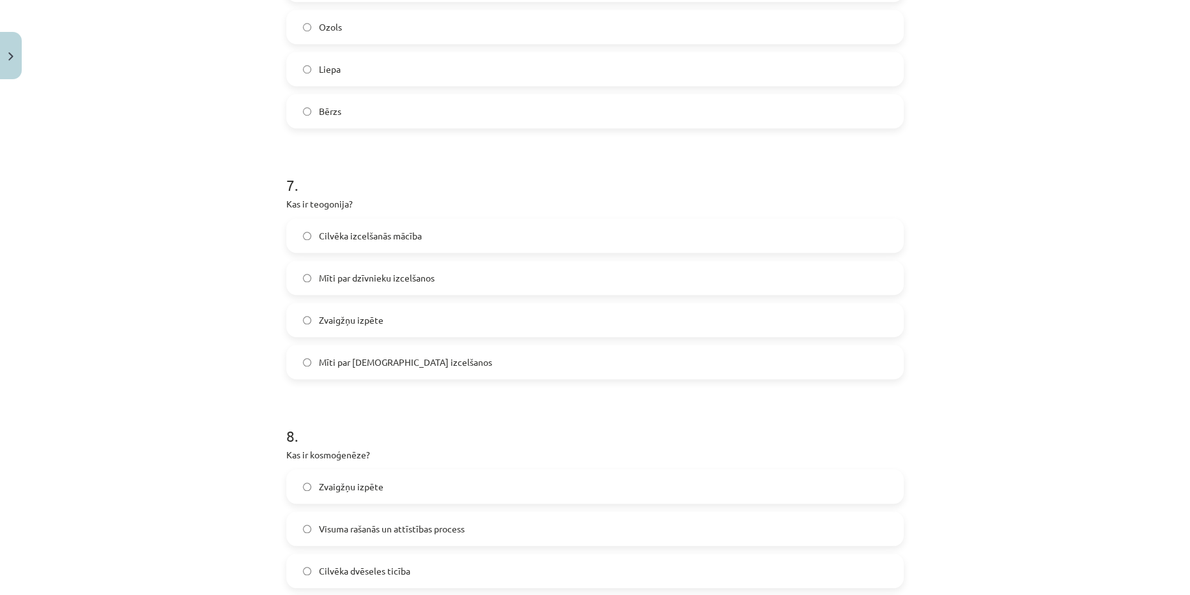
scroll to position [1742, 0]
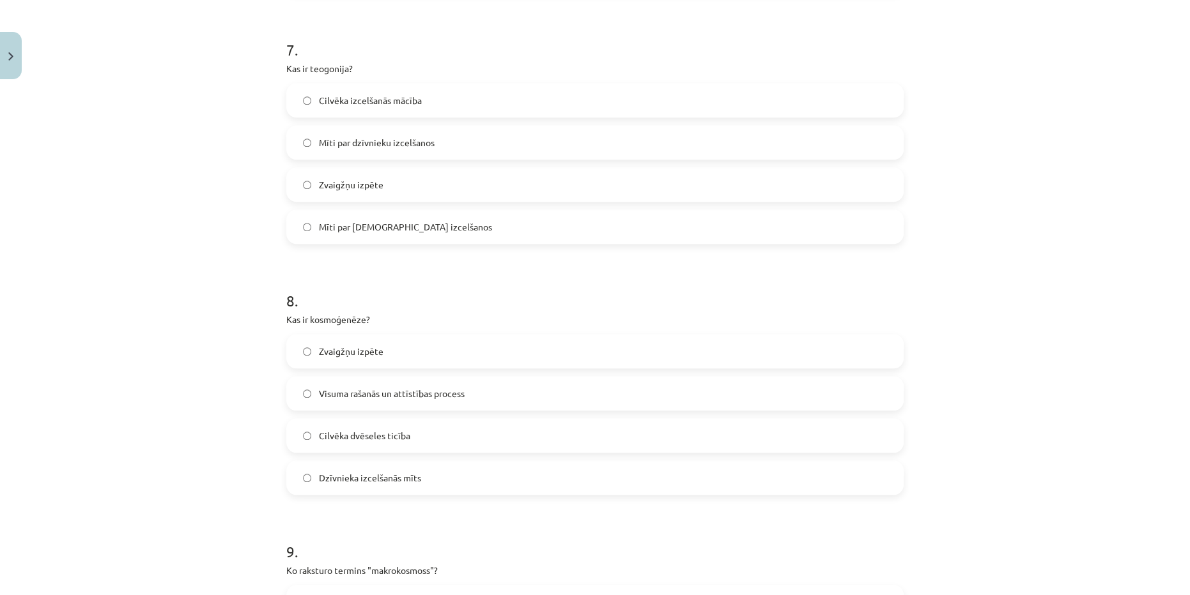
click at [379, 150] on label "Mīti par dzīvnieku izcelšanos" at bounding box center [594, 142] width 615 height 32
click at [394, 241] on label "Mīti par dievu izcelšanos" at bounding box center [594, 227] width 615 height 32
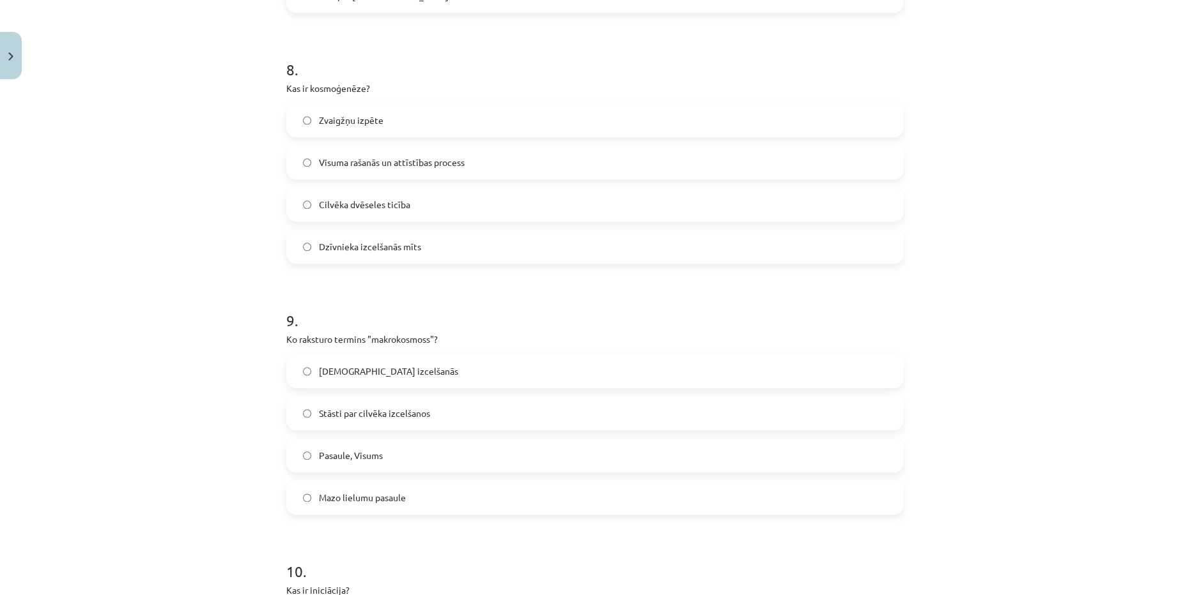
scroll to position [1974, 0]
click at [365, 463] on label "Pasaule, Visums" at bounding box center [594, 455] width 615 height 32
click at [385, 162] on span "Visuma rašanās un attīstības process" at bounding box center [392, 161] width 146 height 13
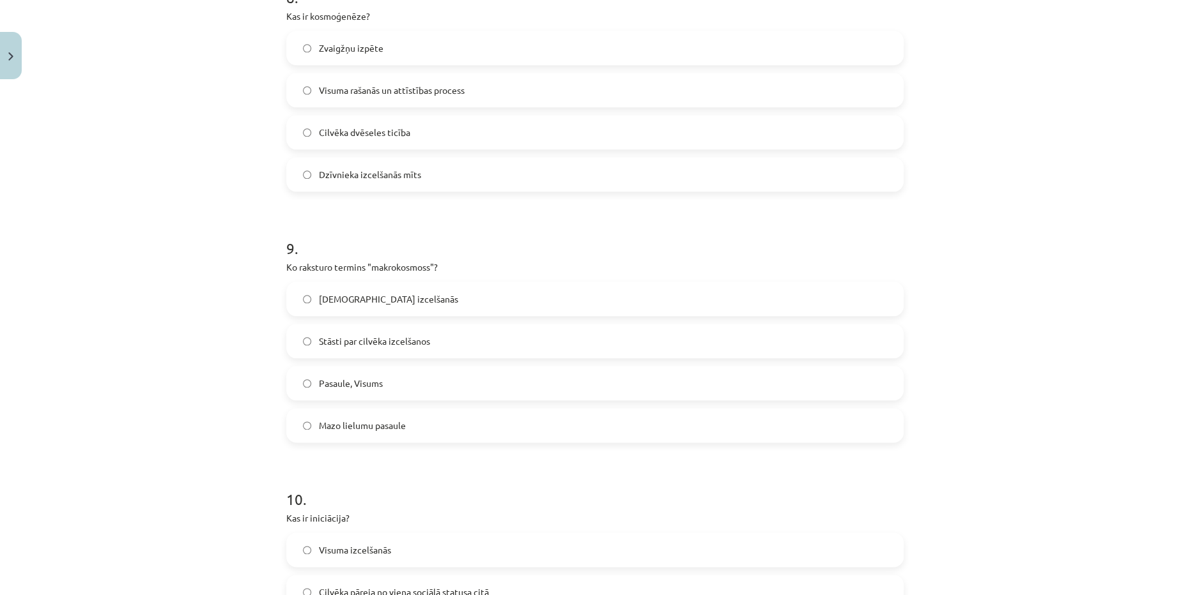
scroll to position [2207, 0]
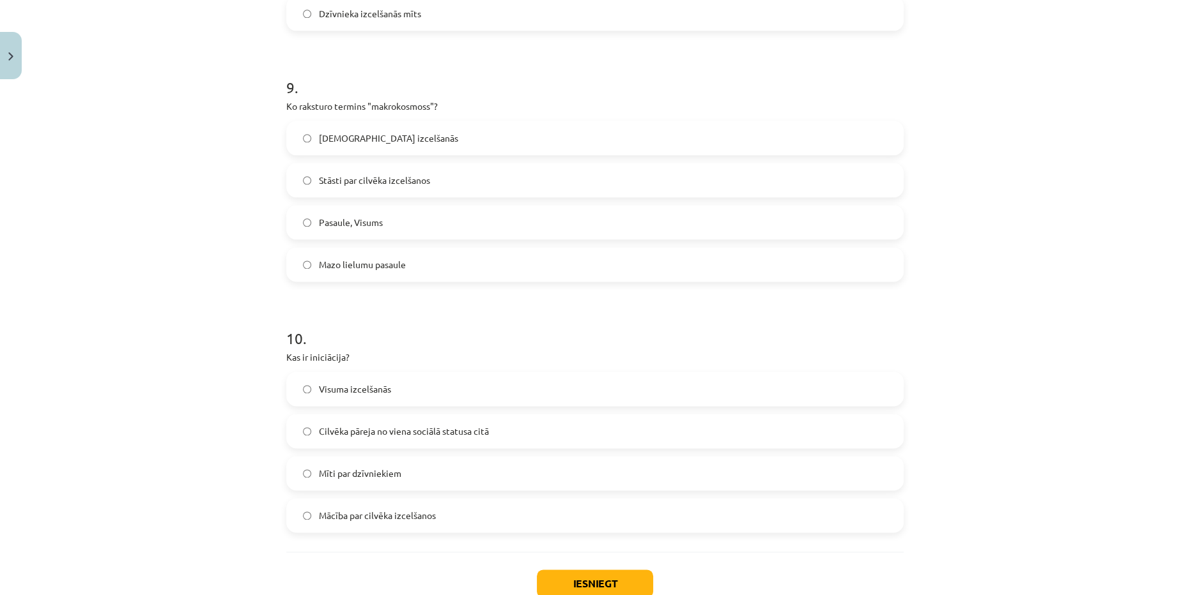
click at [440, 425] on span "Cilvēka pāreja no viena sociālā statusa citā" at bounding box center [404, 431] width 170 height 13
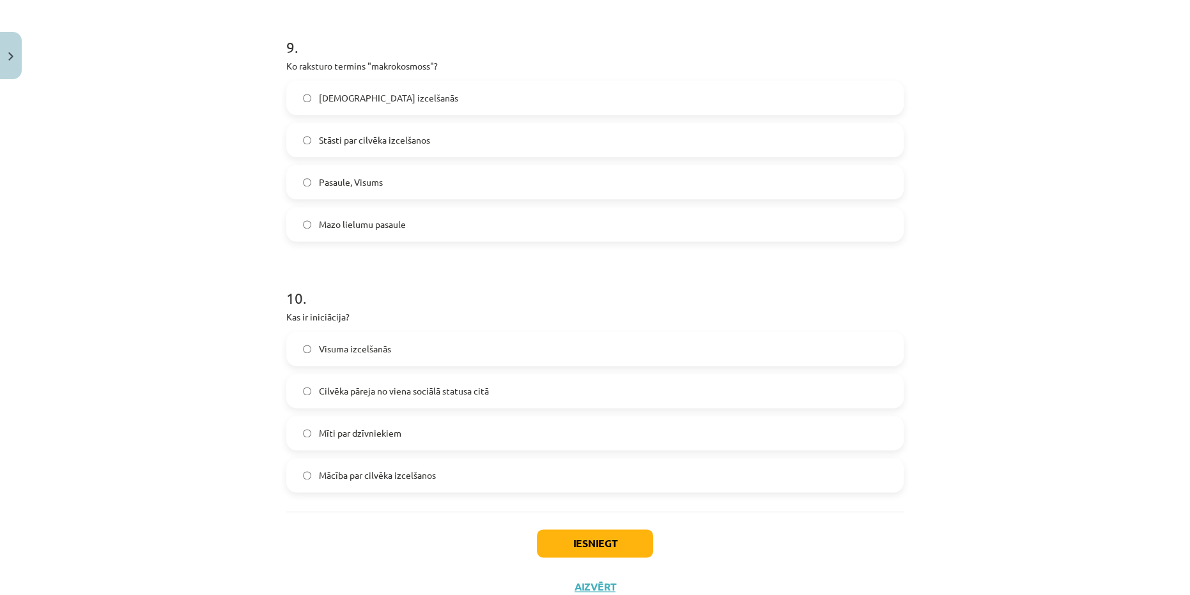
scroll to position [2291, 0]
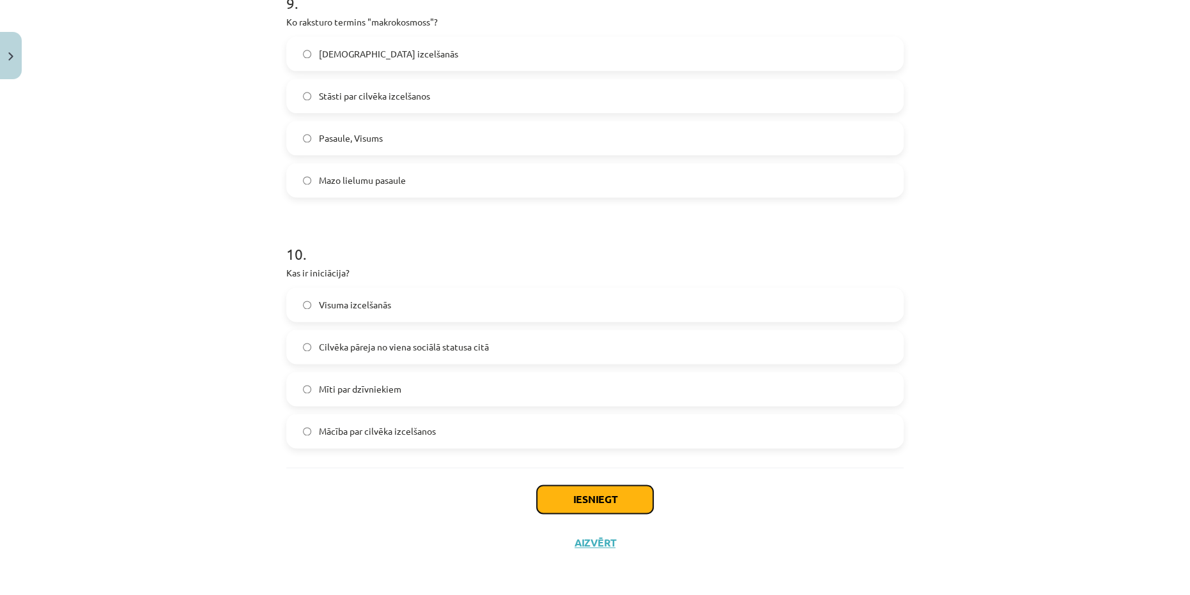
click at [613, 501] on button "Iesniegt" at bounding box center [595, 500] width 116 height 28
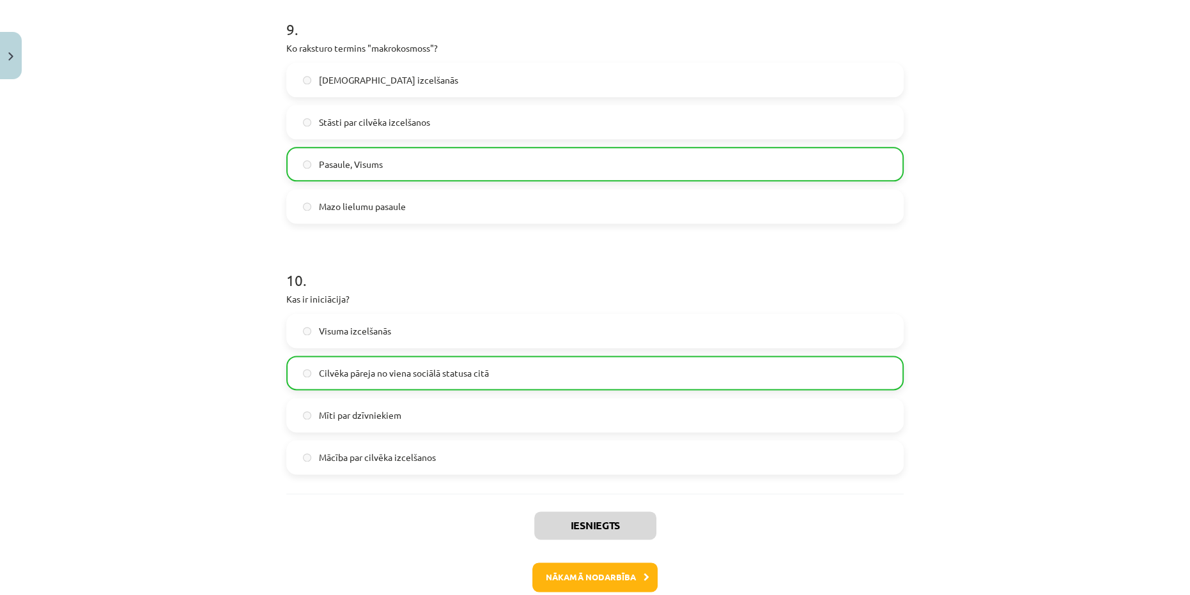
scroll to position [2323, 0]
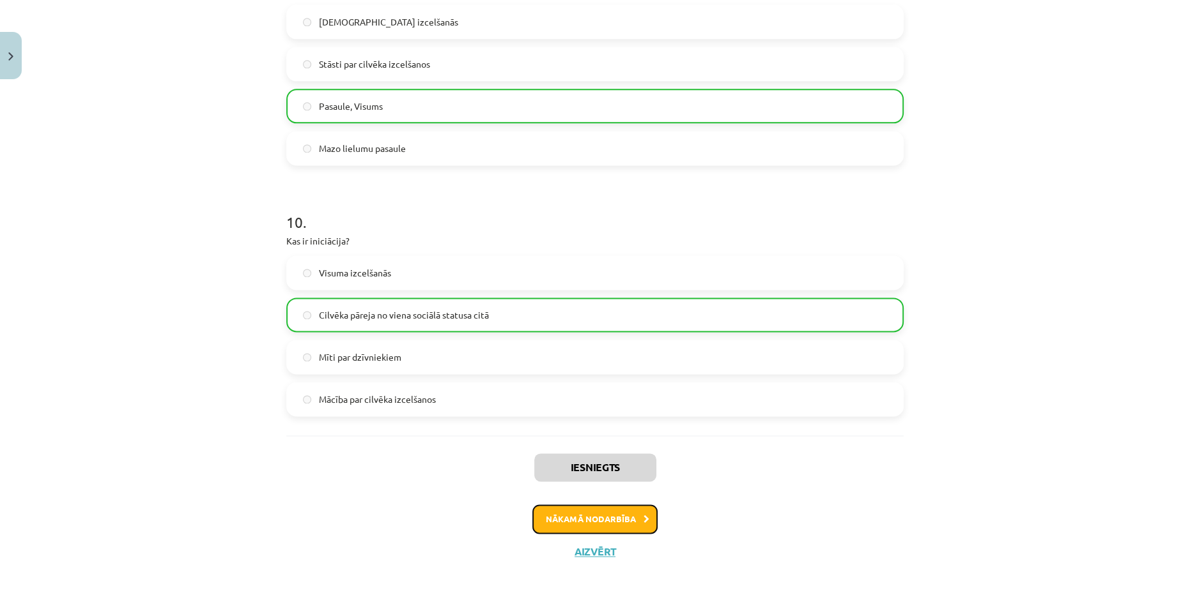
click at [629, 518] on button "Nākamā nodarbība" at bounding box center [594, 519] width 125 height 29
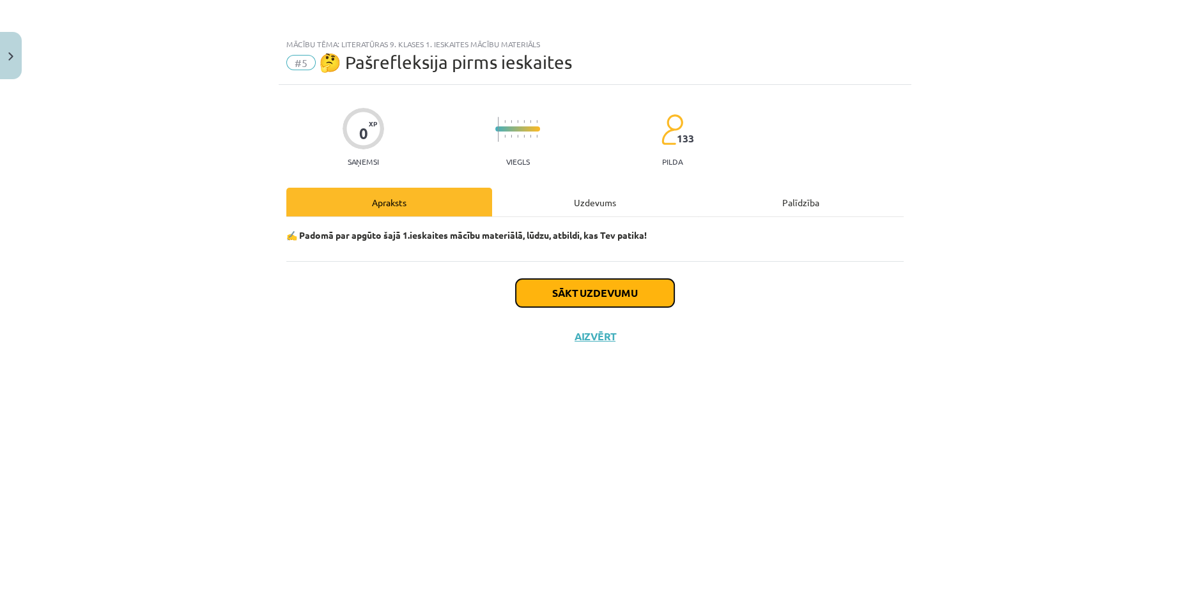
click at [630, 282] on button "Sākt uzdevumu" at bounding box center [595, 293] width 158 height 28
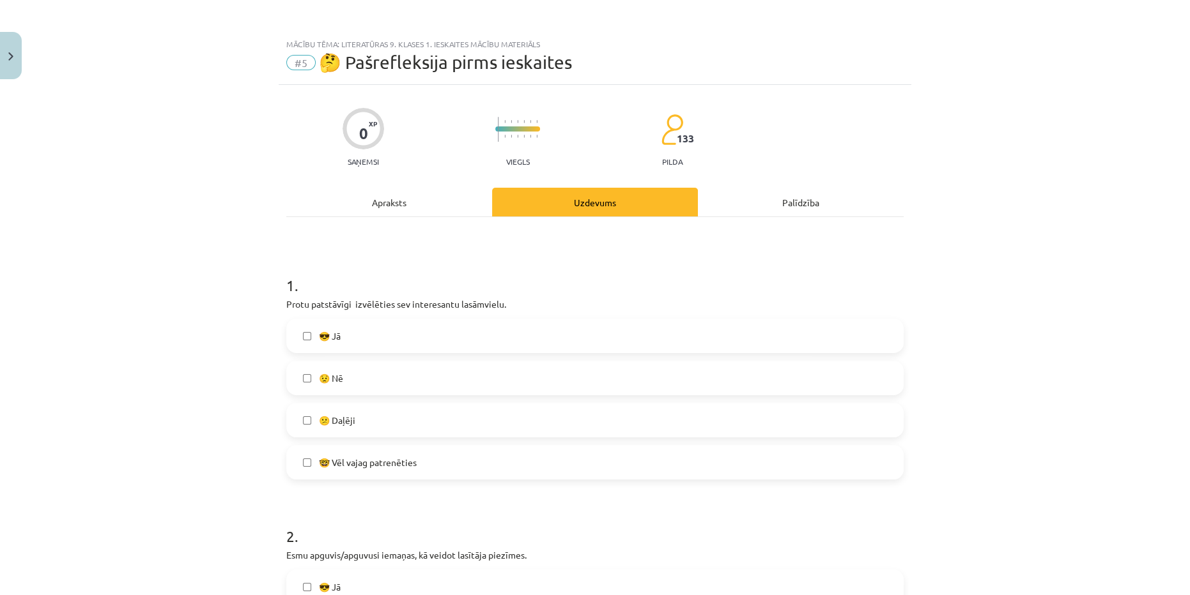
click at [379, 332] on label "😎 Jā" at bounding box center [594, 336] width 615 height 32
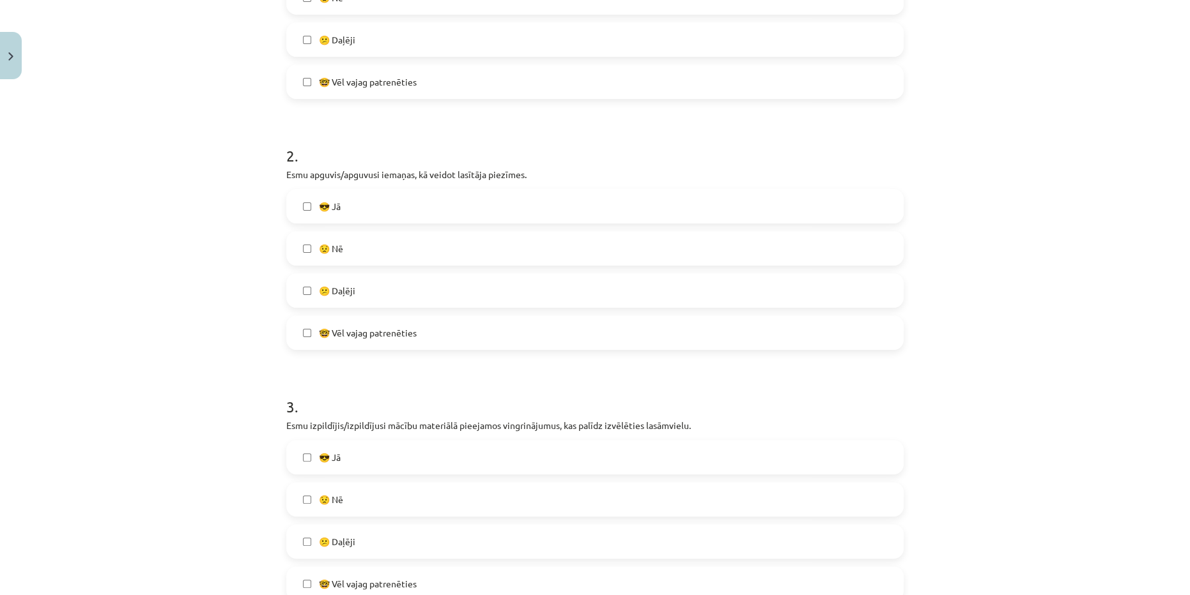
scroll to position [406, 0]
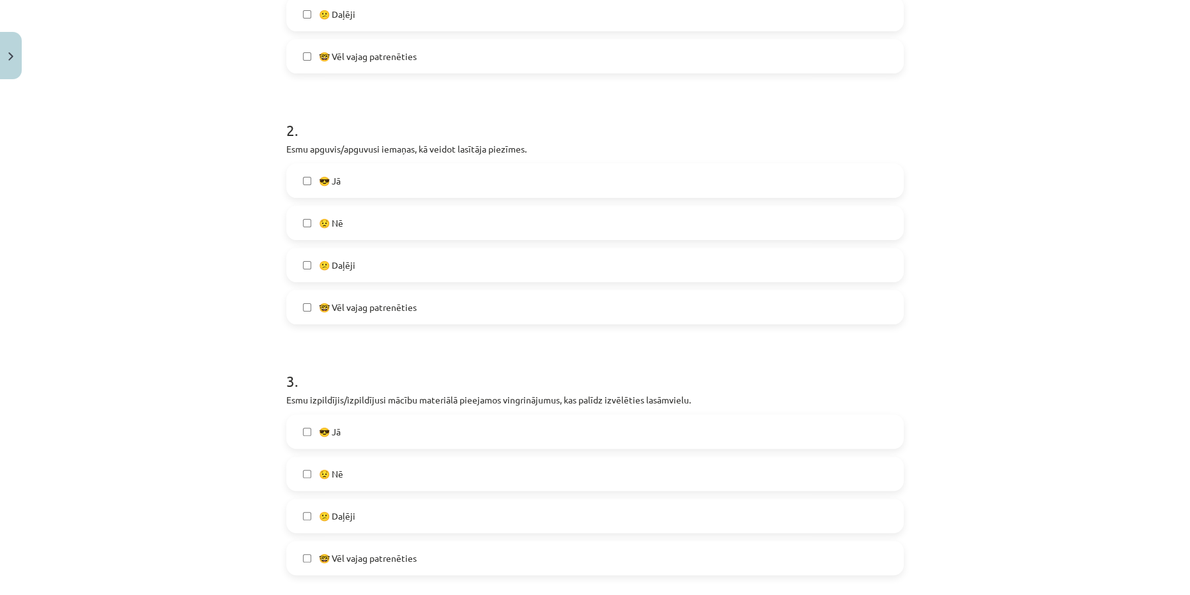
click at [329, 178] on span "😎 Jā" at bounding box center [330, 180] width 22 height 13
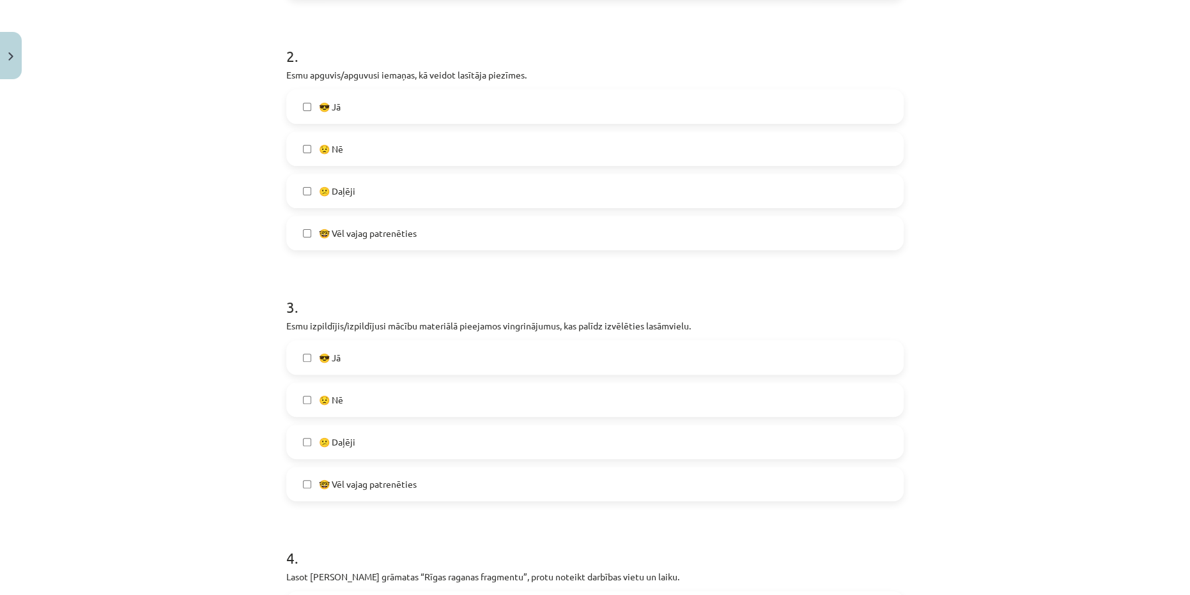
scroll to position [639, 0]
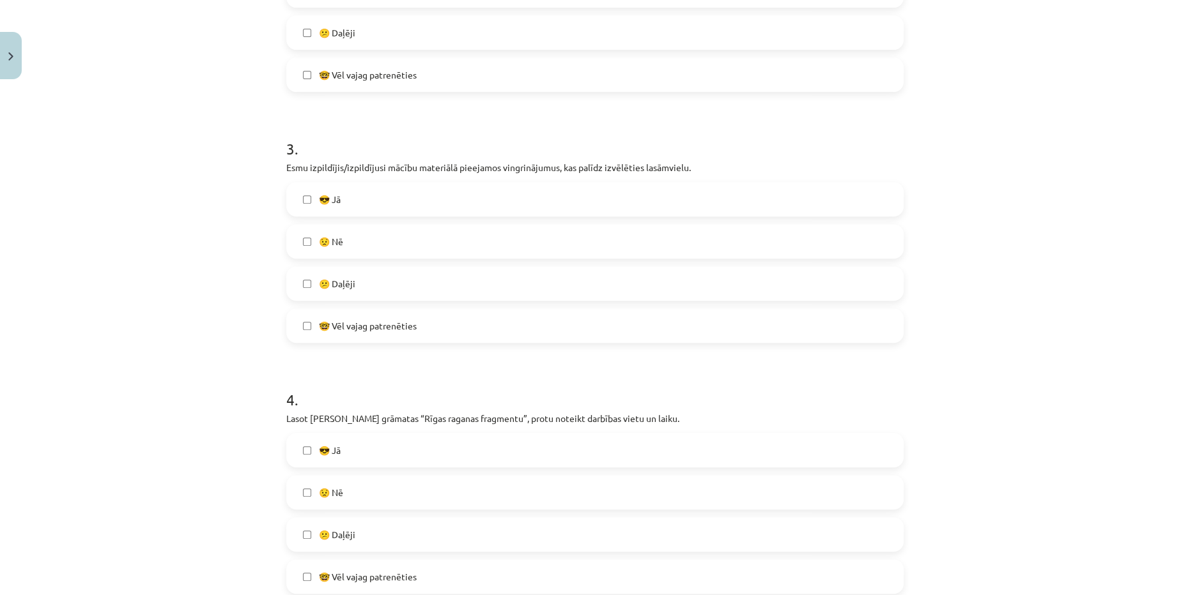
click at [342, 201] on label "😎 Jā" at bounding box center [594, 199] width 615 height 32
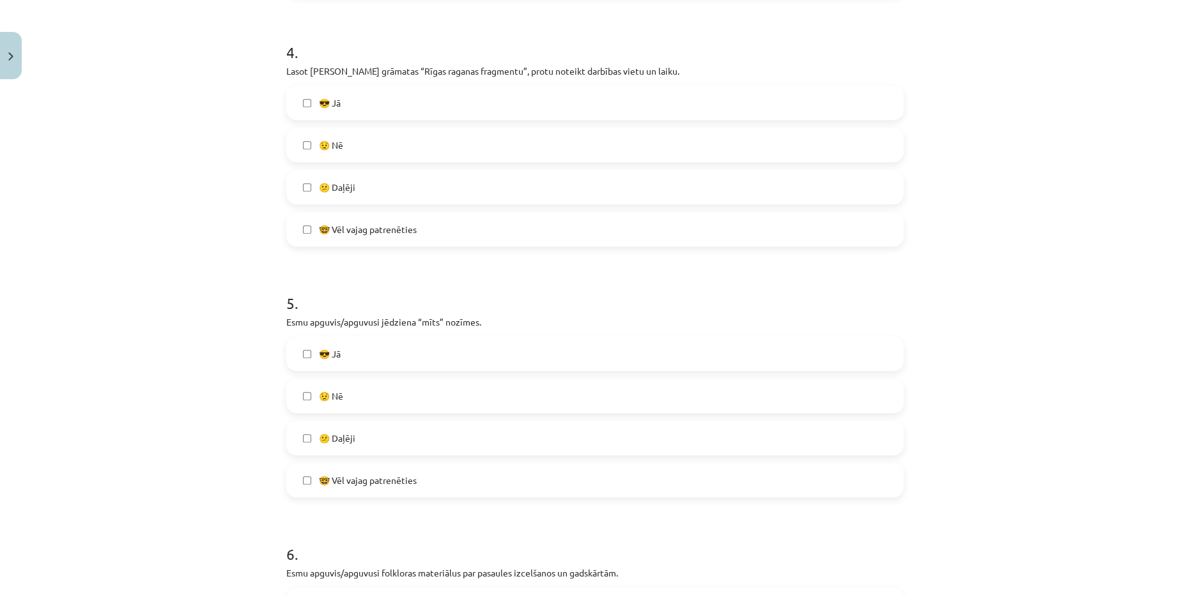
scroll to position [987, 0]
click at [347, 104] on label "😎 Jā" at bounding box center [594, 102] width 615 height 32
click at [371, 356] on label "😎 Jā" at bounding box center [594, 353] width 615 height 32
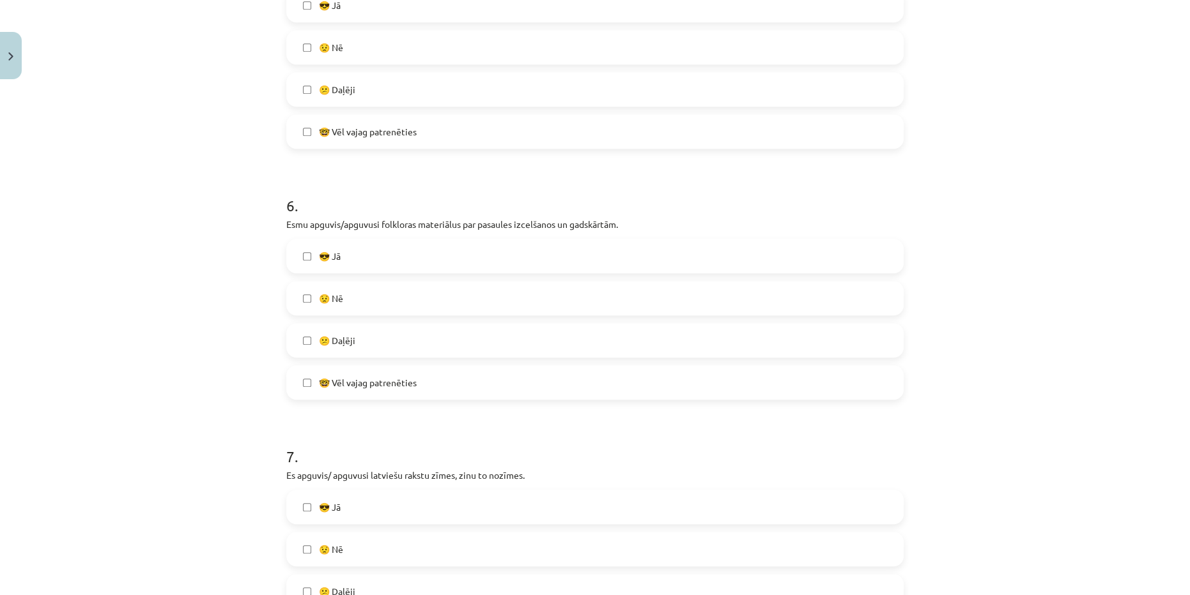
click at [341, 249] on label "😎 Jā" at bounding box center [594, 256] width 615 height 32
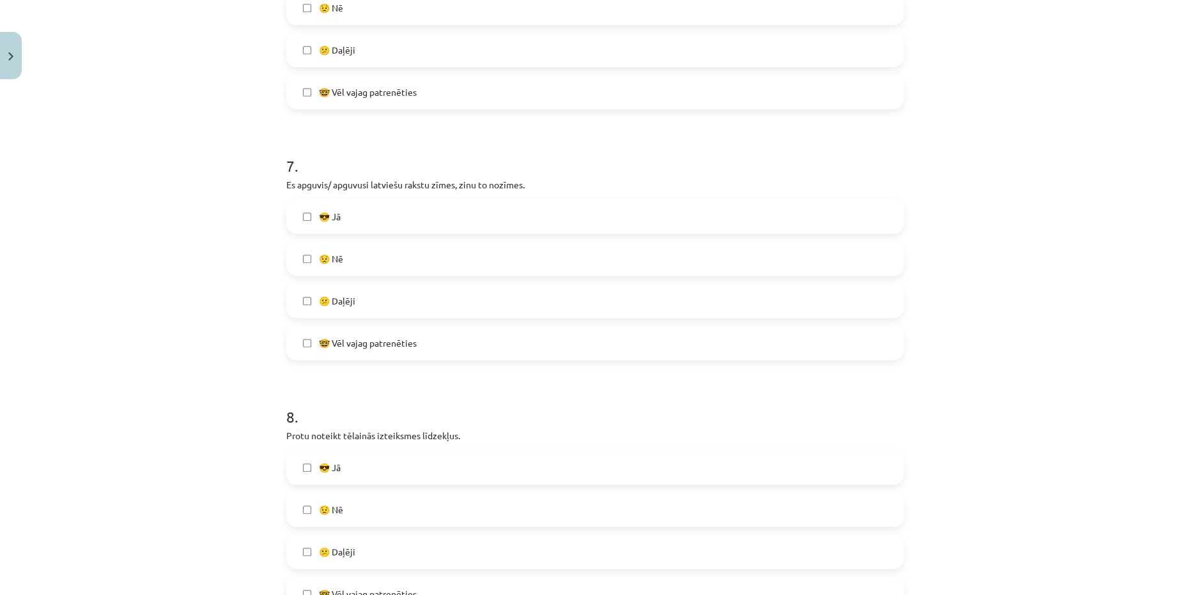
click at [313, 208] on label "😎 Jā" at bounding box center [594, 217] width 615 height 32
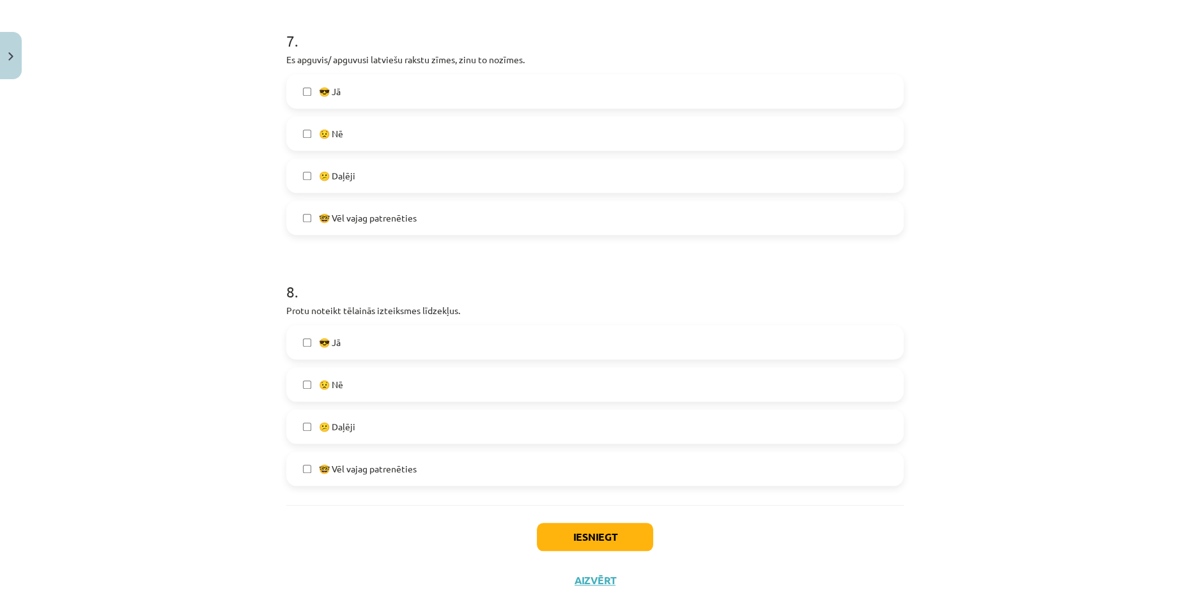
scroll to position [1789, 0]
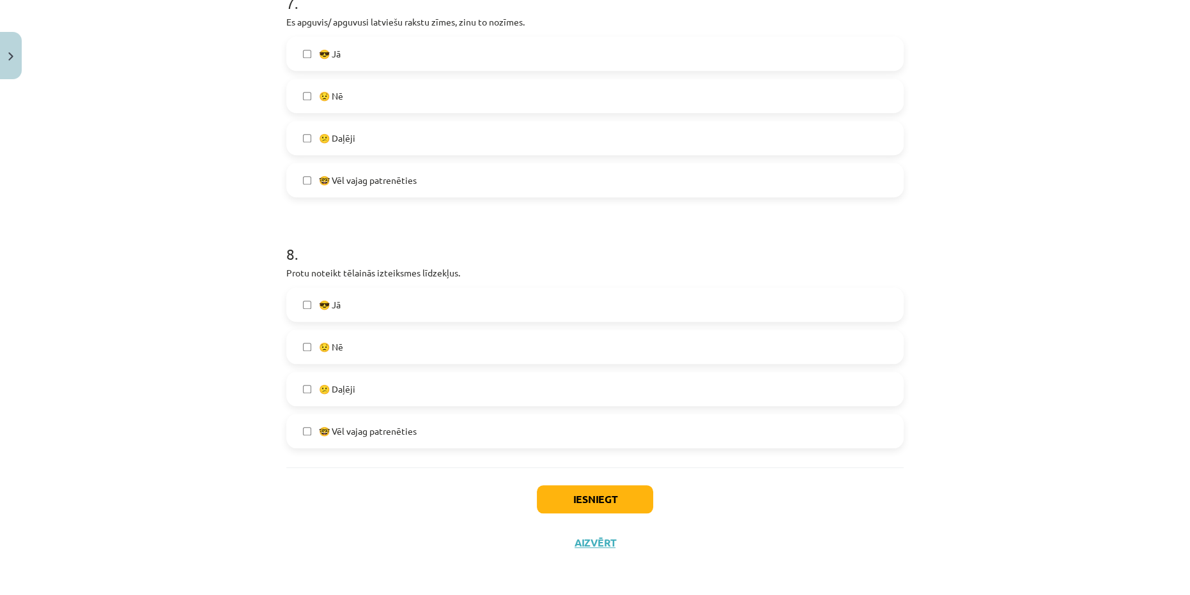
click at [338, 309] on label "😎 Jā" at bounding box center [594, 305] width 615 height 32
click at [605, 502] on button "Iesniegt" at bounding box center [595, 500] width 116 height 28
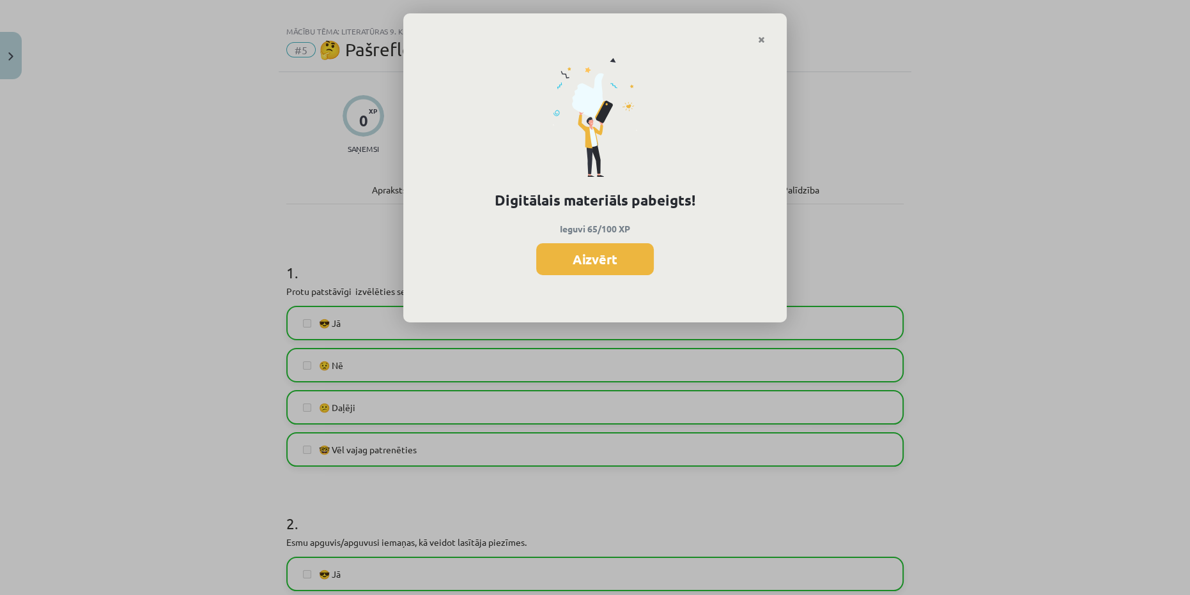
scroll to position [0, 0]
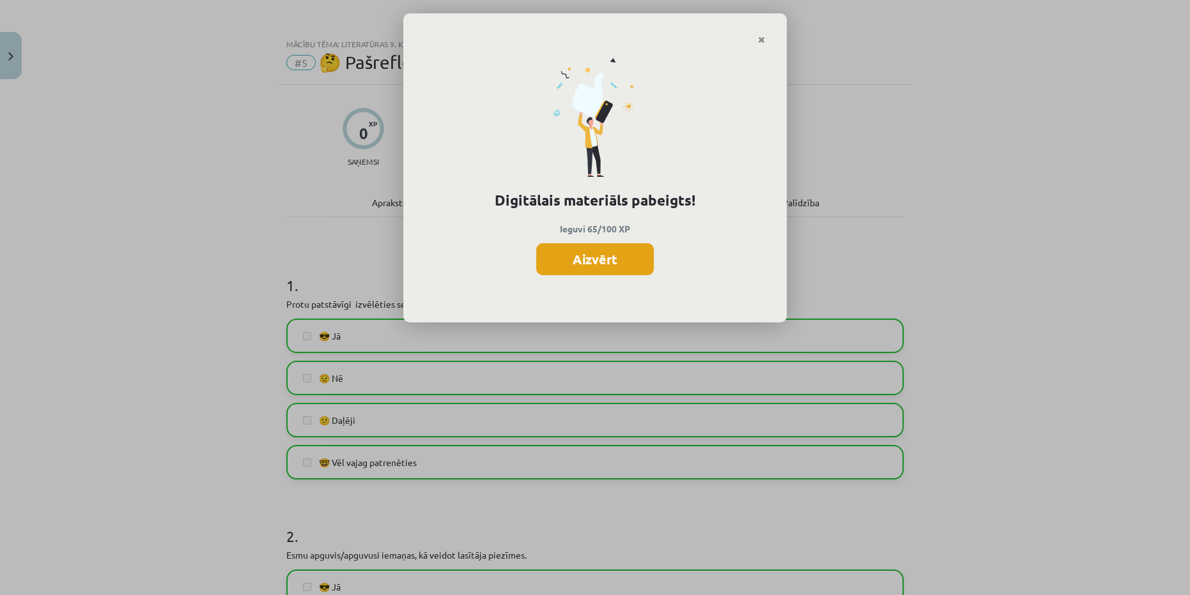
click at [614, 257] on button "Aizvērt" at bounding box center [595, 259] width 118 height 32
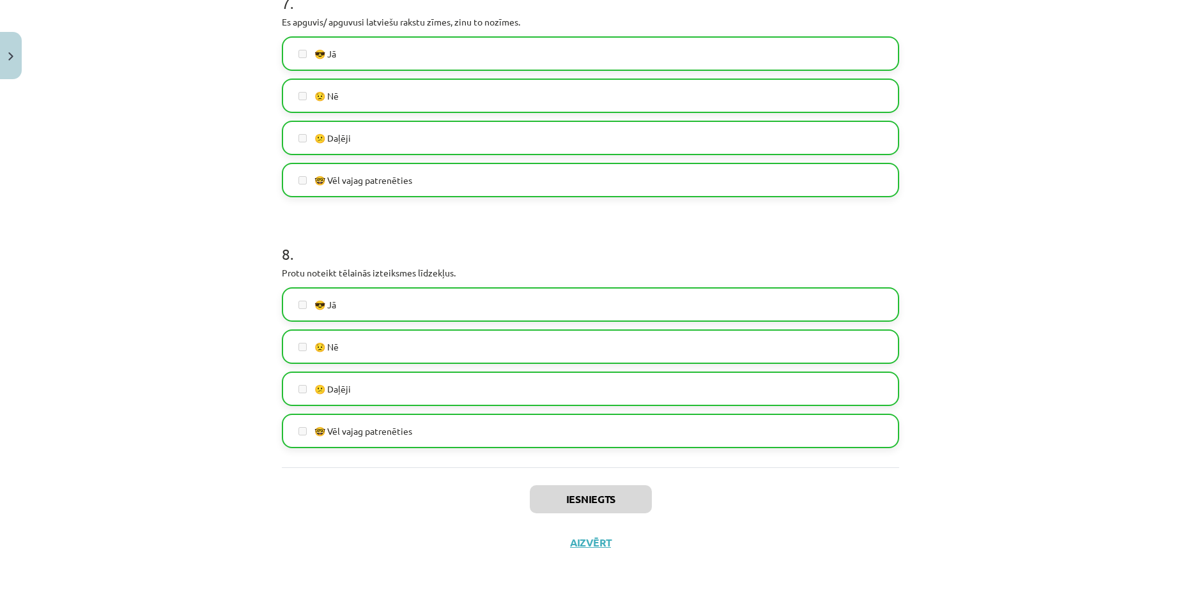
scroll to position [435, 0]
click at [596, 540] on button "Aizvērt" at bounding box center [590, 543] width 49 height 13
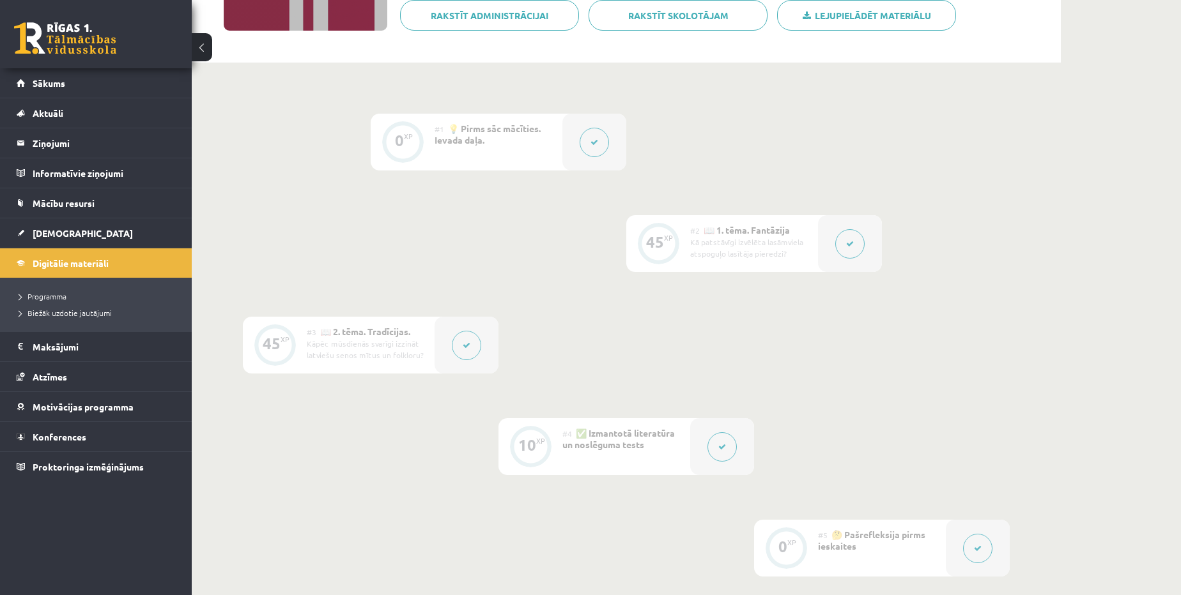
scroll to position [232, 0]
click at [95, 94] on link "Sākums" at bounding box center [96, 82] width 159 height 29
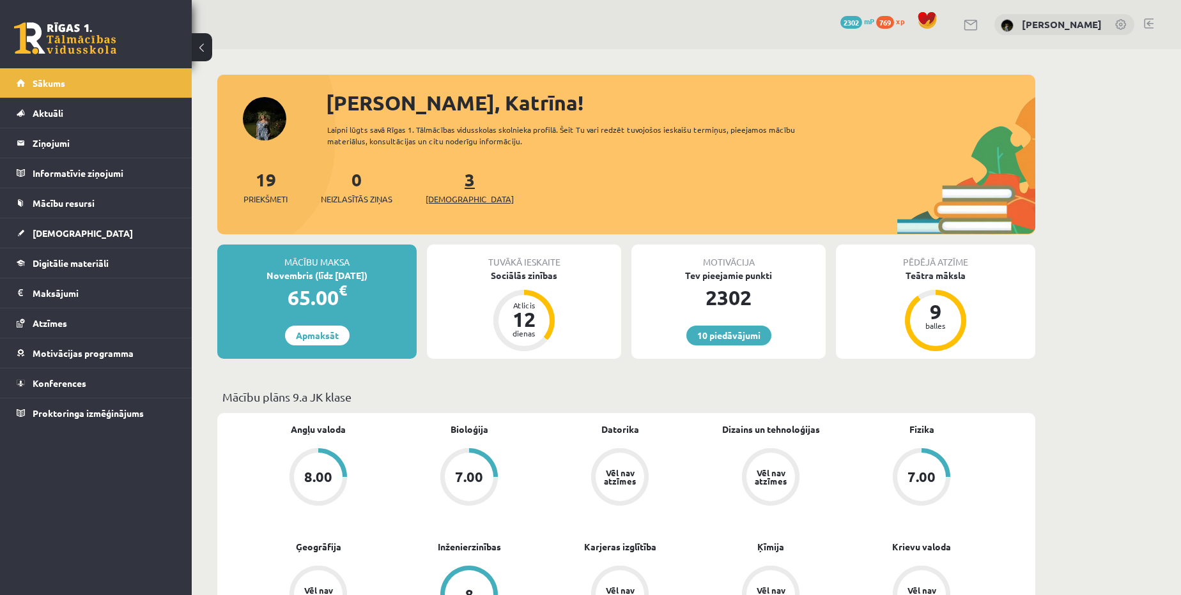
click at [448, 194] on span "[DEMOGRAPHIC_DATA]" at bounding box center [469, 199] width 88 height 13
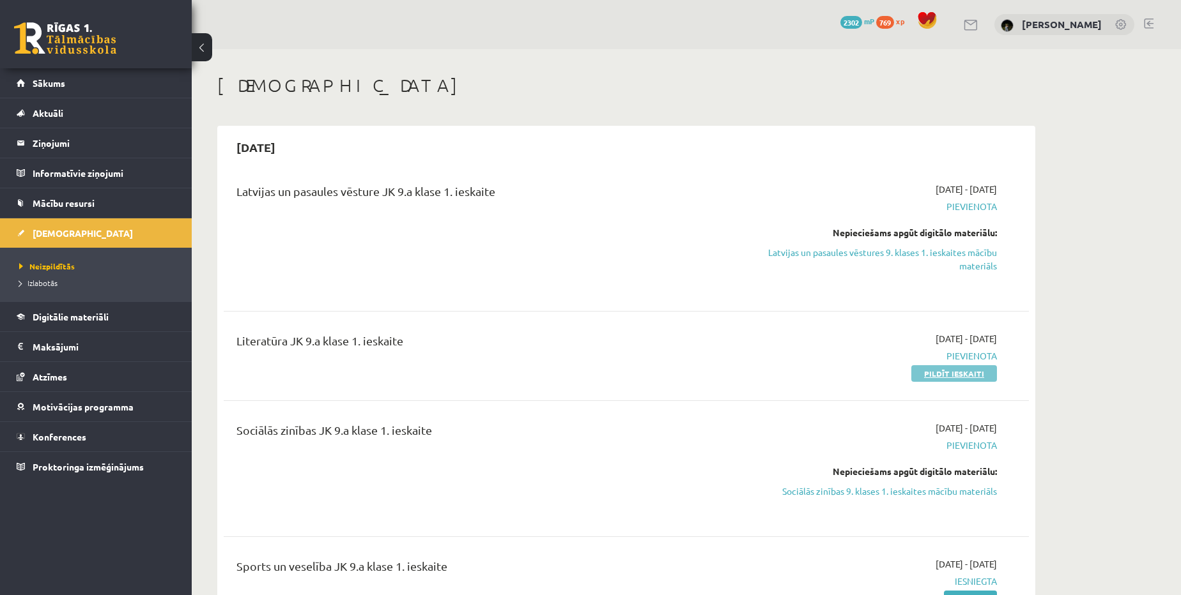
click at [964, 369] on link "Pildīt ieskaiti" at bounding box center [954, 373] width 86 height 17
click at [992, 371] on link "Pildīt ieskaiti" at bounding box center [954, 373] width 86 height 17
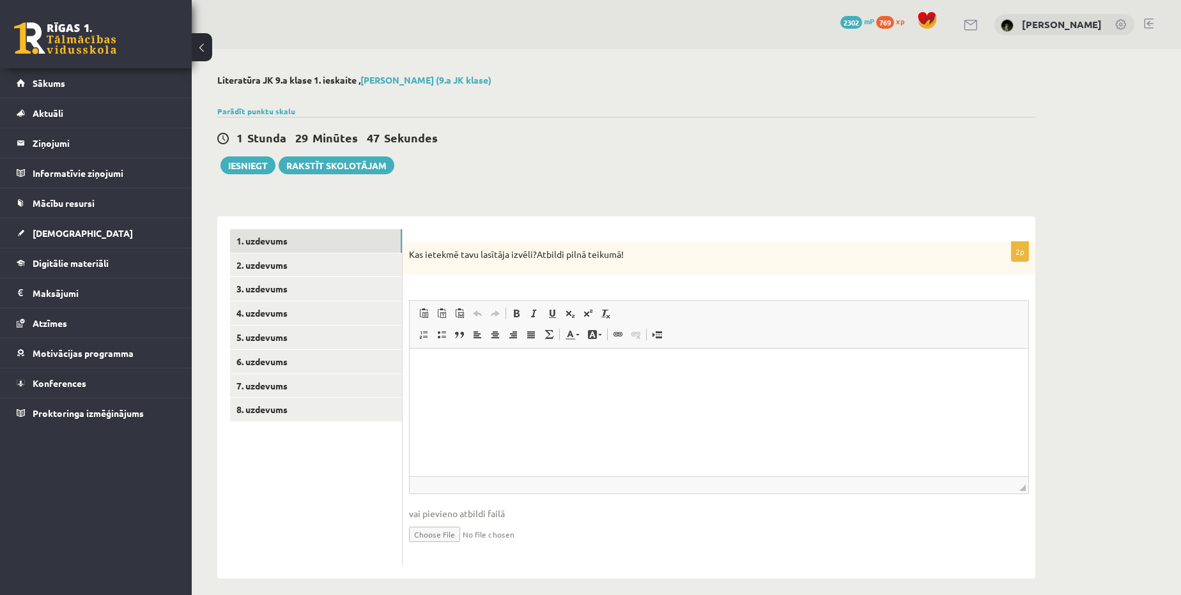
click at [496, 366] on p "Editor, wiswyg-editor-user-answer-47433777799500" at bounding box center [718, 368] width 593 height 13
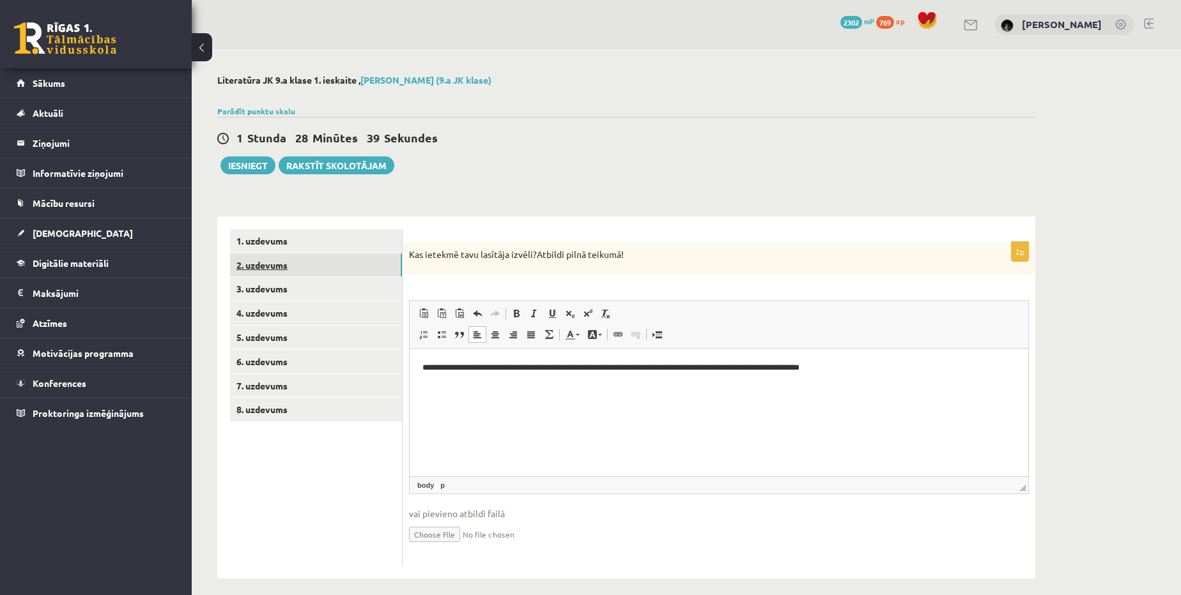
click at [266, 261] on link "2. uzdevums" at bounding box center [316, 266] width 172 height 24
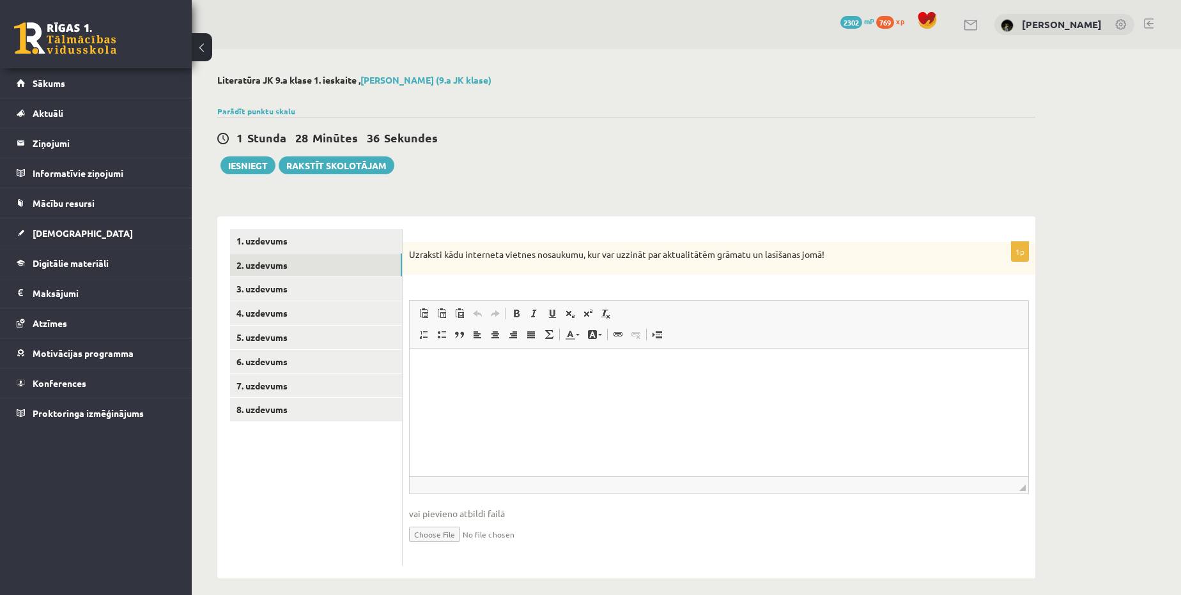
click at [436, 377] on html at bounding box center [719, 368] width 618 height 39
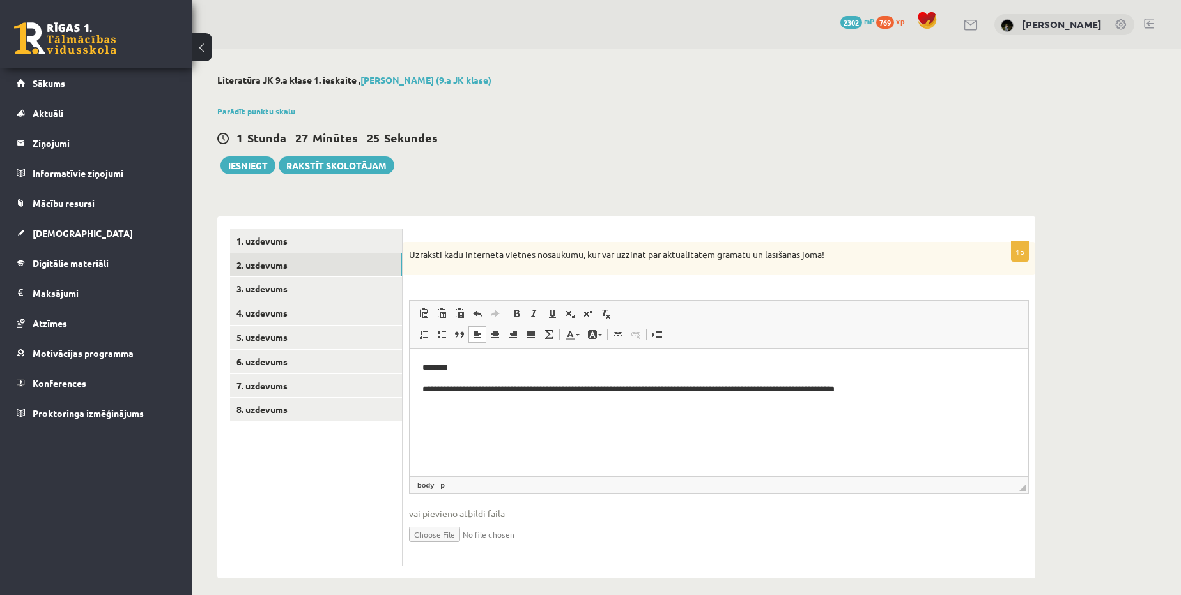
click at [714, 386] on p "**********" at bounding box center [719, 389] width 594 height 13
click at [712, 386] on p "**********" at bounding box center [719, 389] width 594 height 13
click at [714, 386] on p "**********" at bounding box center [719, 389] width 594 height 13
click at [758, 390] on p "**********" at bounding box center [719, 389] width 594 height 13
click at [261, 287] on link "3. uzdevums" at bounding box center [316, 289] width 172 height 24
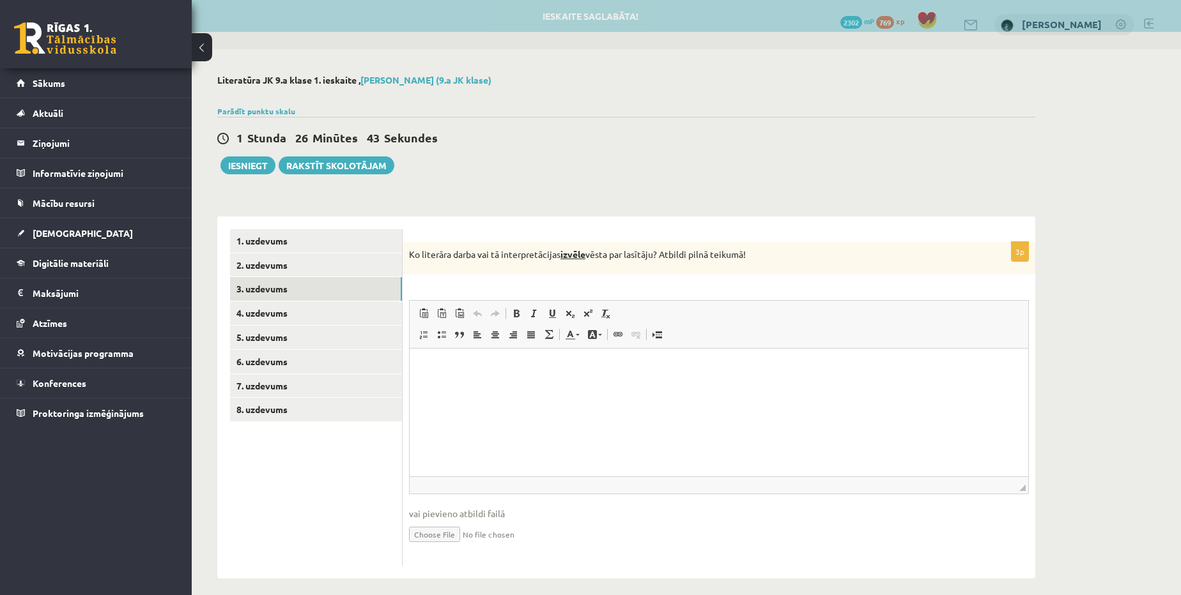
click at [484, 310] on link "Undo Keyboard shortcut Ctrl+Z" at bounding box center [477, 313] width 18 height 17
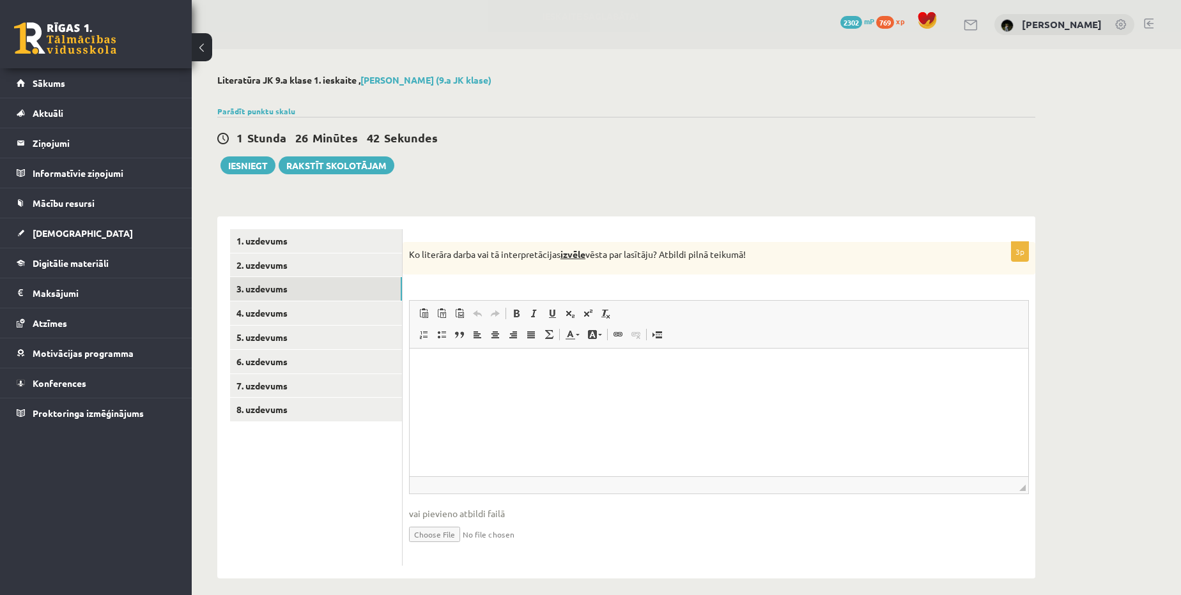
click at [484, 388] on html at bounding box center [719, 368] width 618 height 39
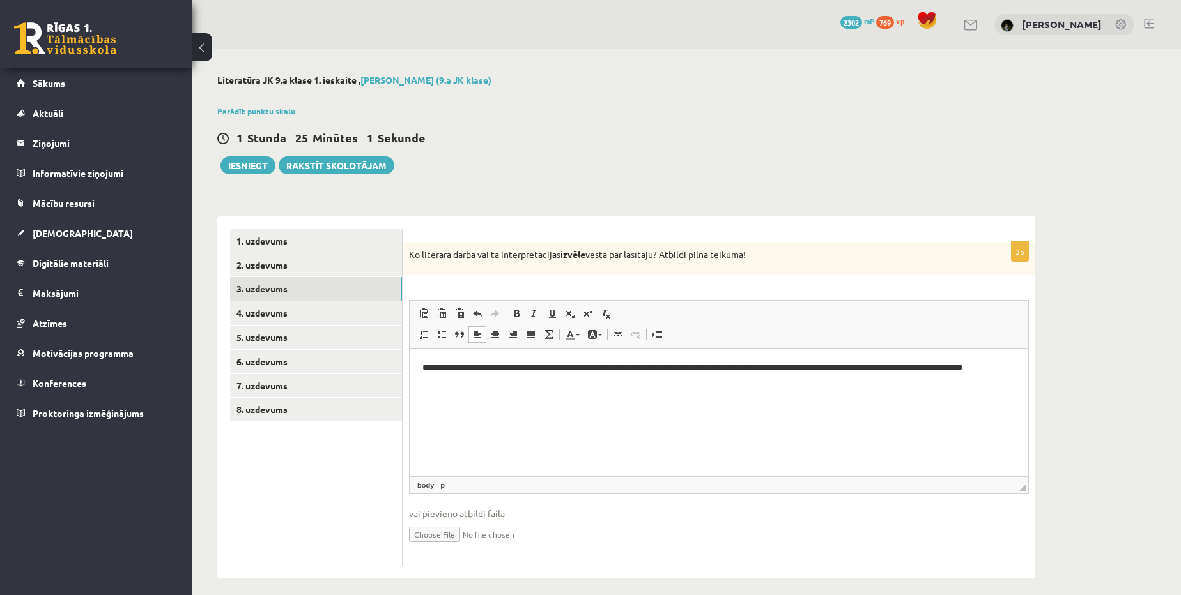
click at [974, 365] on p "**********" at bounding box center [719, 375] width 594 height 27
click at [466, 378] on p "**********" at bounding box center [719, 375] width 594 height 27
click at [237, 307] on link "4. uzdevums" at bounding box center [316, 314] width 172 height 24
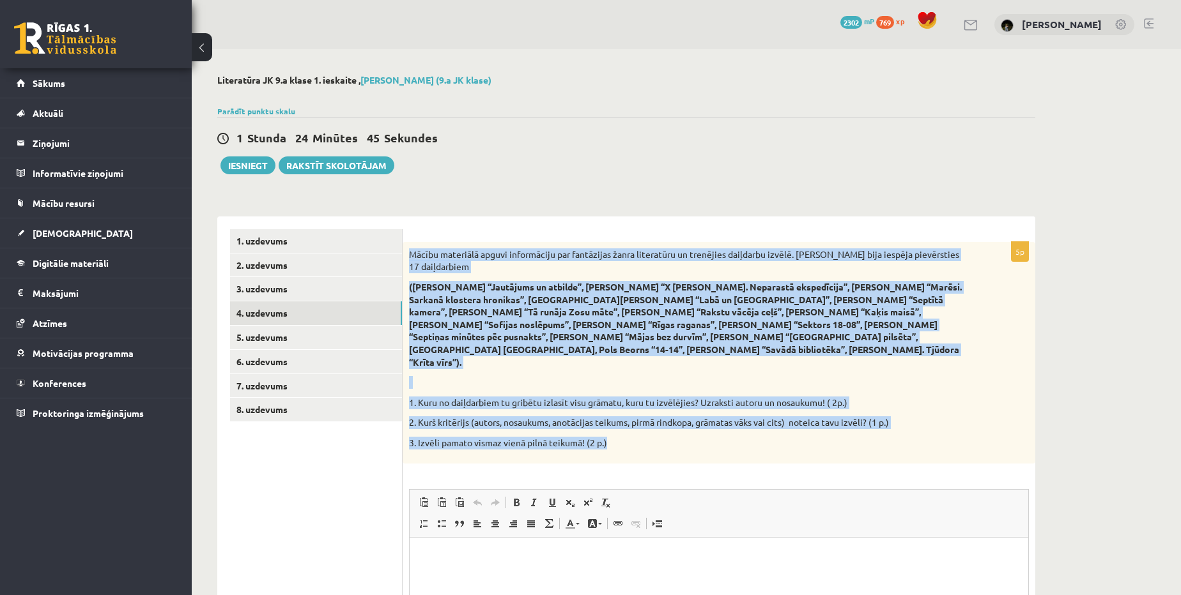
drag, startPoint x: 406, startPoint y: 250, endPoint x: 732, endPoint y: 422, distance: 368.7
click at [732, 422] on div "Mācību materiālā apguvi informāciju par fantāzijas žanra literatūru un trenējie…" at bounding box center [718, 353] width 632 height 222
copy div "Mācību materiālā apguvi informāciju par fantāzijas žanra literatūru un trenējie…"
click at [760, 434] on div "Mācību materiālā apguvi informāciju par fantāzijas žanra literatūru un trenējie…" at bounding box center [718, 353] width 632 height 222
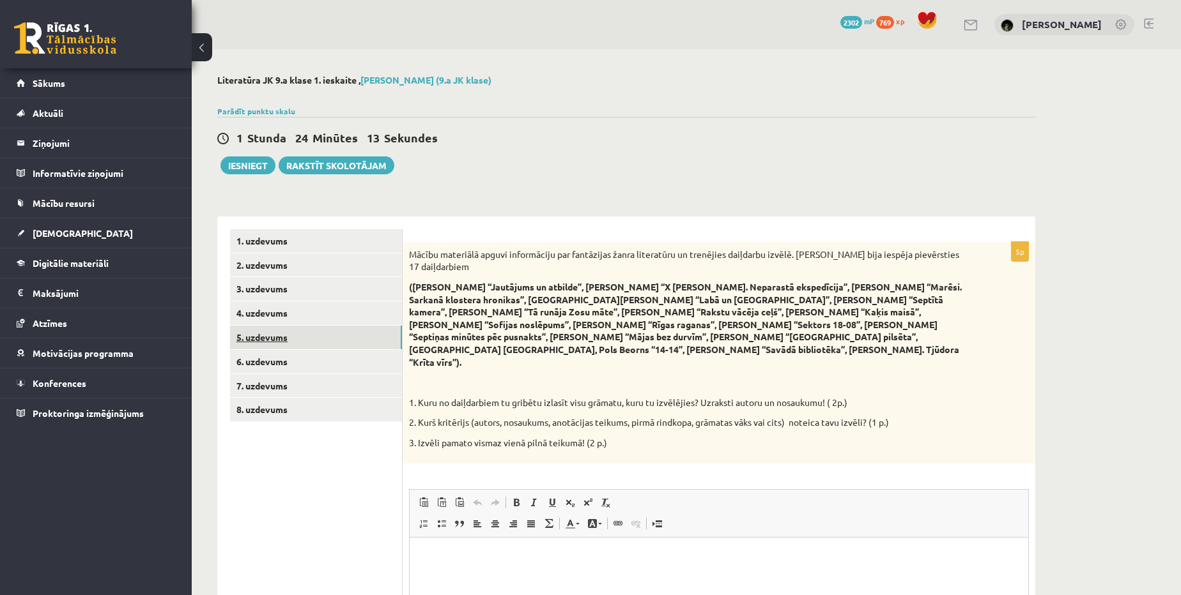
click at [293, 338] on link "5. uzdevums" at bounding box center [316, 338] width 172 height 24
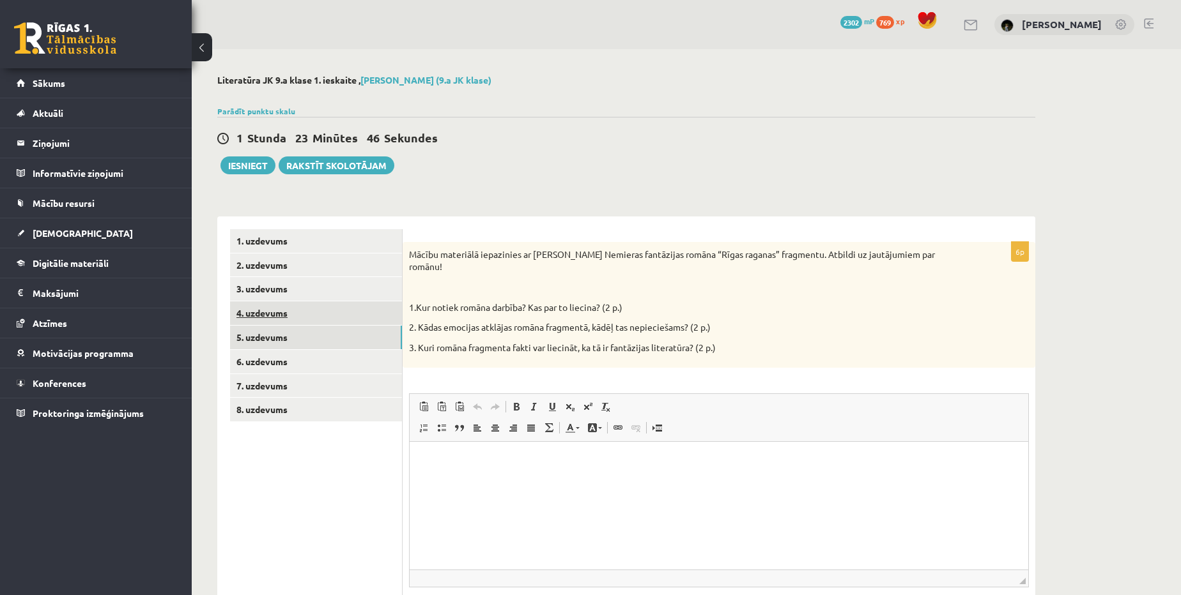
click at [289, 321] on link "4. uzdevums" at bounding box center [316, 314] width 172 height 24
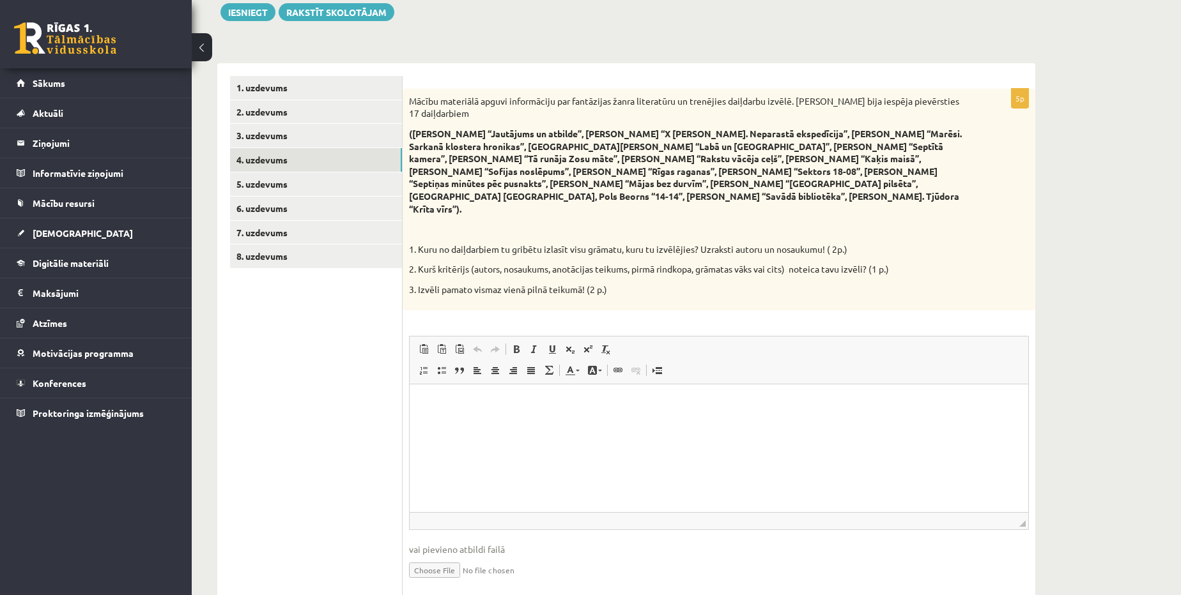
scroll to position [172, 0]
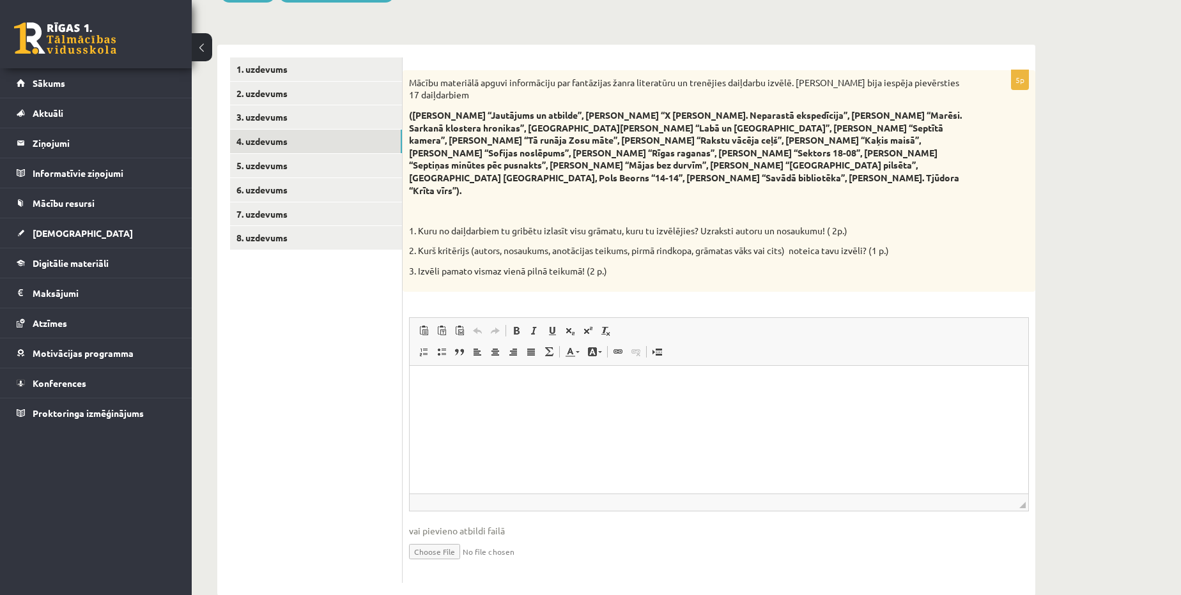
click at [461, 385] on p "Editor, wiswyg-editor-user-answer-47433959964980" at bounding box center [718, 384] width 593 height 13
click at [420, 378] on html at bounding box center [719, 384] width 618 height 39
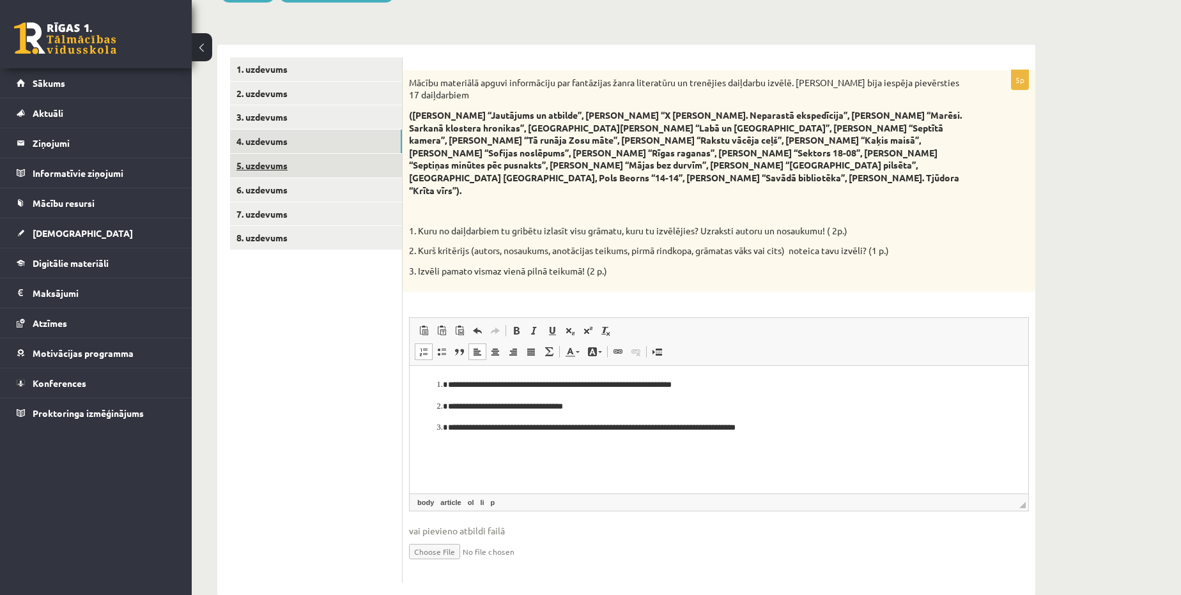
click at [286, 172] on link "5. uzdevums" at bounding box center [316, 166] width 172 height 24
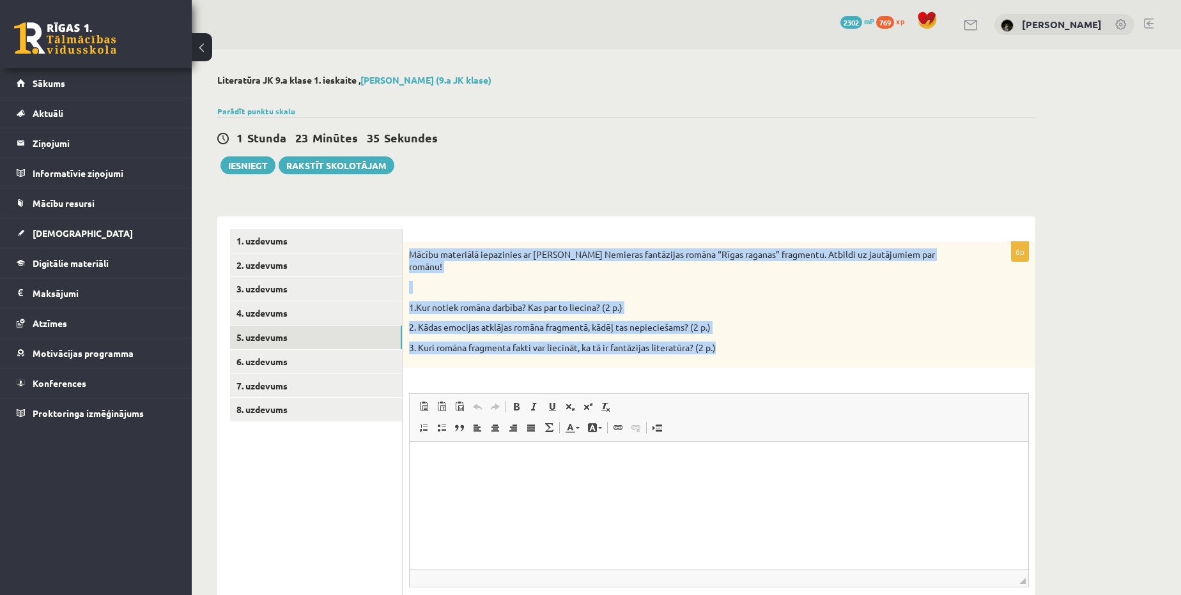
drag, startPoint x: 402, startPoint y: 239, endPoint x: 773, endPoint y: 336, distance: 383.7
click at [773, 336] on div "6p Mācību materiālā iepazinies ar Lindas Nemieras fantāzijas romāna “Rīgas raga…" at bounding box center [718, 445] width 632 height 456
copy div "Mācību materiālā iepazinies ar Lindas Nemieras fantāzijas romāna “Rīgas raganas…"
click at [797, 351] on div "Mācību materiālā iepazinies ar Lindas Nemieras fantāzijas romāna “Rīgas raganas…" at bounding box center [718, 305] width 632 height 126
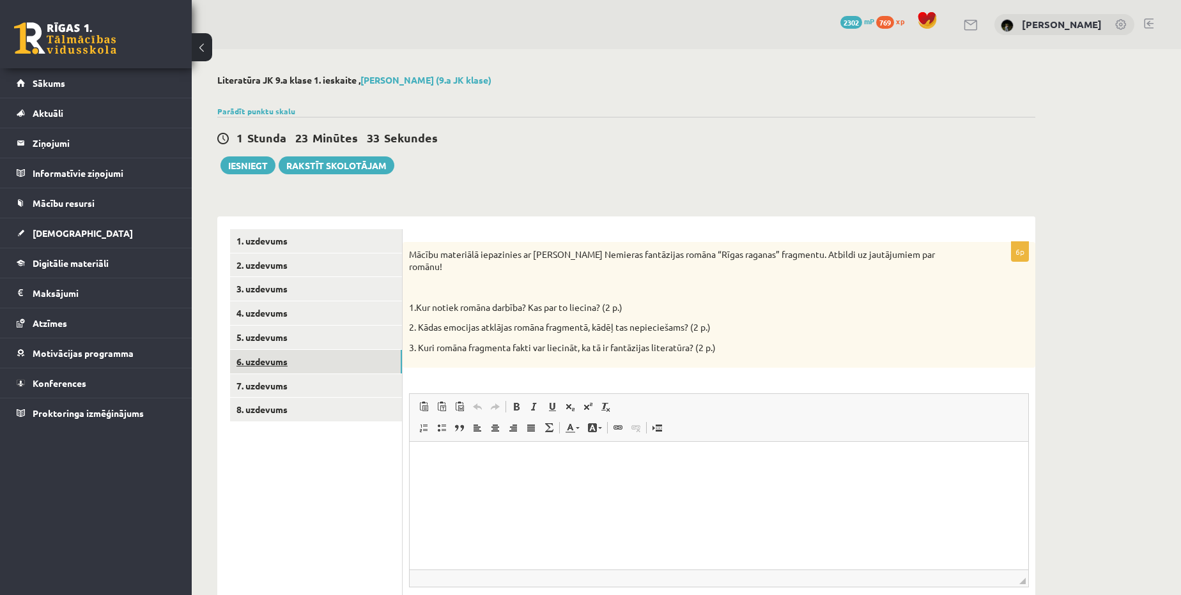
click at [252, 366] on link "6. uzdevums" at bounding box center [316, 362] width 172 height 24
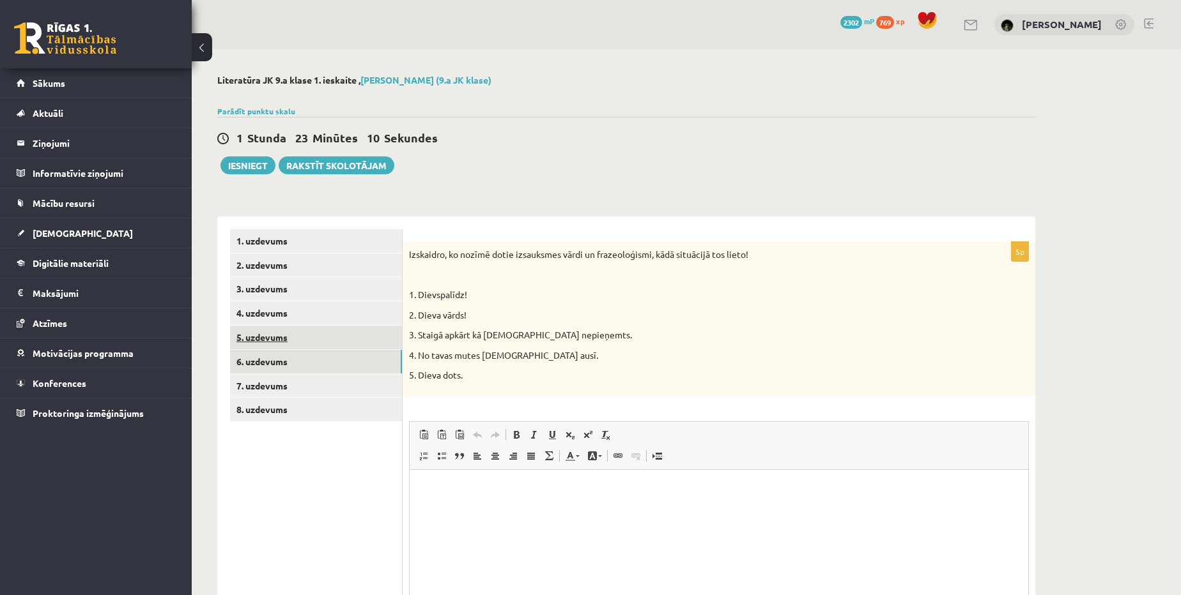
click at [256, 341] on link "5. uzdevums" at bounding box center [316, 338] width 172 height 24
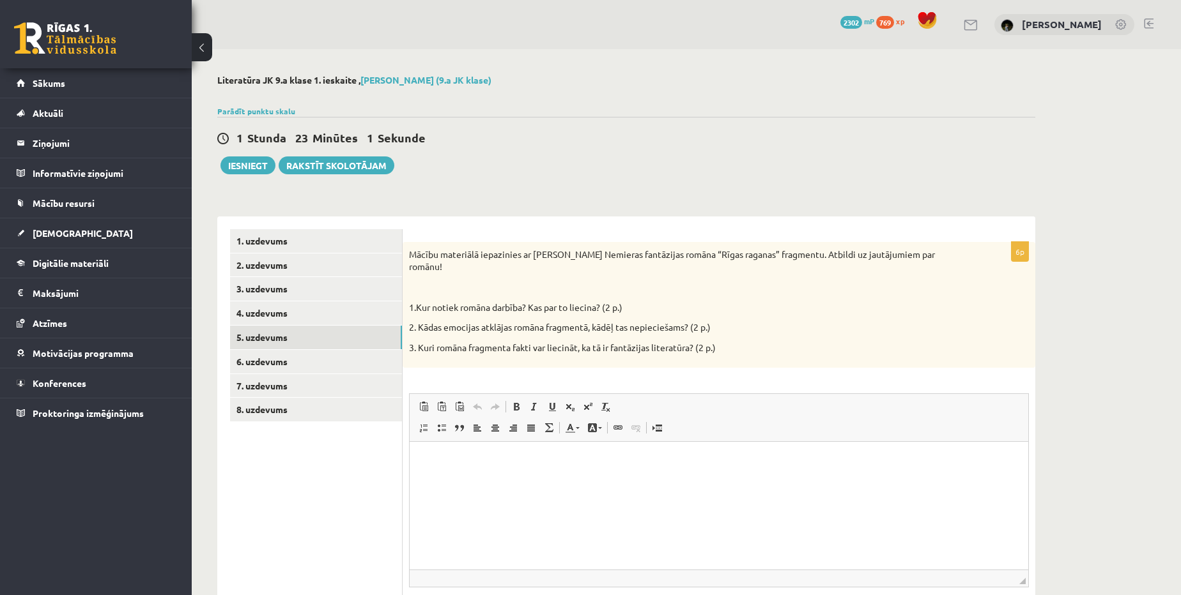
click at [514, 481] on html at bounding box center [719, 461] width 618 height 39
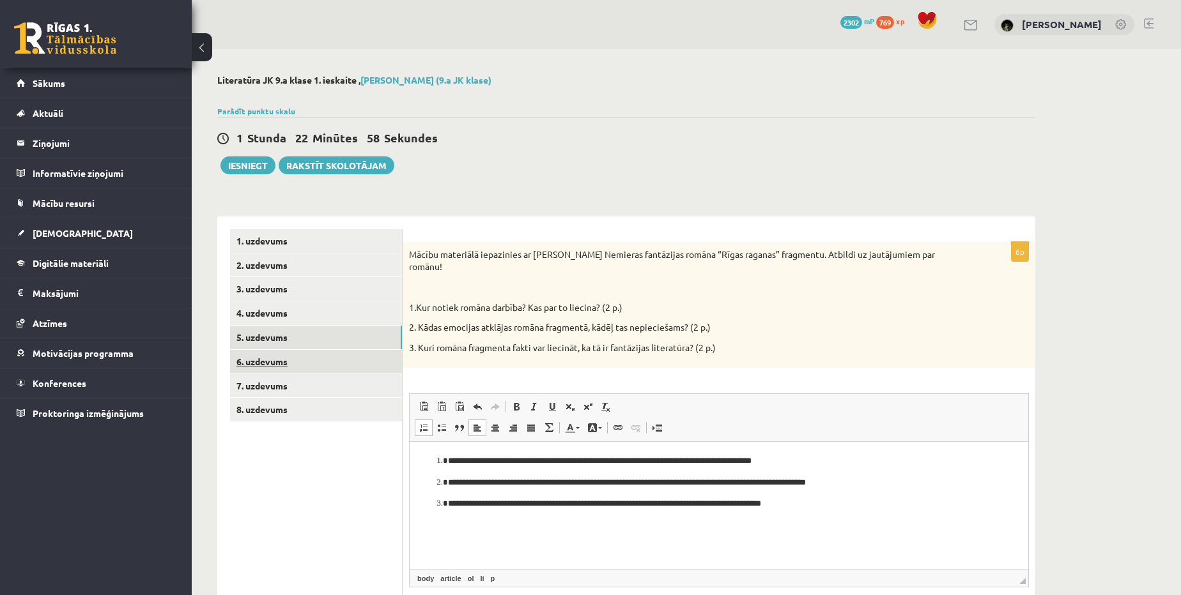
click at [235, 356] on link "6. uzdevums" at bounding box center [316, 362] width 172 height 24
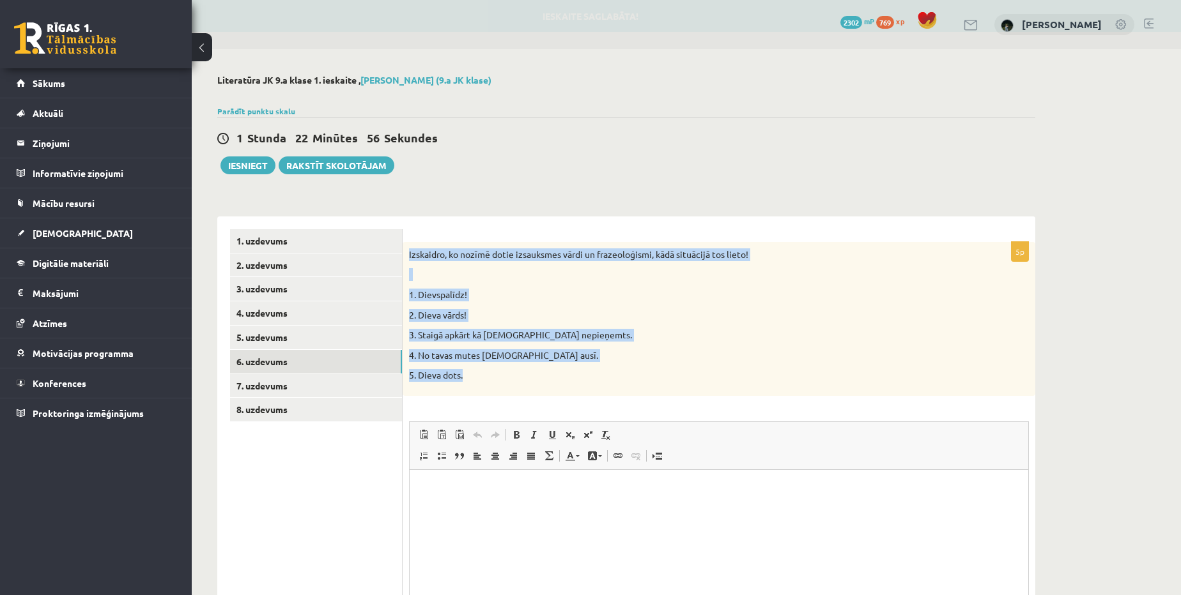
drag, startPoint x: 406, startPoint y: 247, endPoint x: 489, endPoint y: 375, distance: 152.4
click at [489, 375] on div "Izskaidro, ko nozīmē dotie izsauksmes vārdi un frazeoloģismi, kādā situācijā to…" at bounding box center [718, 319] width 632 height 154
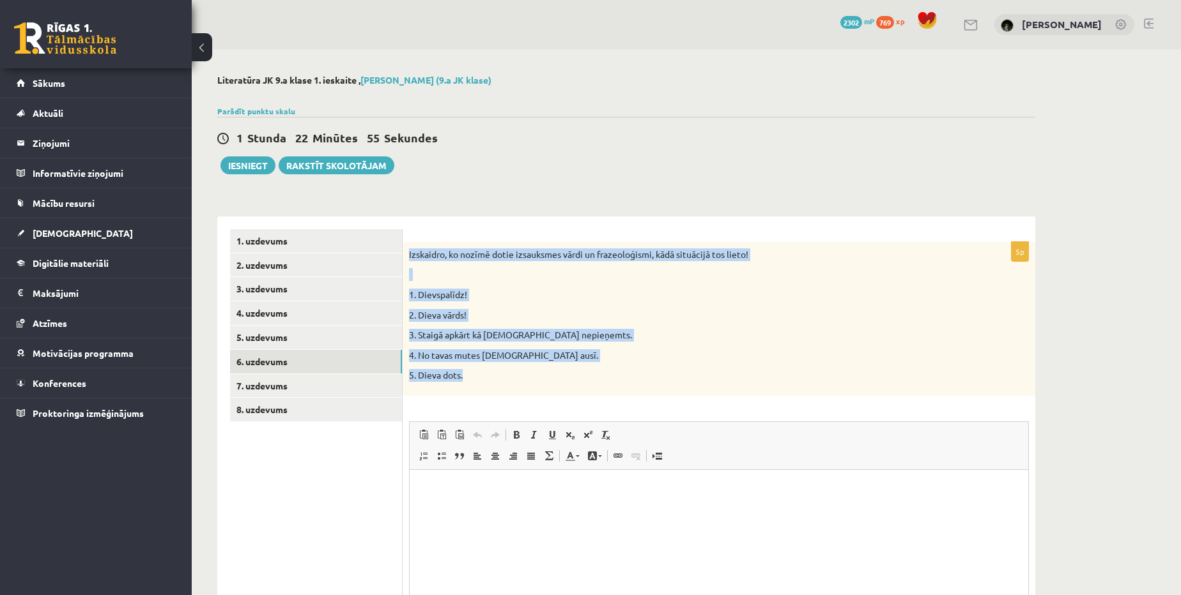
copy div "Izskaidro, ko nozīmē dotie izsauksmes vārdi un frazeoloģismi, kādā situācijā to…"
click at [499, 383] on div "Izskaidro, ko nozīmē dotie izsauksmes vārdi un frazeoloģismi, kādā situācijā to…" at bounding box center [718, 319] width 632 height 154
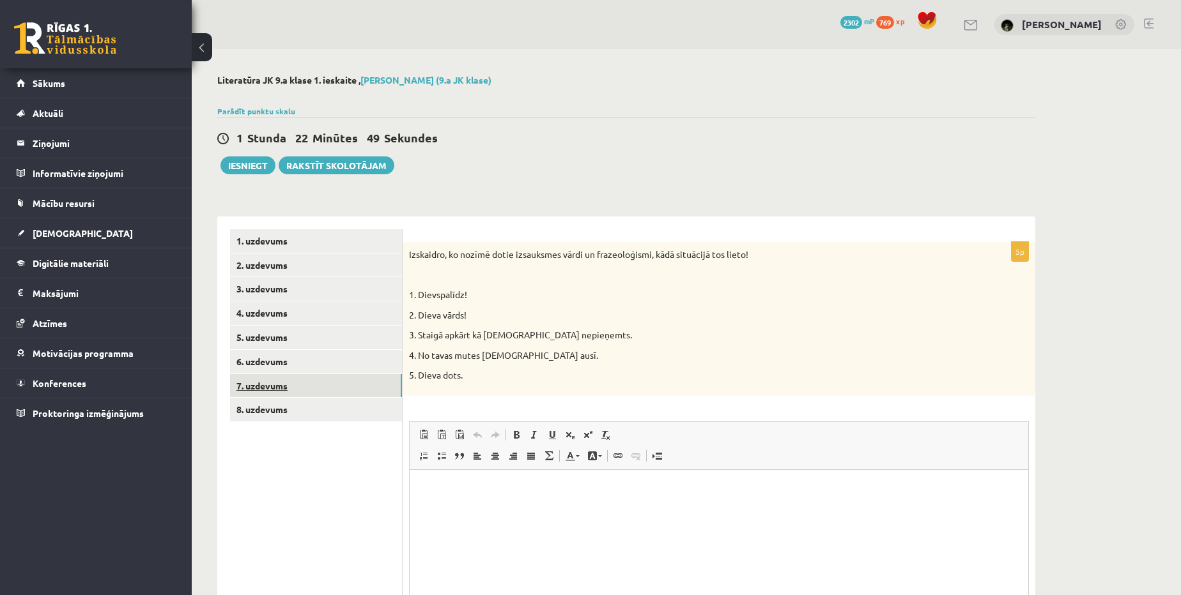
click at [332, 394] on link "7. uzdevums" at bounding box center [316, 386] width 172 height 24
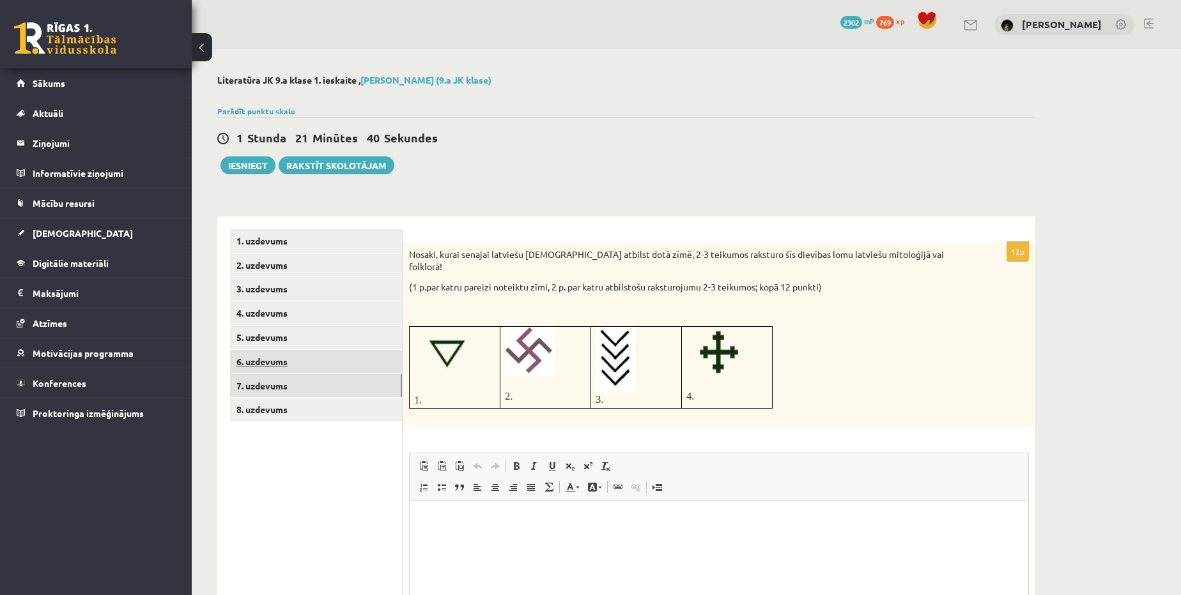
click at [274, 362] on link "6. uzdevums" at bounding box center [316, 362] width 172 height 24
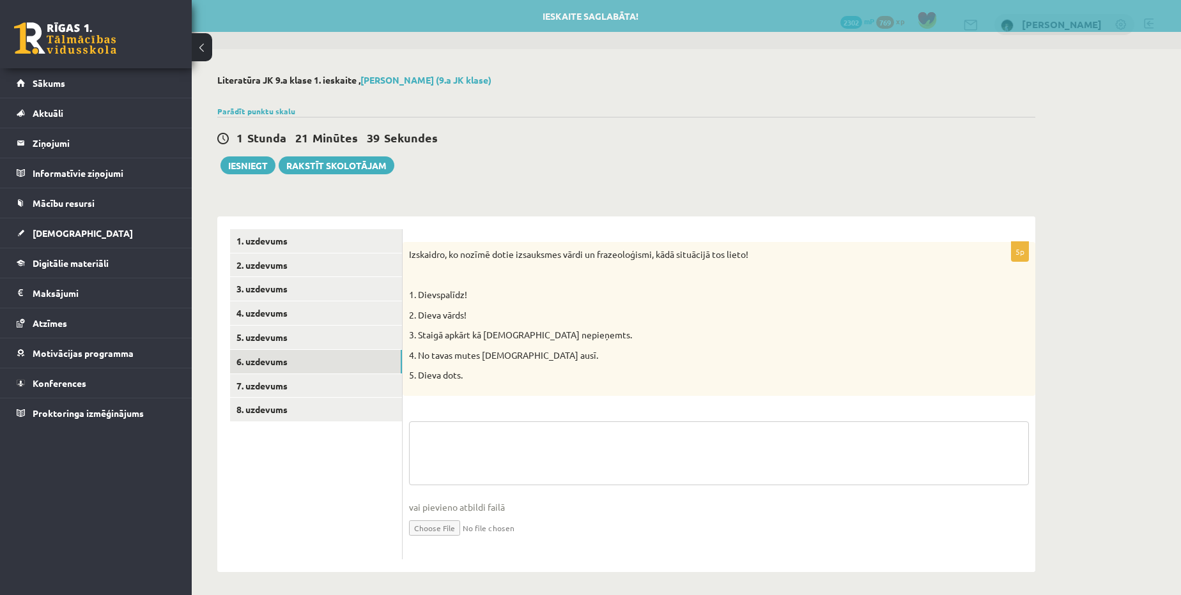
click at [517, 436] on textarea at bounding box center [719, 454] width 620 height 64
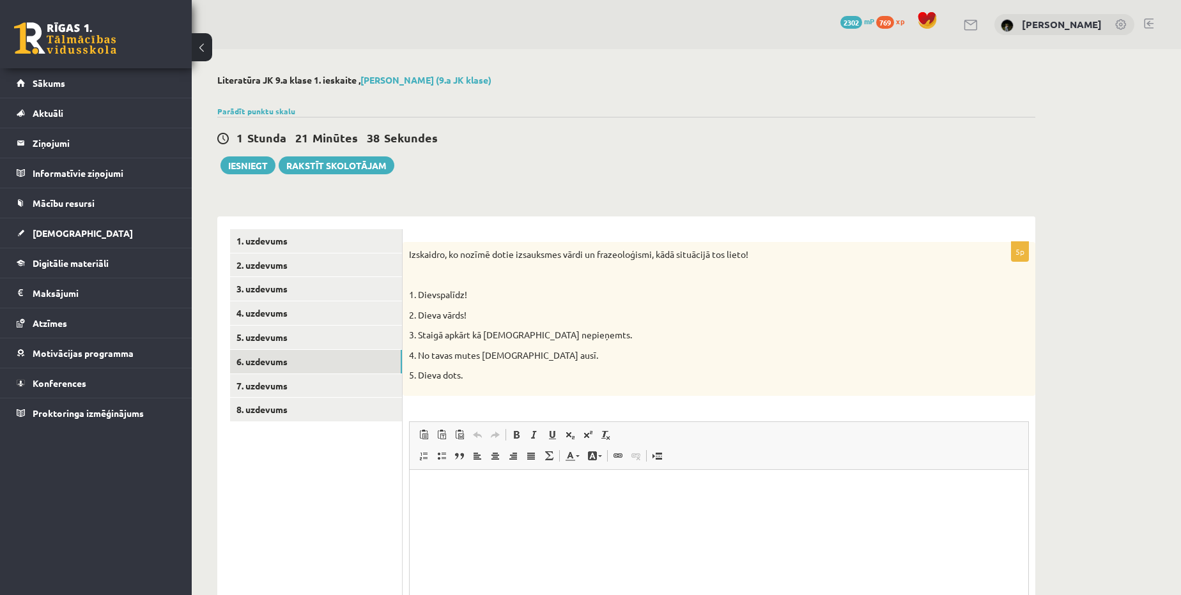
drag, startPoint x: 926, startPoint y: 905, endPoint x: 452, endPoint y: 509, distance: 618.7
click at [452, 509] on html at bounding box center [719, 489] width 618 height 39
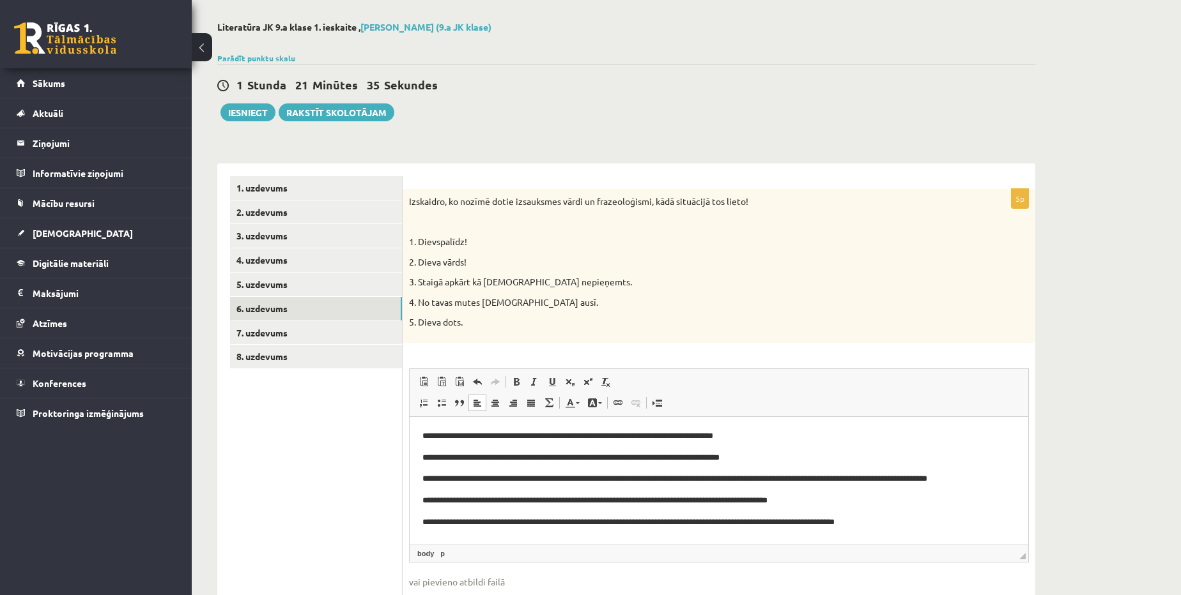
scroll to position [116, 0]
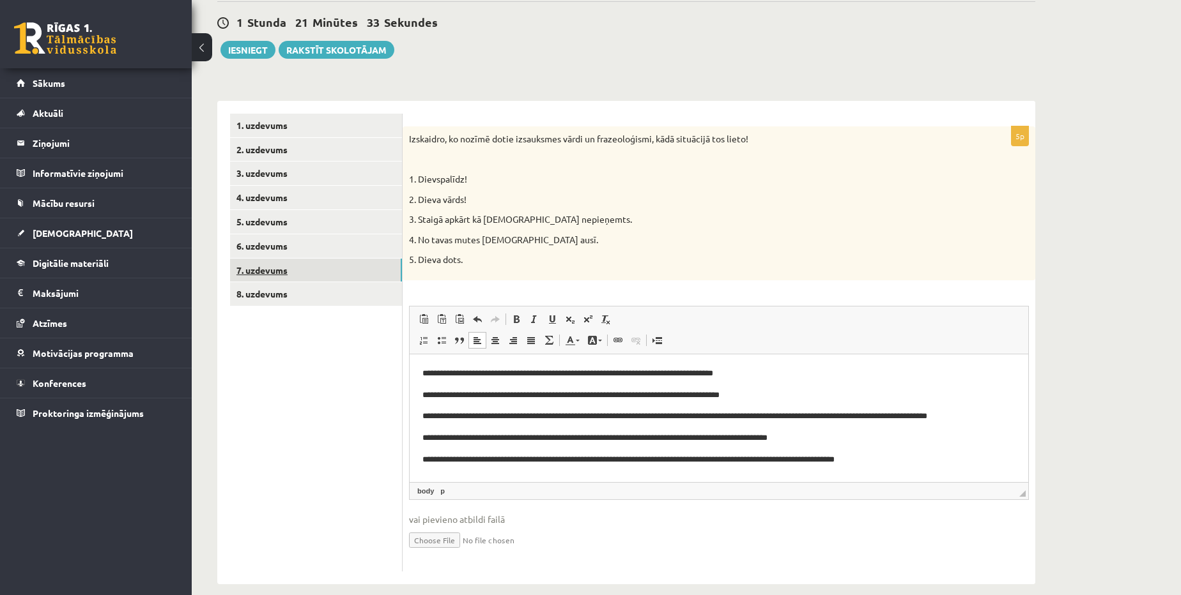
click at [268, 270] on link "7. uzdevums" at bounding box center [316, 271] width 172 height 24
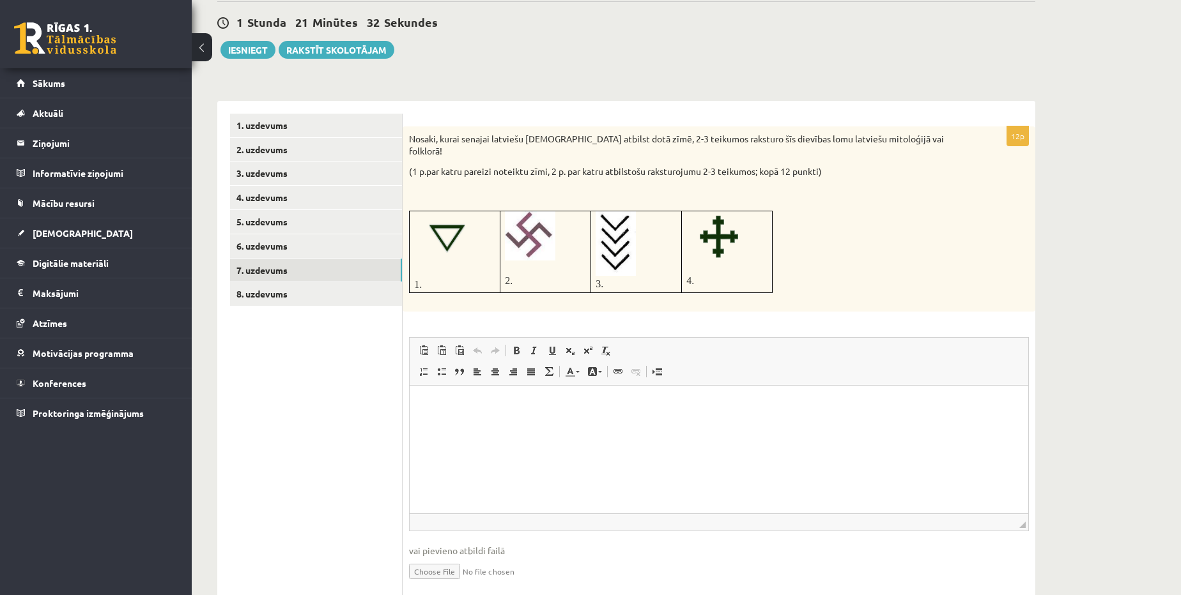
scroll to position [0, 0]
click at [607, 411] on p "Editor, wiswyg-editor-user-answer-47433900369320" at bounding box center [718, 405] width 593 height 13
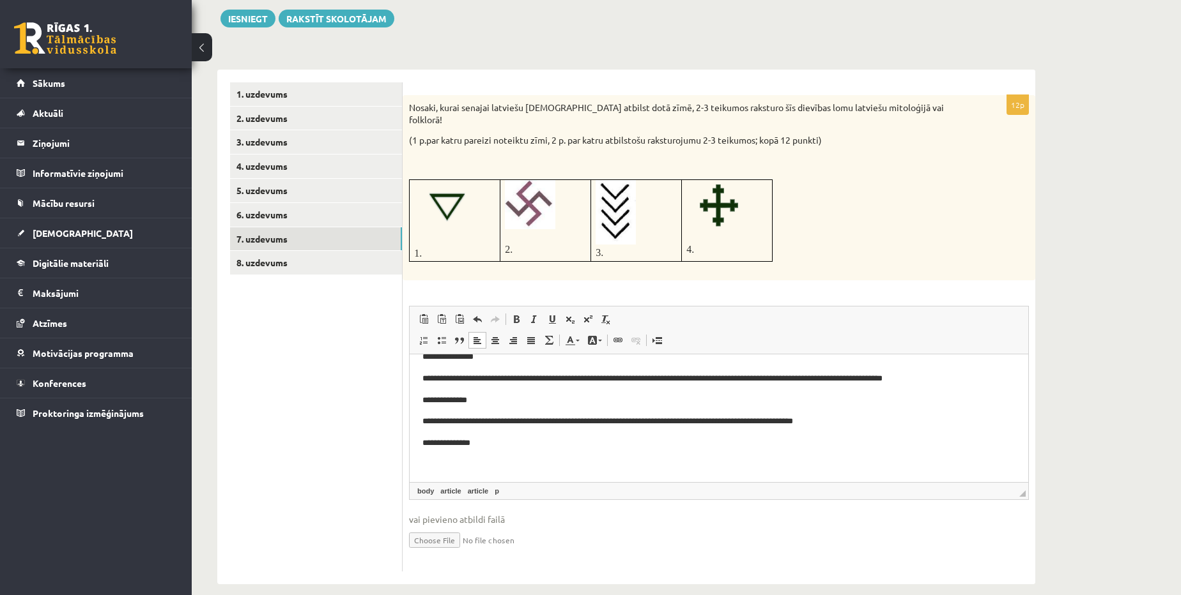
scroll to position [62, 0]
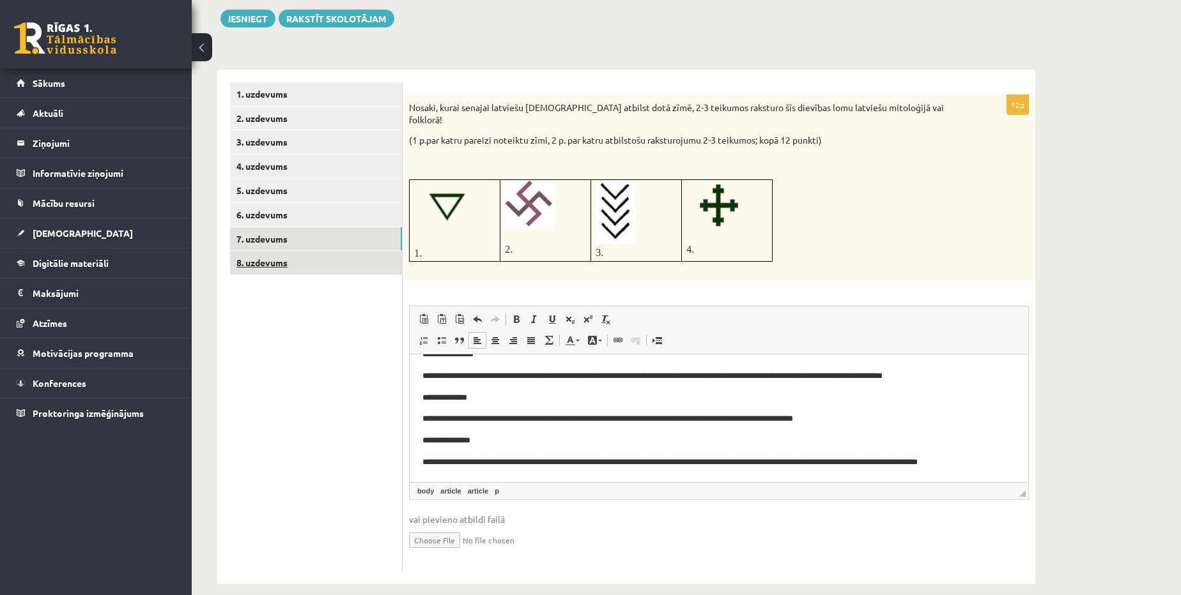
click at [317, 264] on link "8. uzdevums" at bounding box center [316, 263] width 172 height 24
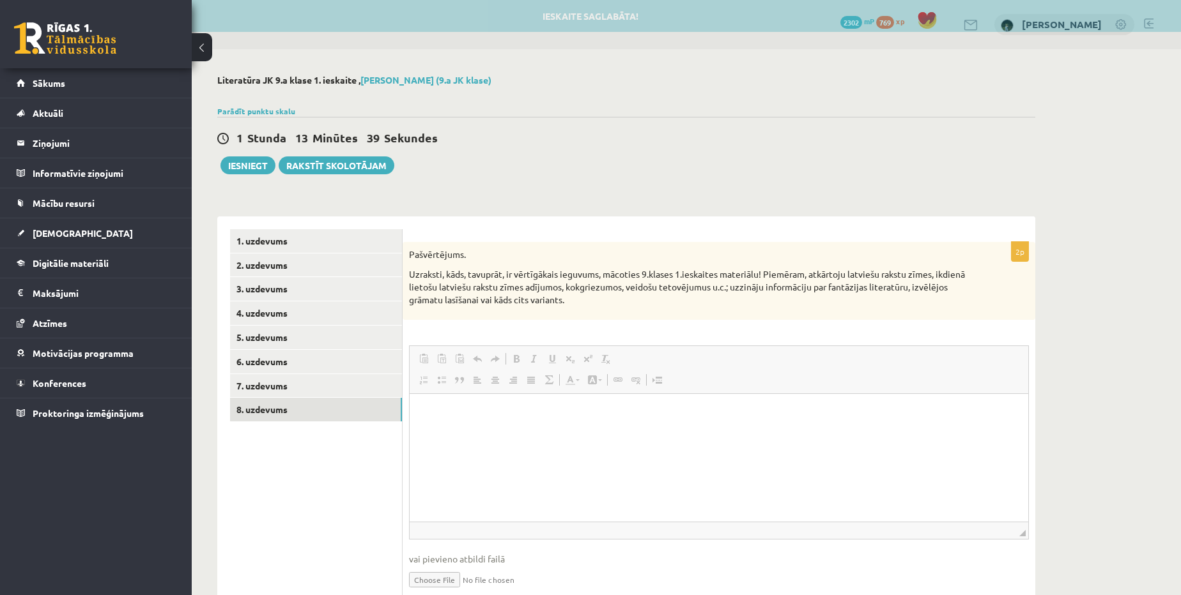
scroll to position [0, 0]
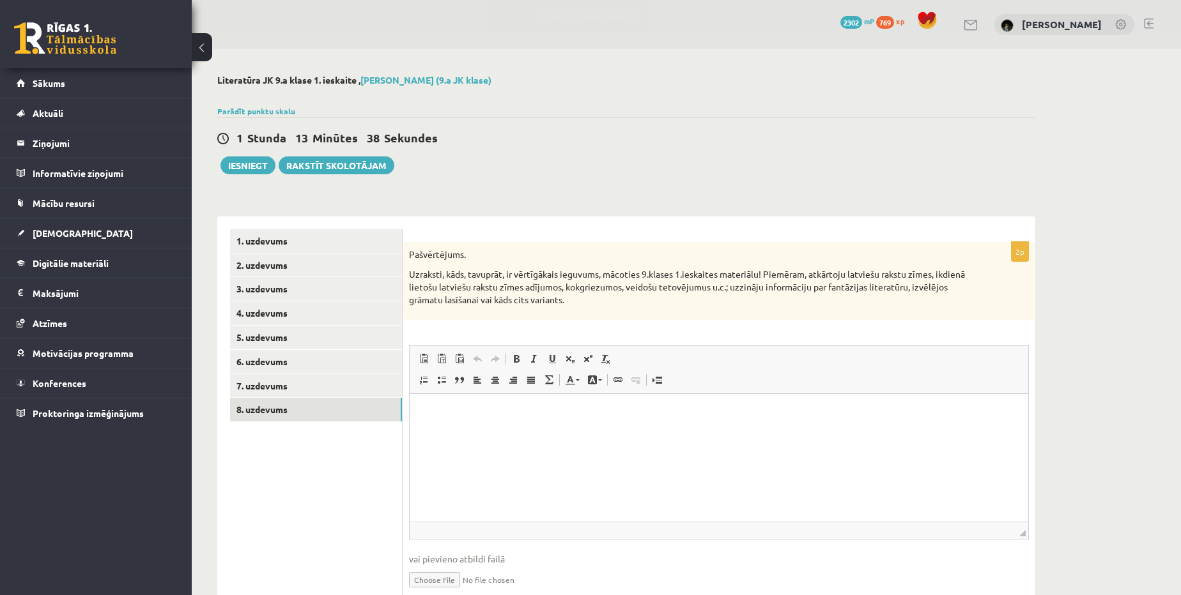
click at [491, 433] on html at bounding box center [719, 413] width 618 height 39
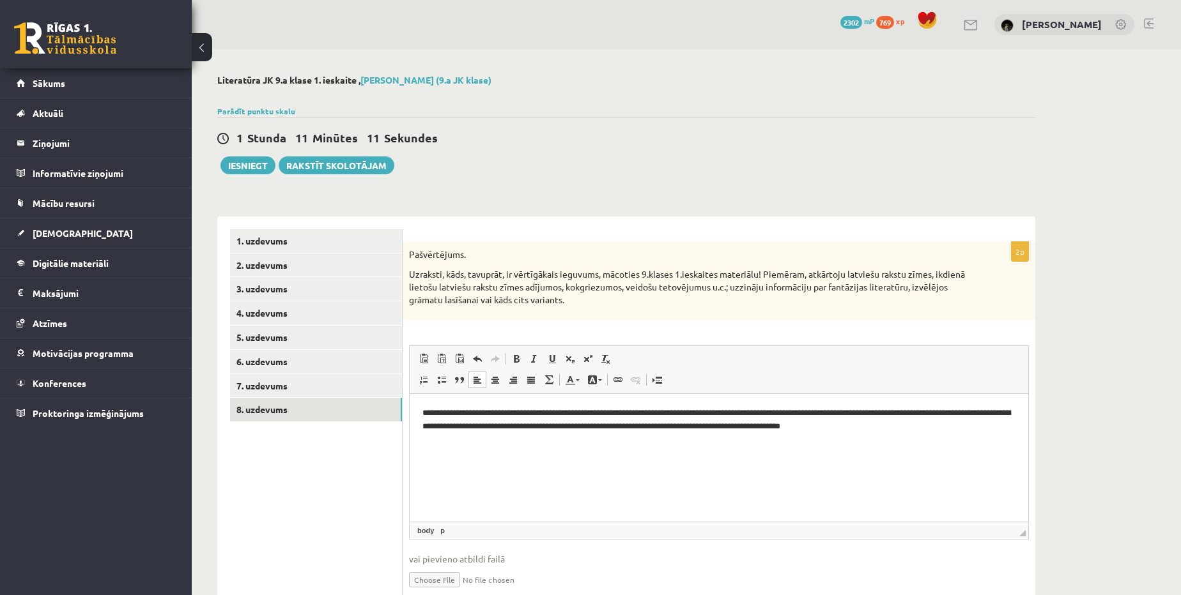
click at [707, 424] on p "**********" at bounding box center [719, 420] width 594 height 27
click at [725, 423] on p "**********" at bounding box center [719, 420] width 594 height 27
click at [730, 426] on p "**********" at bounding box center [719, 420] width 594 height 27
click at [928, 427] on p "**********" at bounding box center [719, 420] width 594 height 27
click at [271, 247] on link "1. uzdevums" at bounding box center [316, 241] width 172 height 24
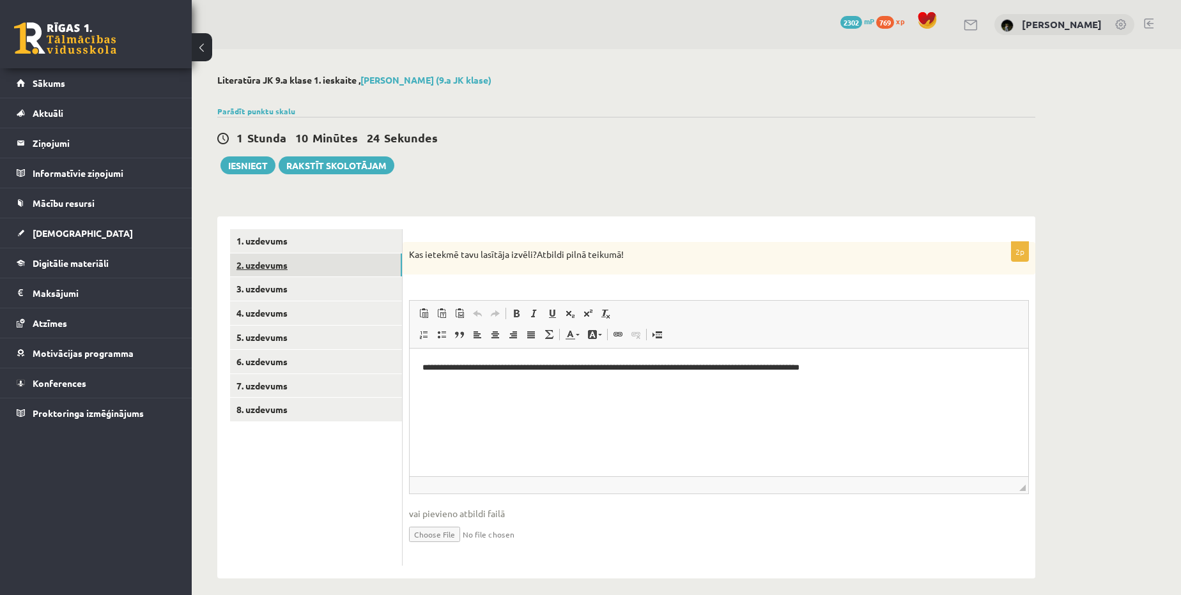
click at [268, 263] on link "2. uzdevums" at bounding box center [316, 266] width 172 height 24
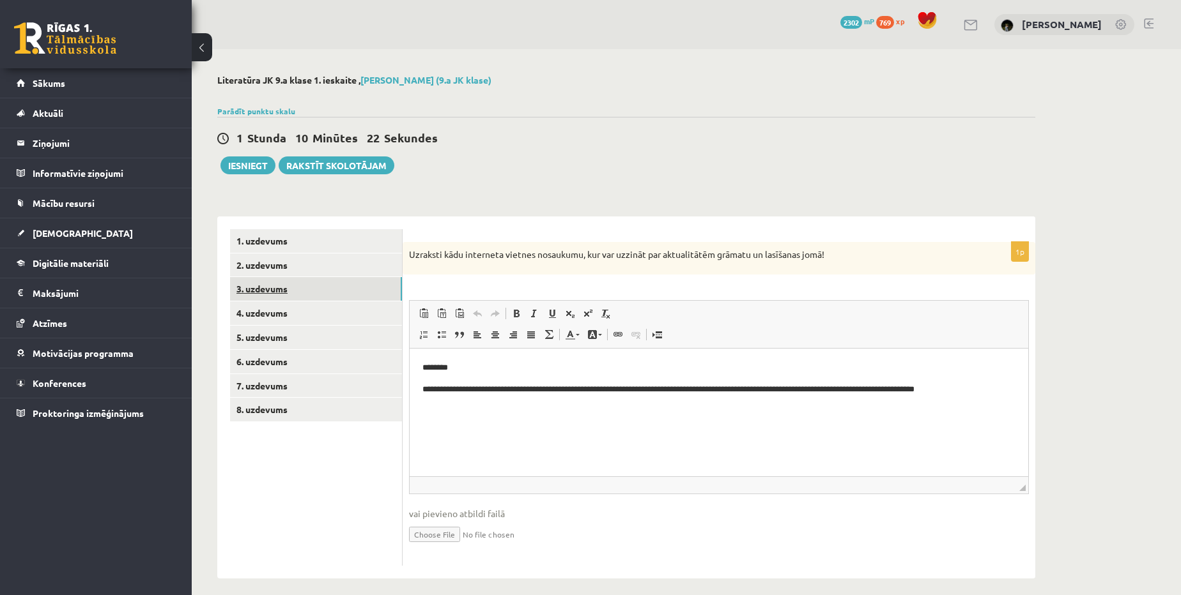
click at [270, 286] on link "3. uzdevums" at bounding box center [316, 289] width 172 height 24
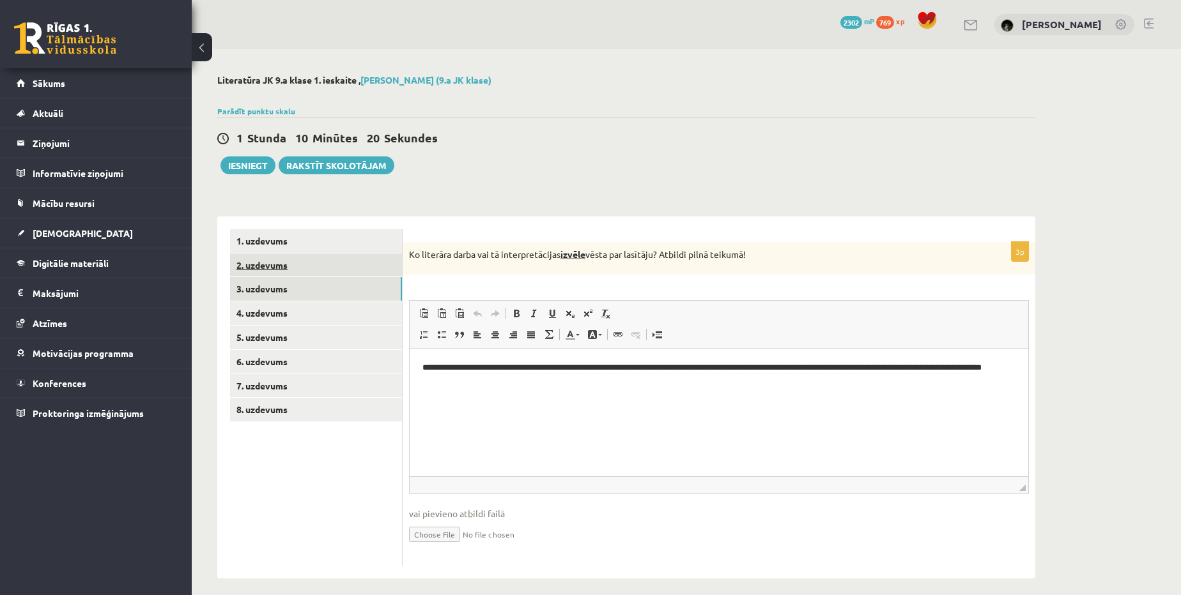
click at [264, 272] on link "2. uzdevums" at bounding box center [316, 266] width 172 height 24
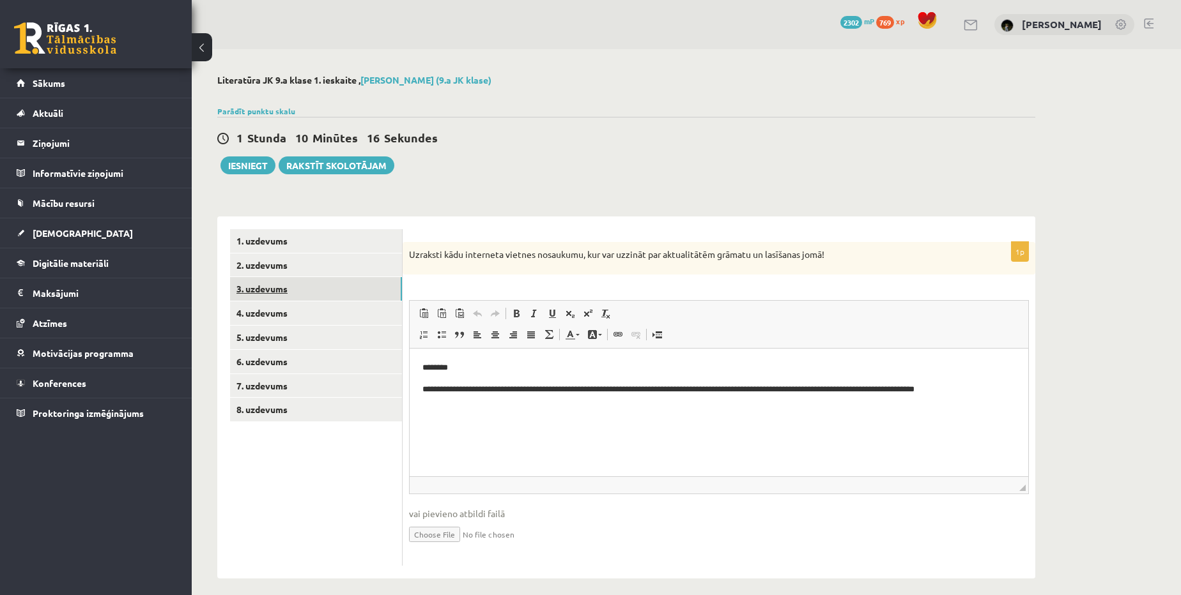
click at [257, 288] on link "3. uzdevums" at bounding box center [316, 289] width 172 height 24
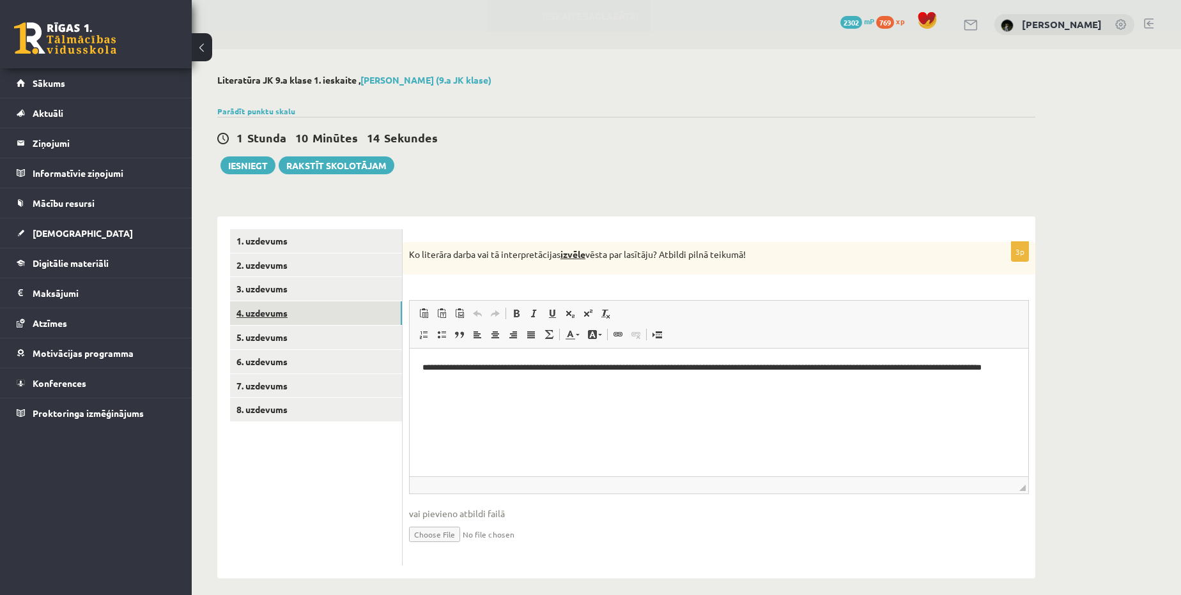
click at [259, 318] on link "4. uzdevums" at bounding box center [316, 314] width 172 height 24
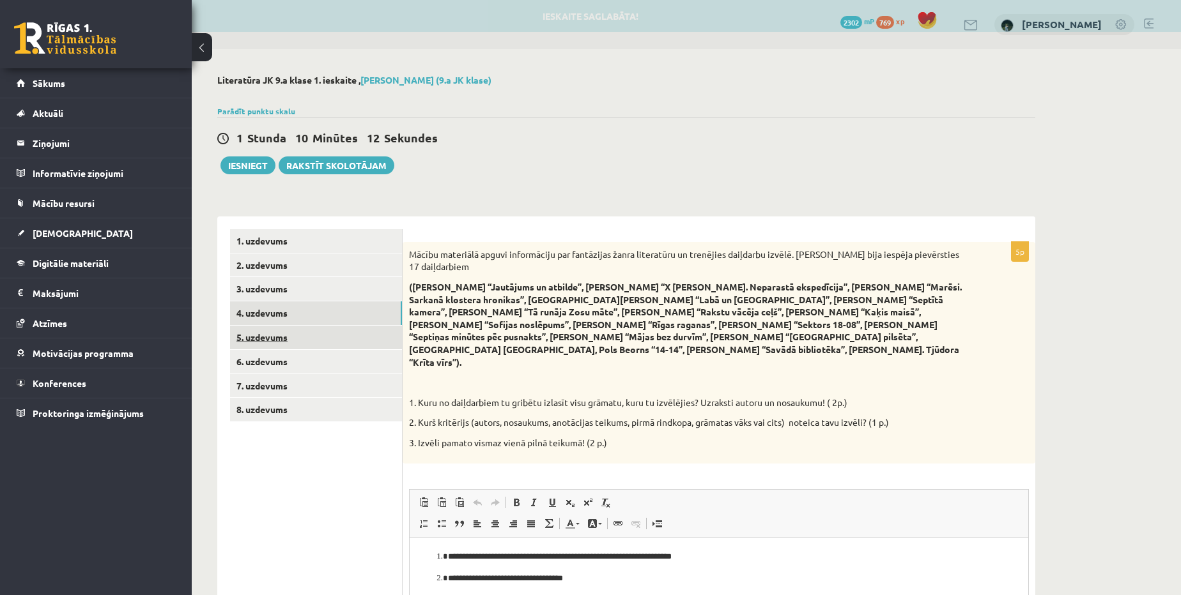
click at [272, 333] on link "5. uzdevums" at bounding box center [316, 338] width 172 height 24
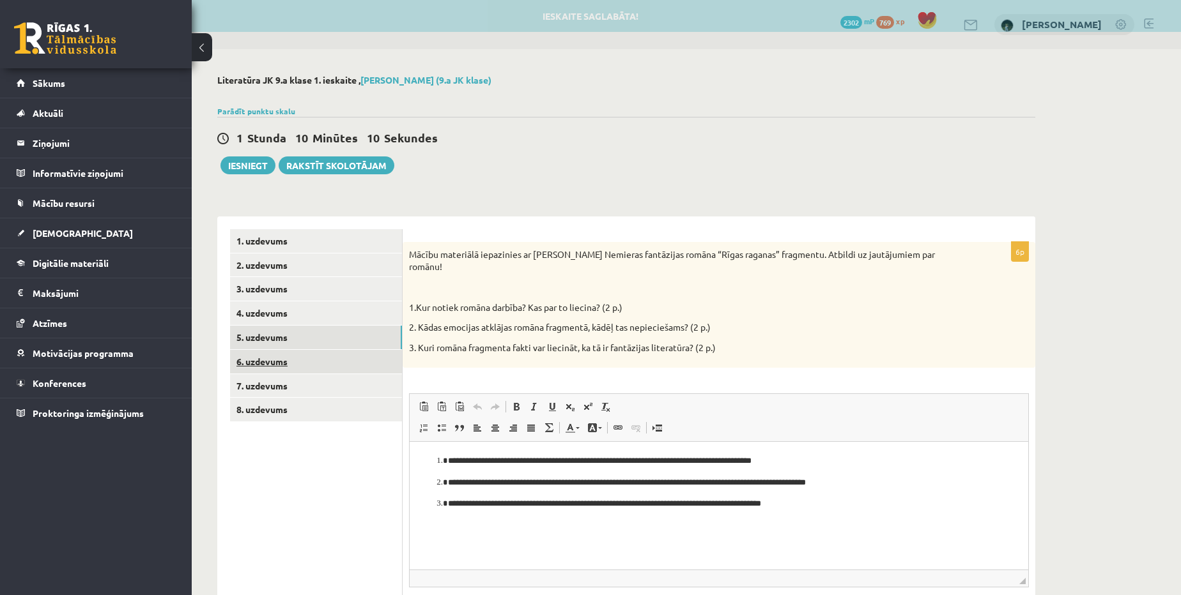
click at [269, 360] on link "6. uzdevums" at bounding box center [316, 362] width 172 height 24
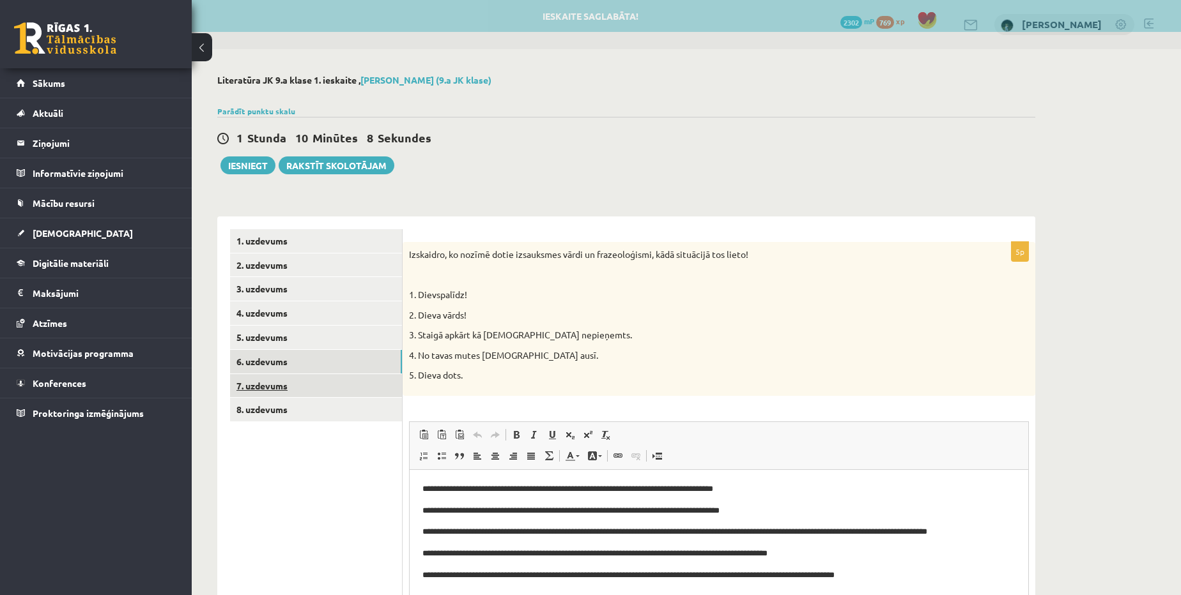
click at [272, 384] on link "7. uzdevums" at bounding box center [316, 386] width 172 height 24
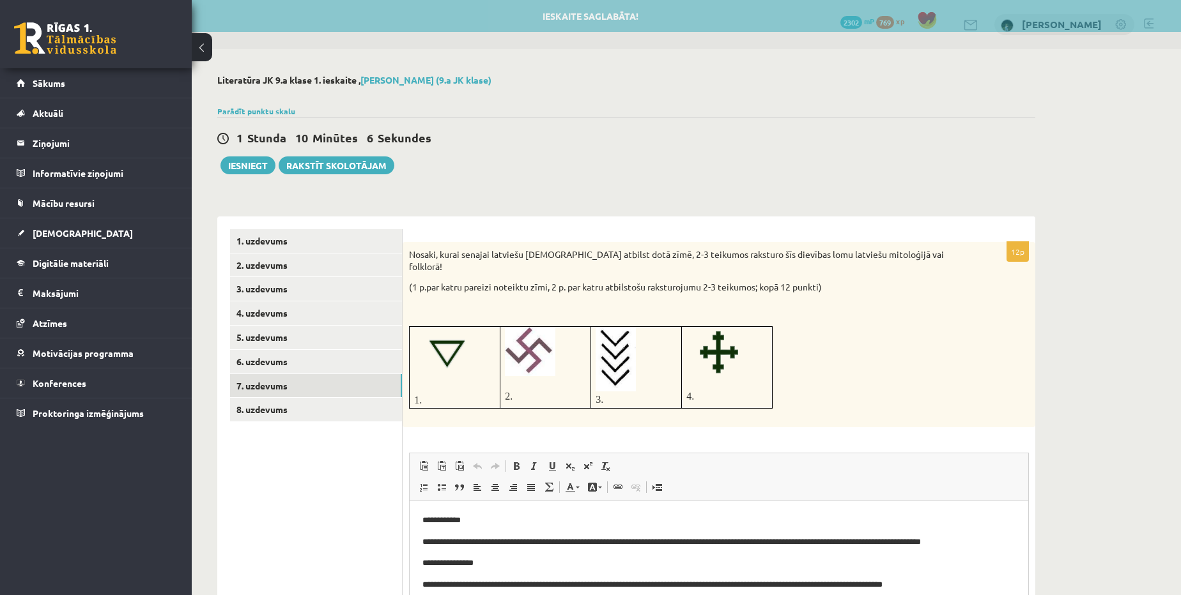
scroll to position [147, 0]
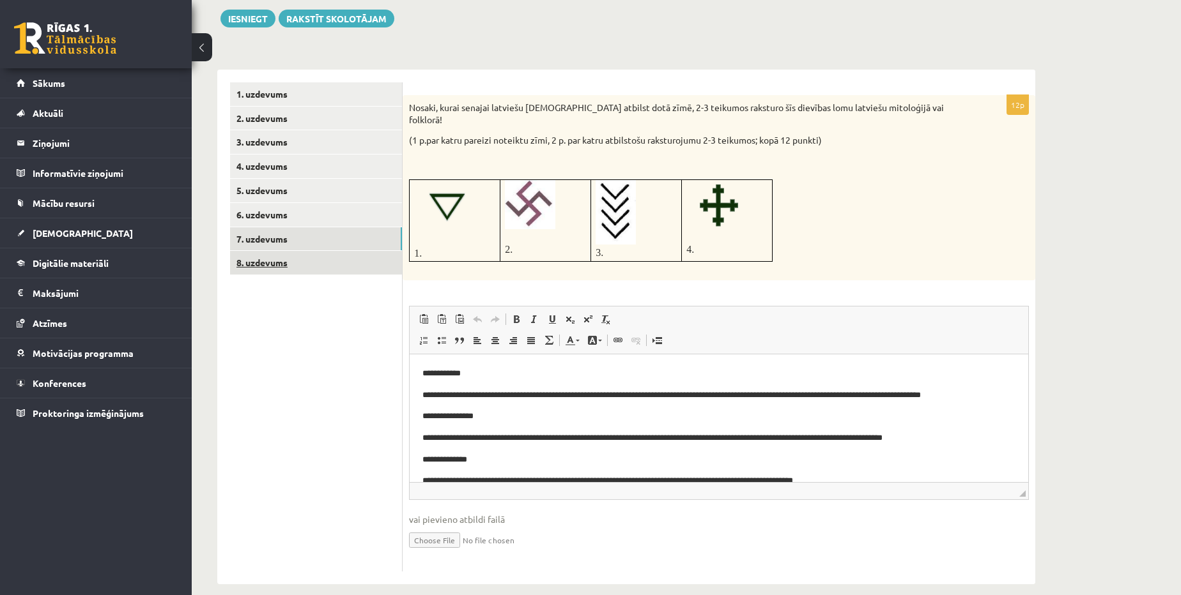
click at [308, 258] on link "8. uzdevums" at bounding box center [316, 263] width 172 height 24
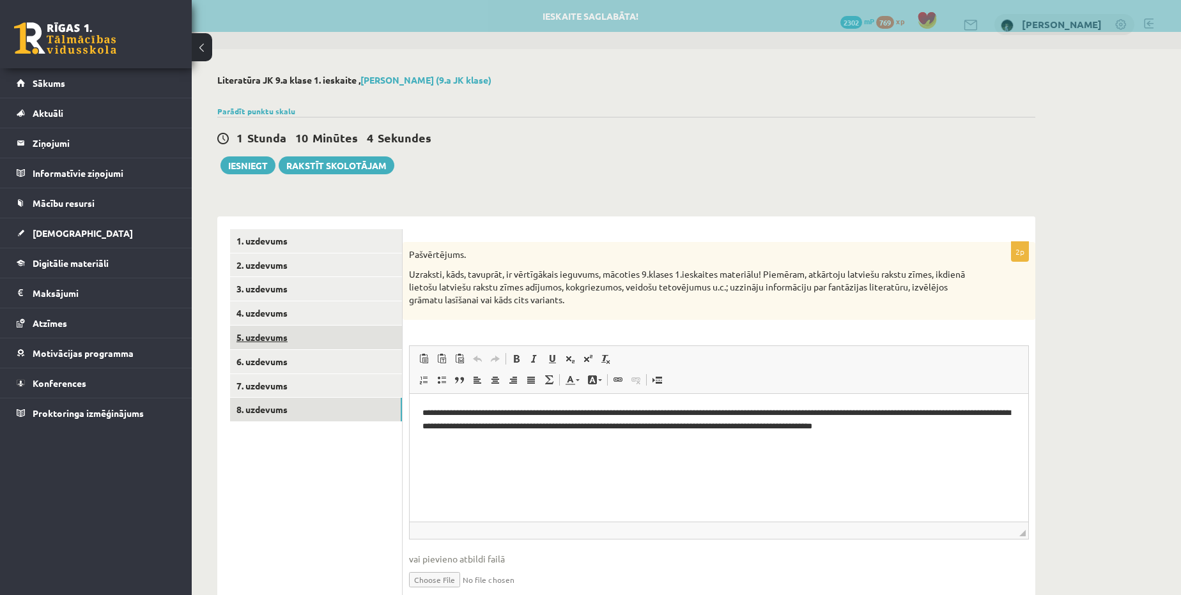
scroll to position [0, 0]
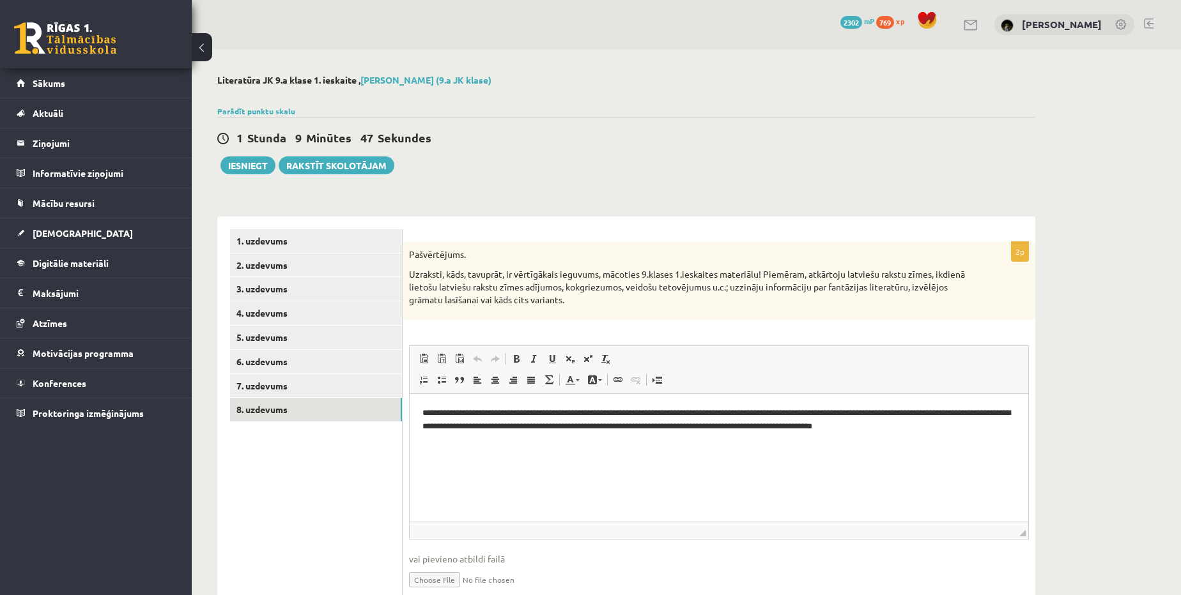
click at [248, 152] on div "1 Stunda 9 Minūtes 47 Sekundes Ieskaite saglabāta! Iesniegt Rakstīt skolotājam" at bounding box center [626, 145] width 818 height 57
click at [249, 162] on button "Iesniegt" at bounding box center [247, 166] width 55 height 18
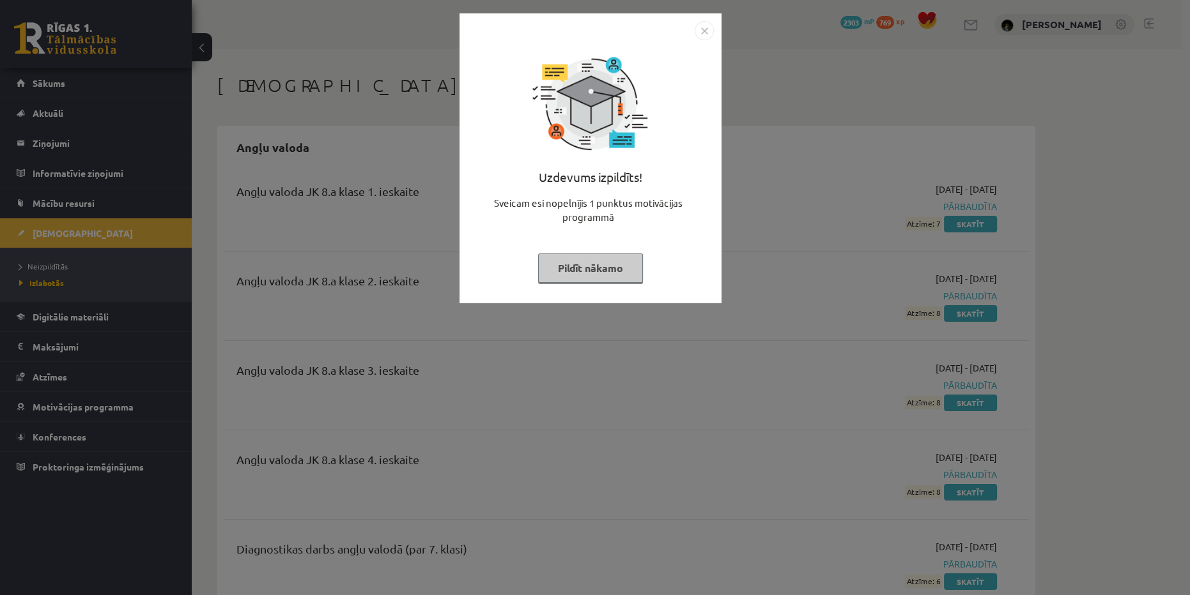
click at [590, 259] on button "Pildīt nākamo" at bounding box center [590, 268] width 105 height 29
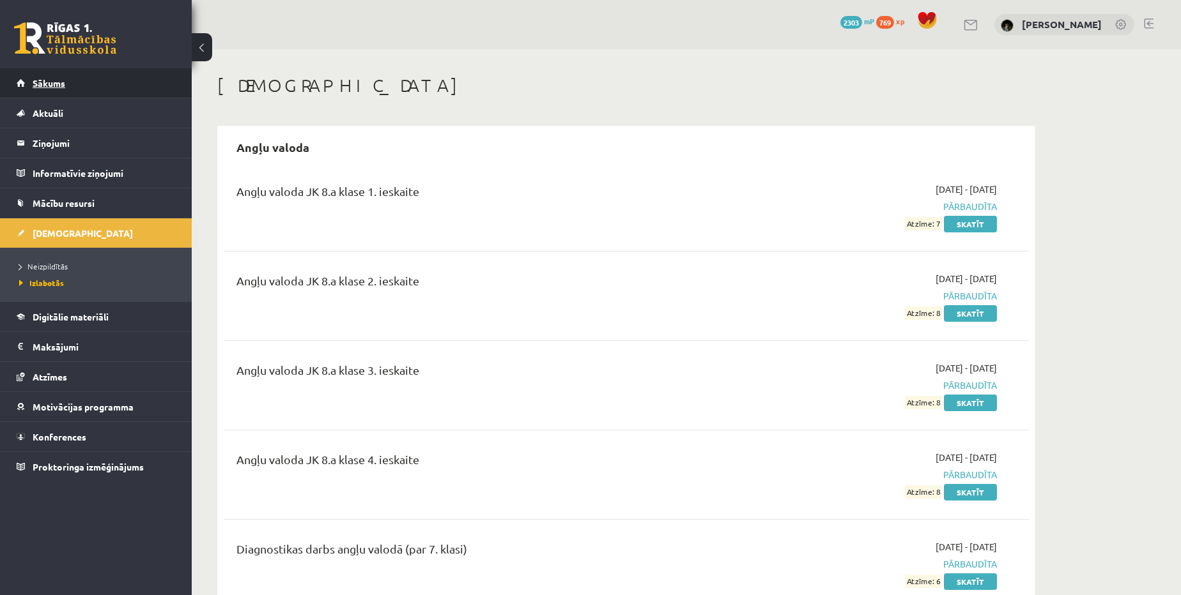
click at [171, 75] on link "Sākums" at bounding box center [96, 82] width 159 height 29
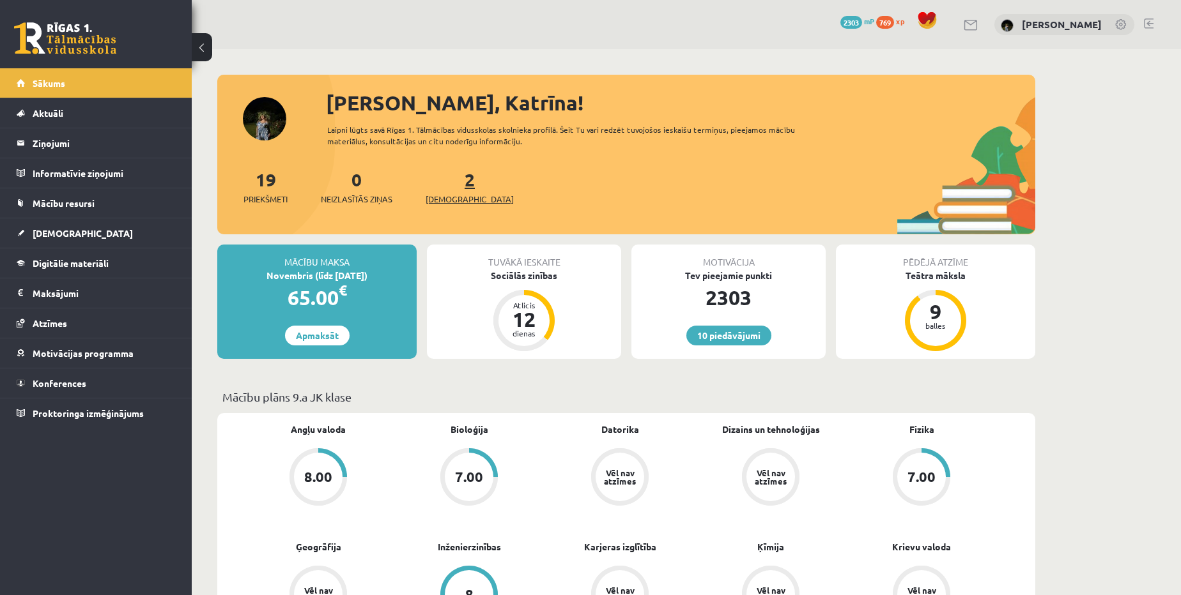
click at [448, 197] on span "[DEMOGRAPHIC_DATA]" at bounding box center [469, 199] width 88 height 13
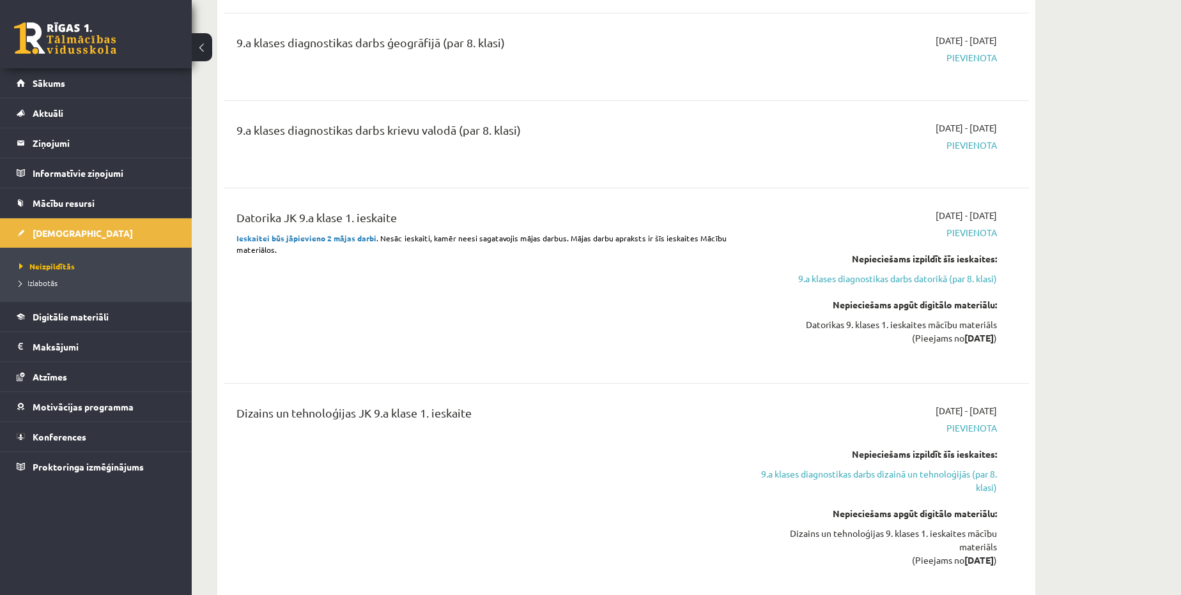
scroll to position [929, 0]
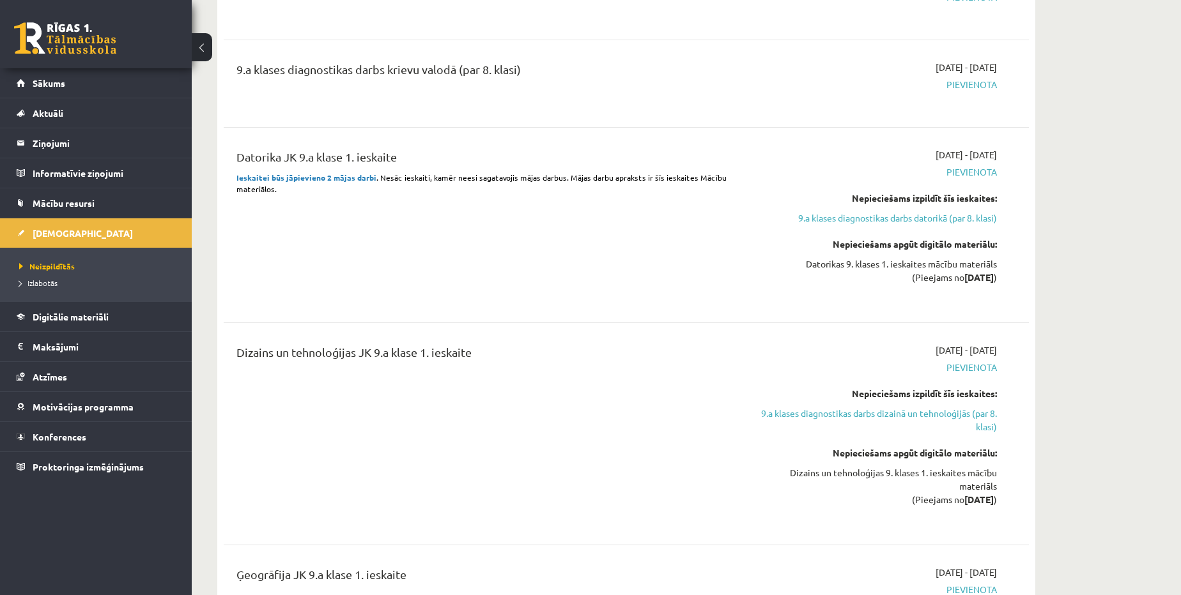
click at [887, 220] on link "9.a klases diagnostikas darbs datorikā (par 8. klasi)" at bounding box center [876, 217] width 241 height 13
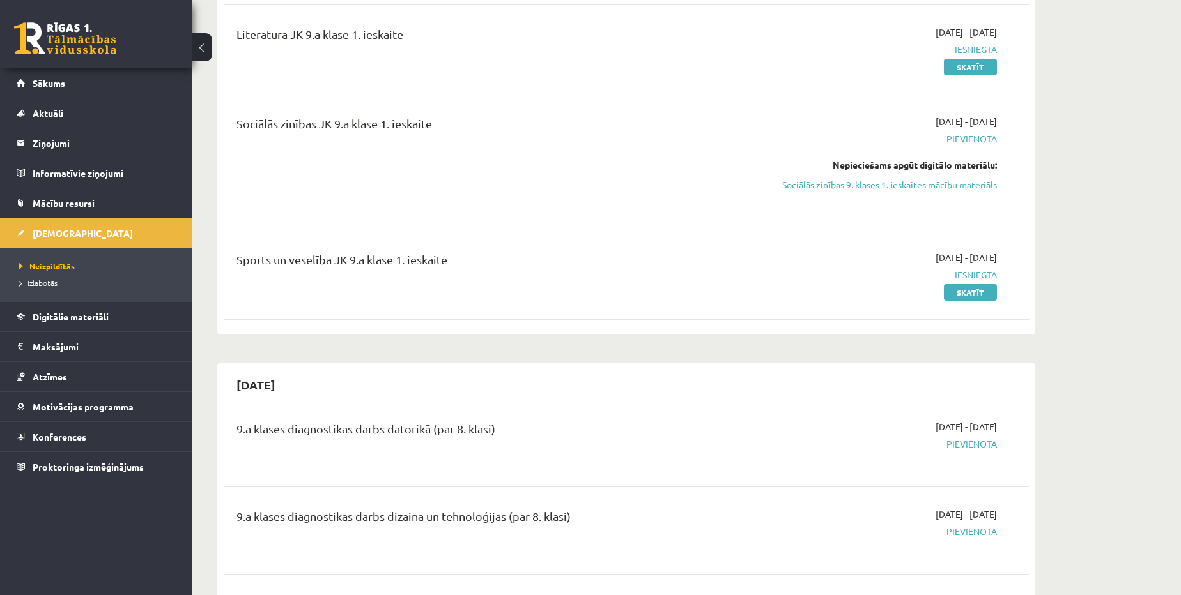
scroll to position [0, 0]
